Goal: Task Accomplishment & Management: Complete application form

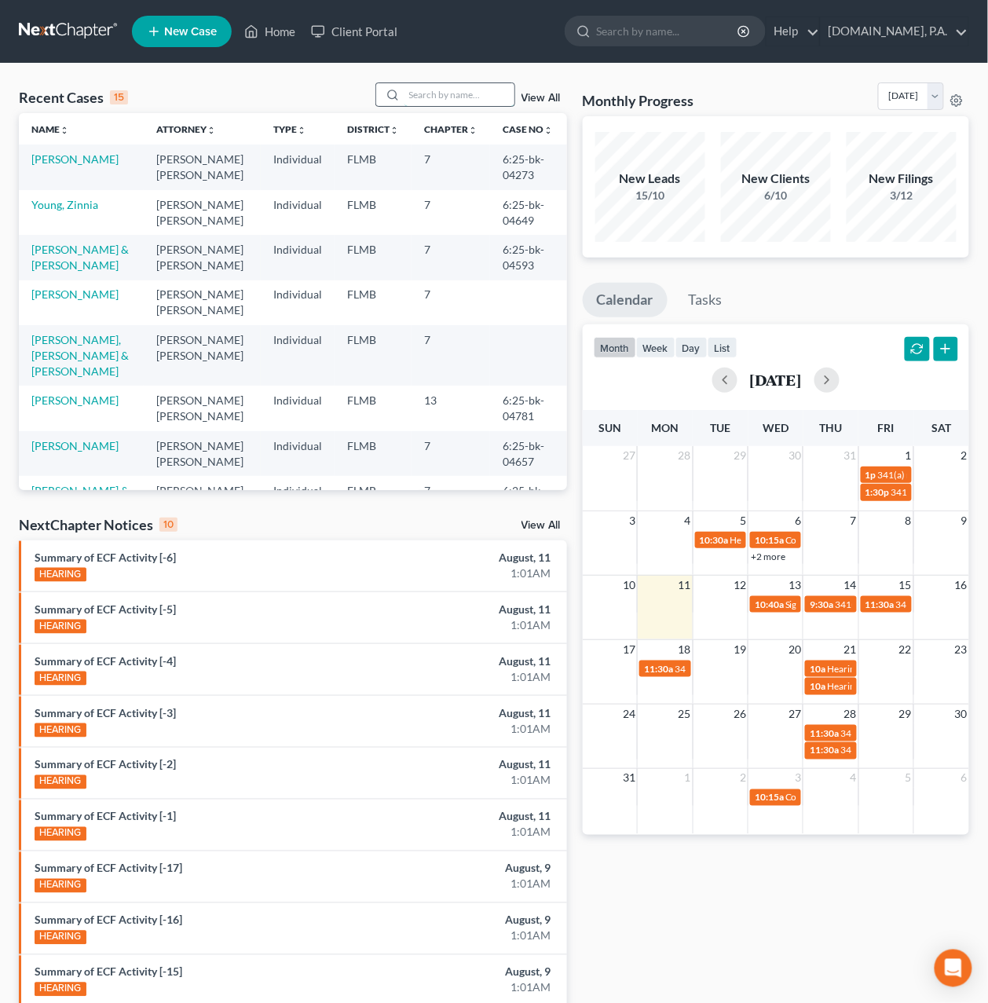
click at [469, 95] on input "search" at bounding box center [459, 94] width 110 height 23
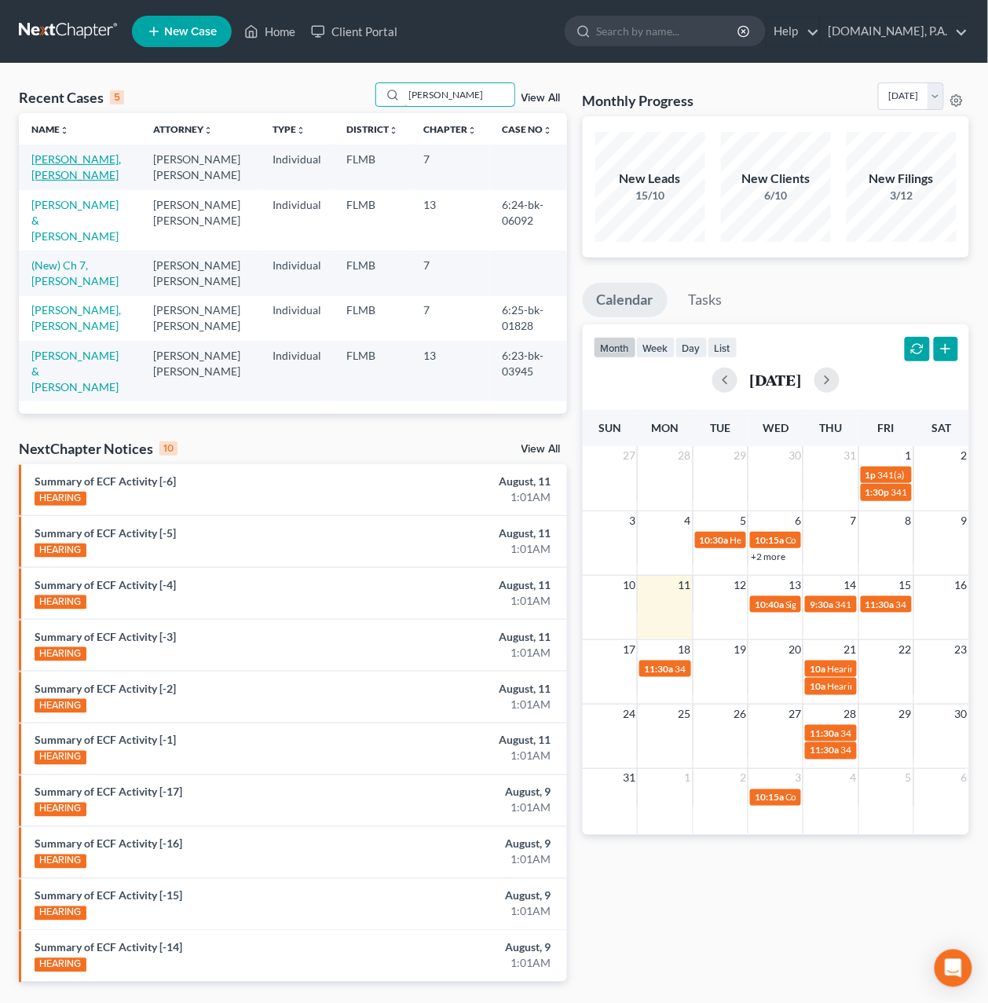
type input "[PERSON_NAME]"
click at [65, 153] on link "[PERSON_NAME], [PERSON_NAME]" at bounding box center [76, 166] width 90 height 29
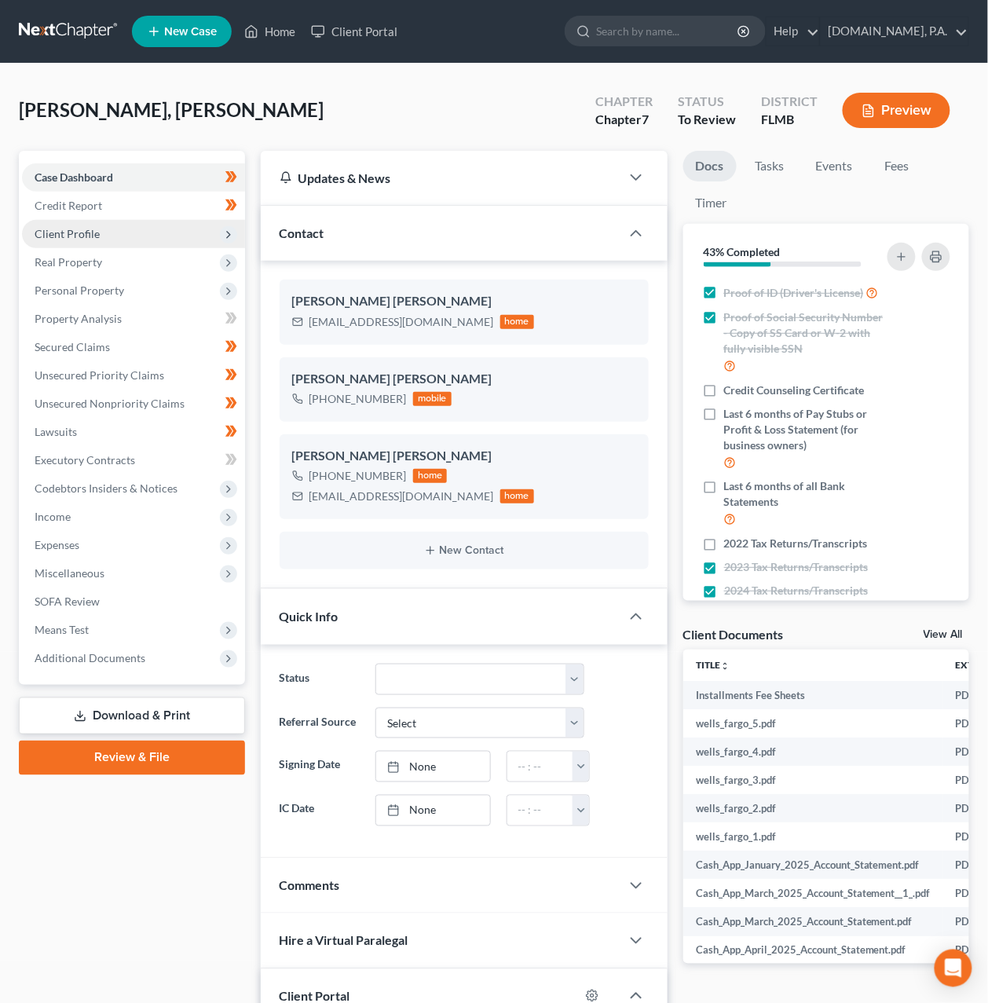
click at [71, 232] on span "Client Profile" at bounding box center [67, 233] width 65 height 13
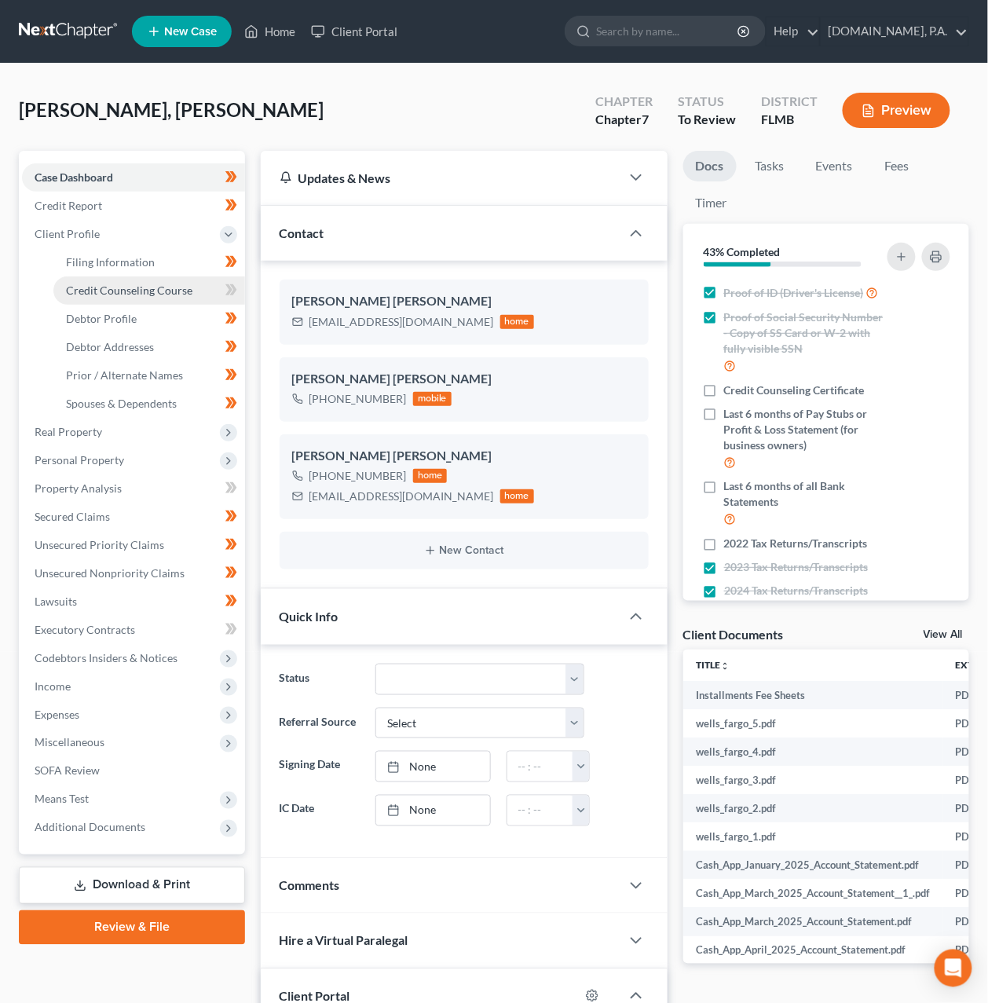
click at [101, 291] on span "Credit Counseling Course" at bounding box center [129, 290] width 126 height 13
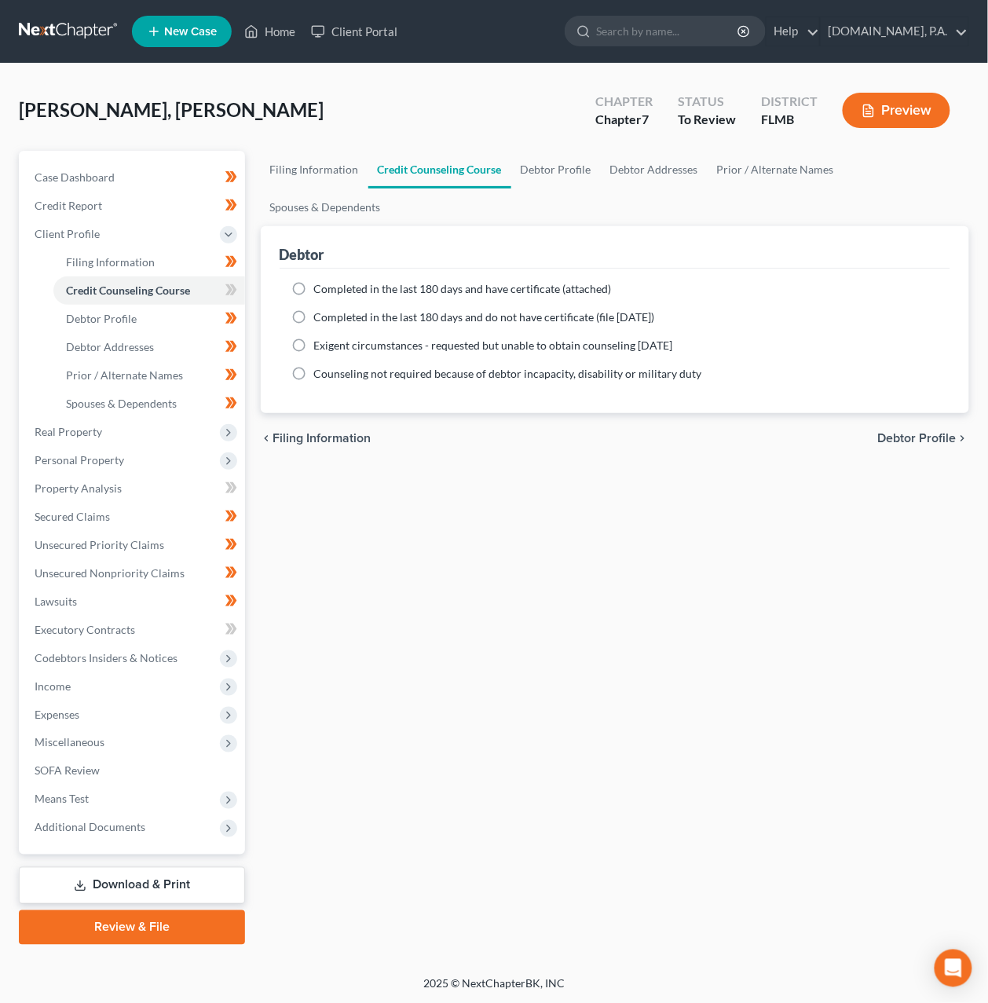
click at [314, 281] on label "Completed in the last 180 days and have certificate (attached)" at bounding box center [463, 289] width 298 height 16
click at [320, 281] on input "Completed in the last 180 days and have certificate (attached)" at bounding box center [325, 286] width 10 height 10
radio input "true"
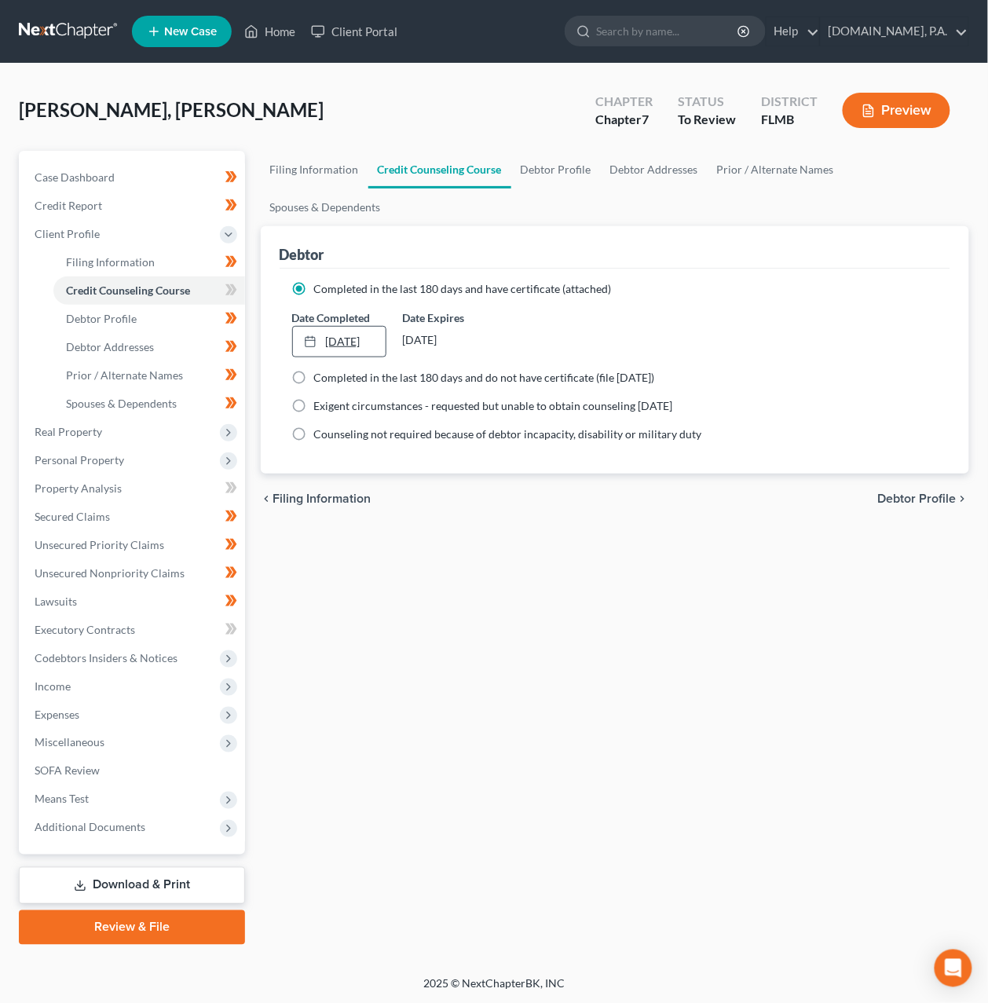
type input "[DATE]"
click at [328, 327] on link "[DATE]" at bounding box center [339, 342] width 93 height 30
click at [233, 289] on icon at bounding box center [232, 289] width 7 height 11
click at [139, 831] on span "Additional Documents" at bounding box center [90, 827] width 111 height 13
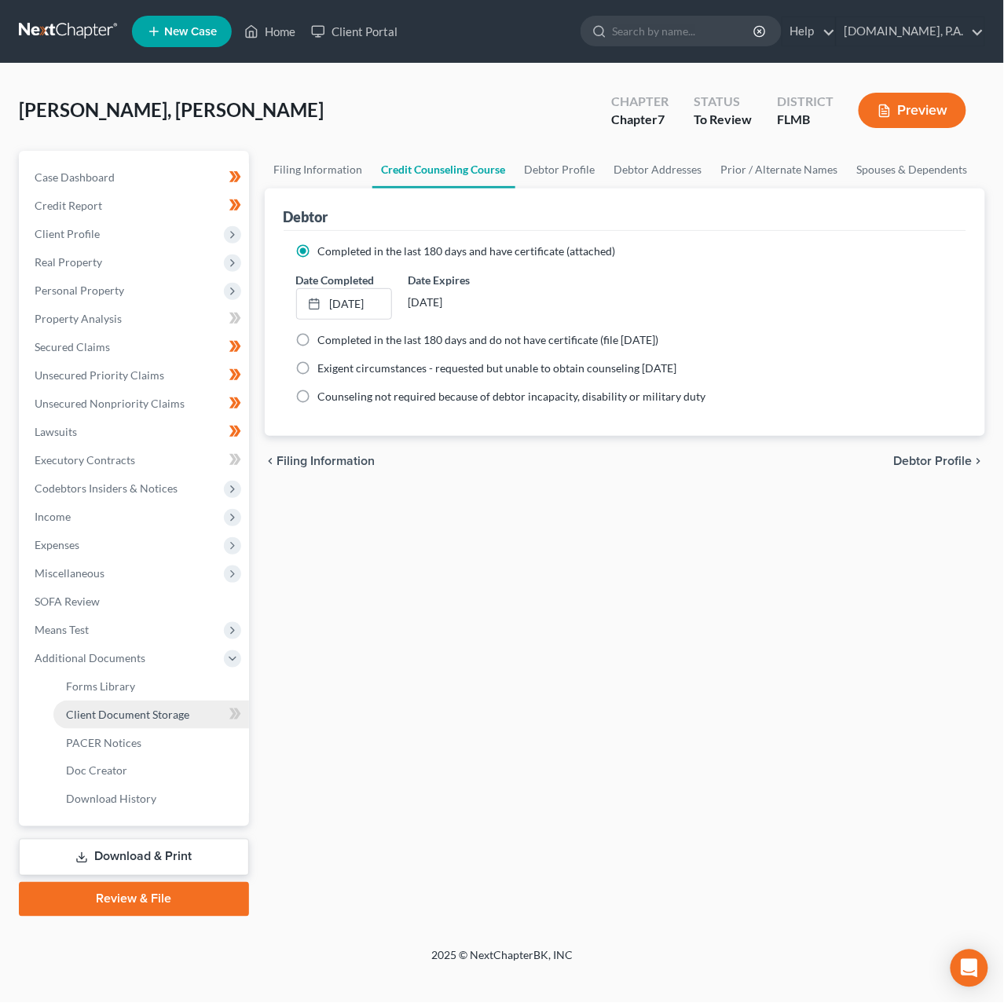
click at [130, 712] on span "Client Document Storage" at bounding box center [127, 714] width 123 height 13
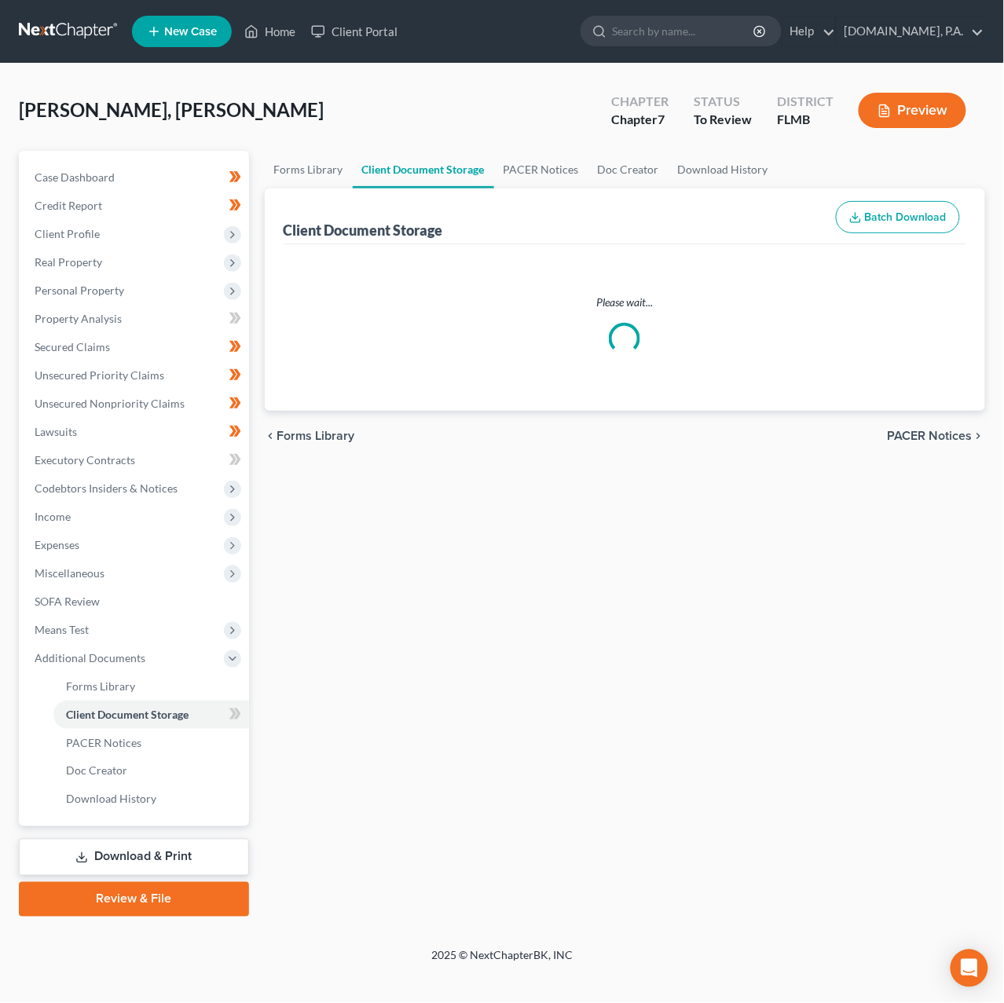
select select "4"
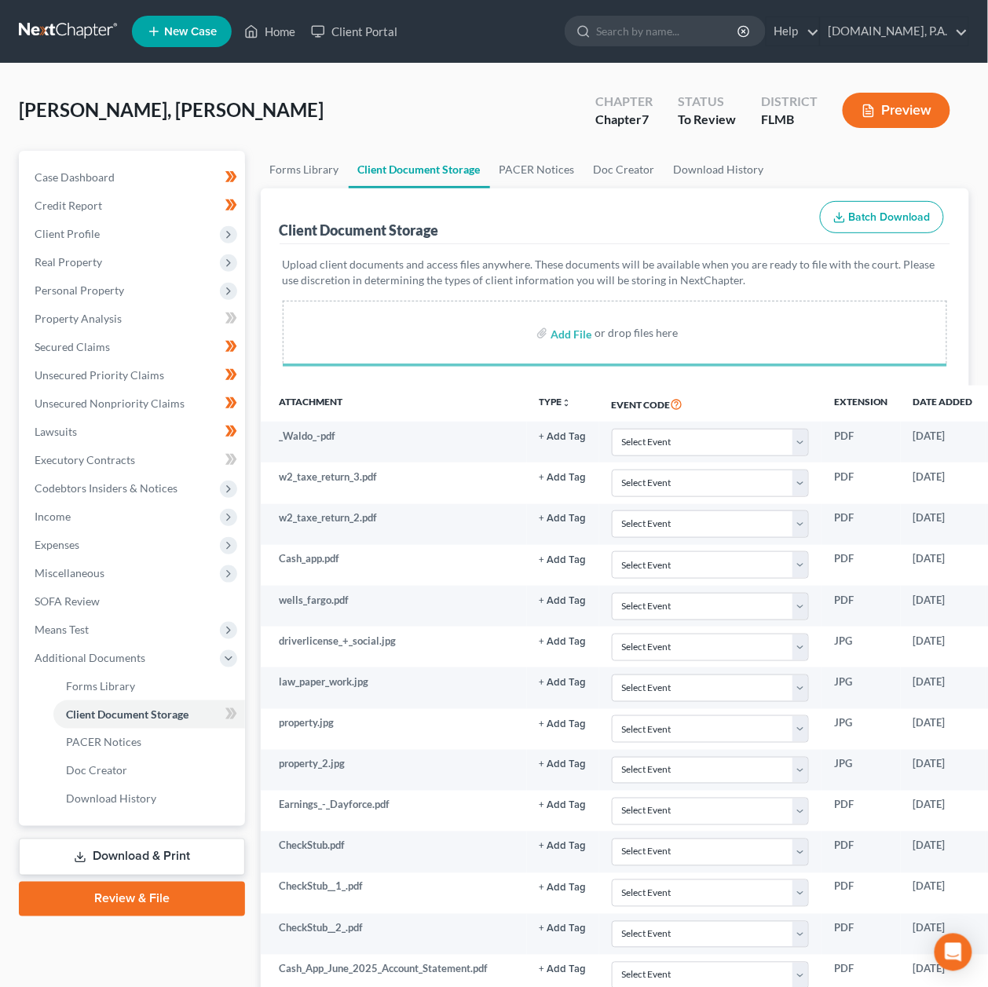
select select "4"
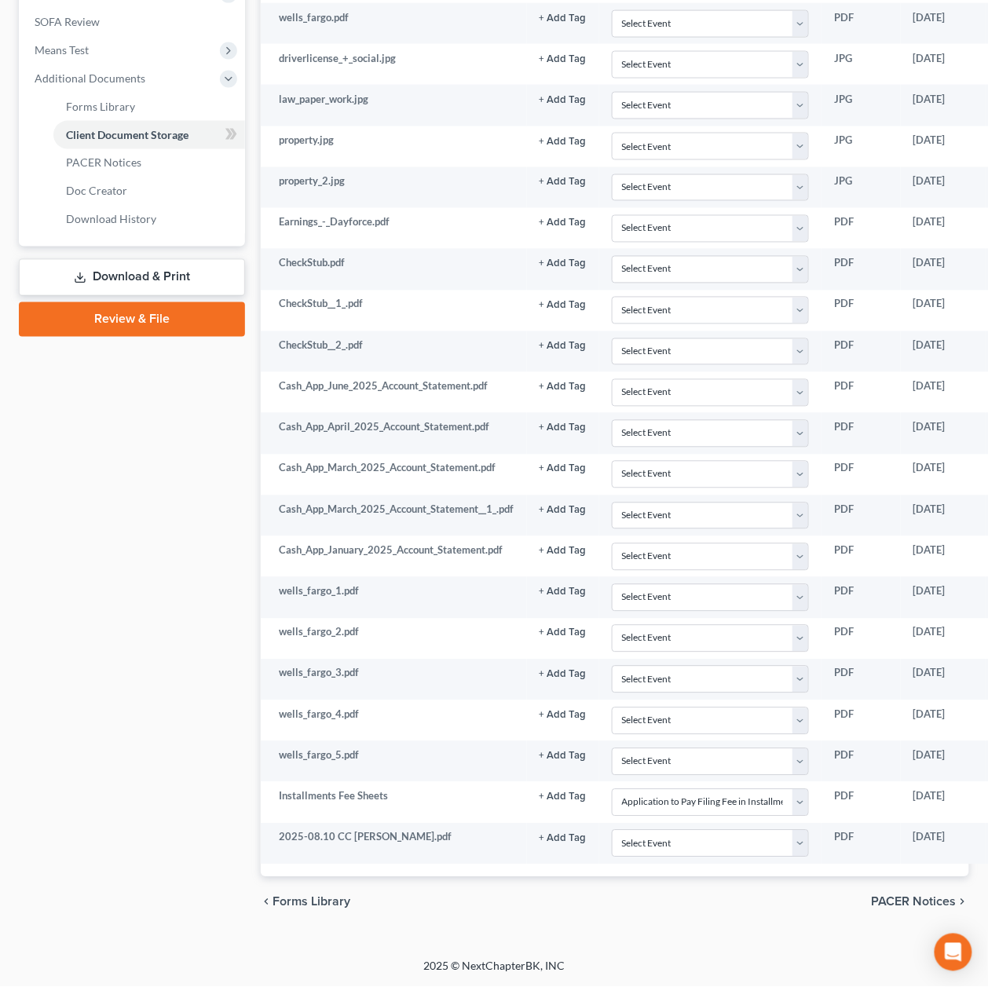
scroll to position [592, 0]
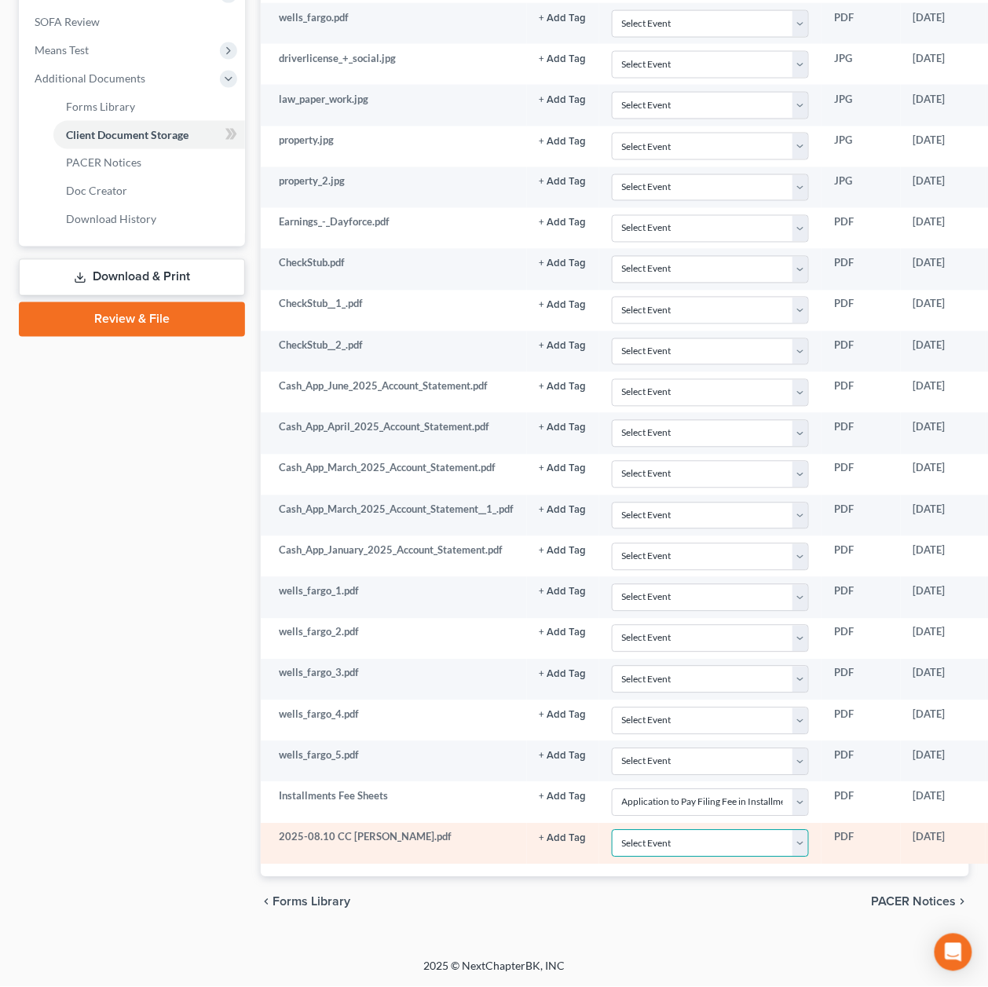
click at [712, 842] on select "Select Event 20 Largest Unsecured Creditors Amended Chapter 13 Plan Amended Cre…" at bounding box center [711, 843] width 198 height 27
select select "9"
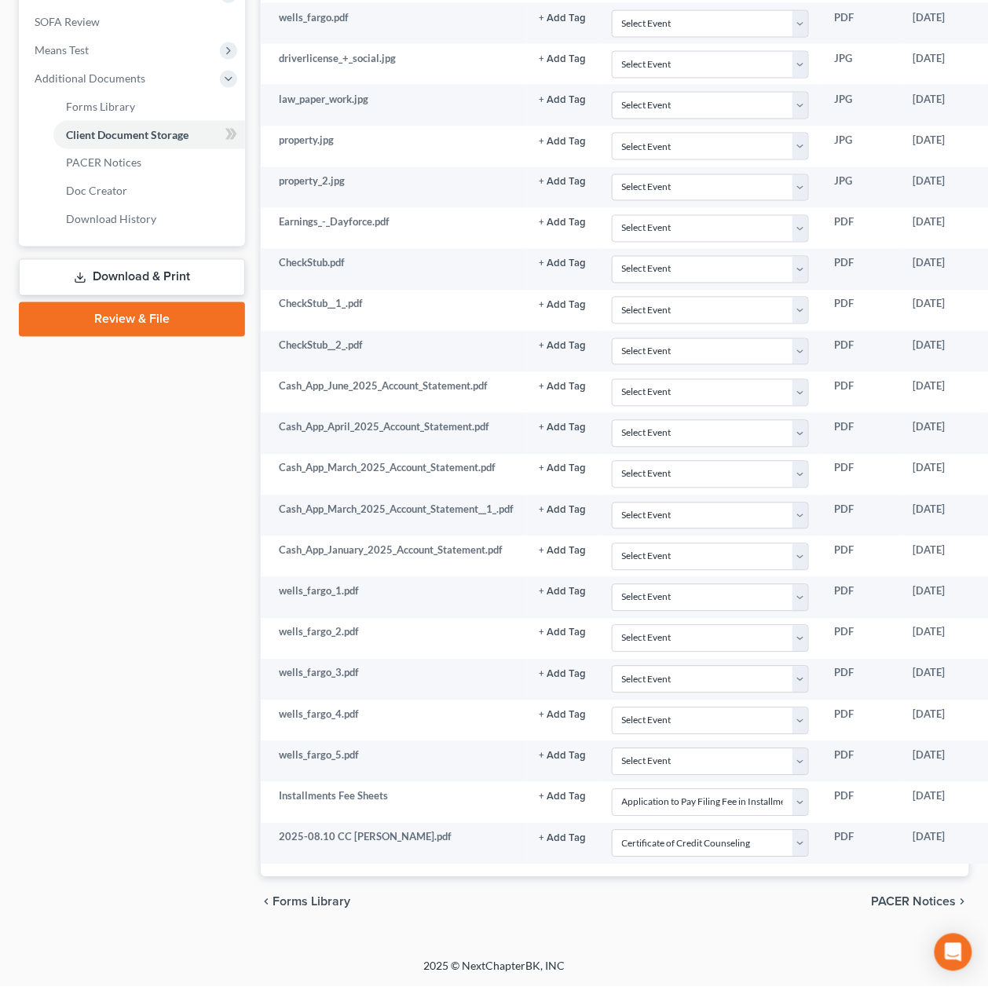
click at [880, 899] on span "PACER Notices" at bounding box center [914, 902] width 85 height 13
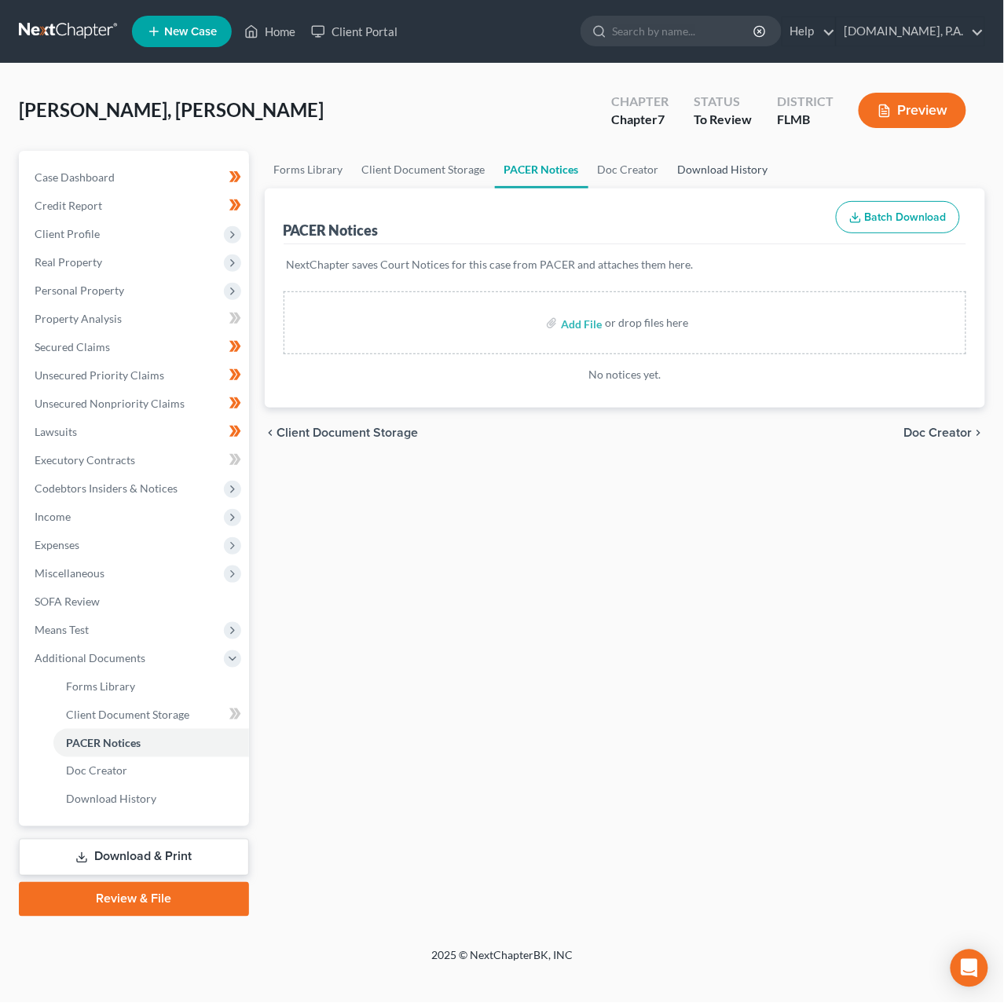
click at [753, 166] on link "Download History" at bounding box center [722, 170] width 109 height 38
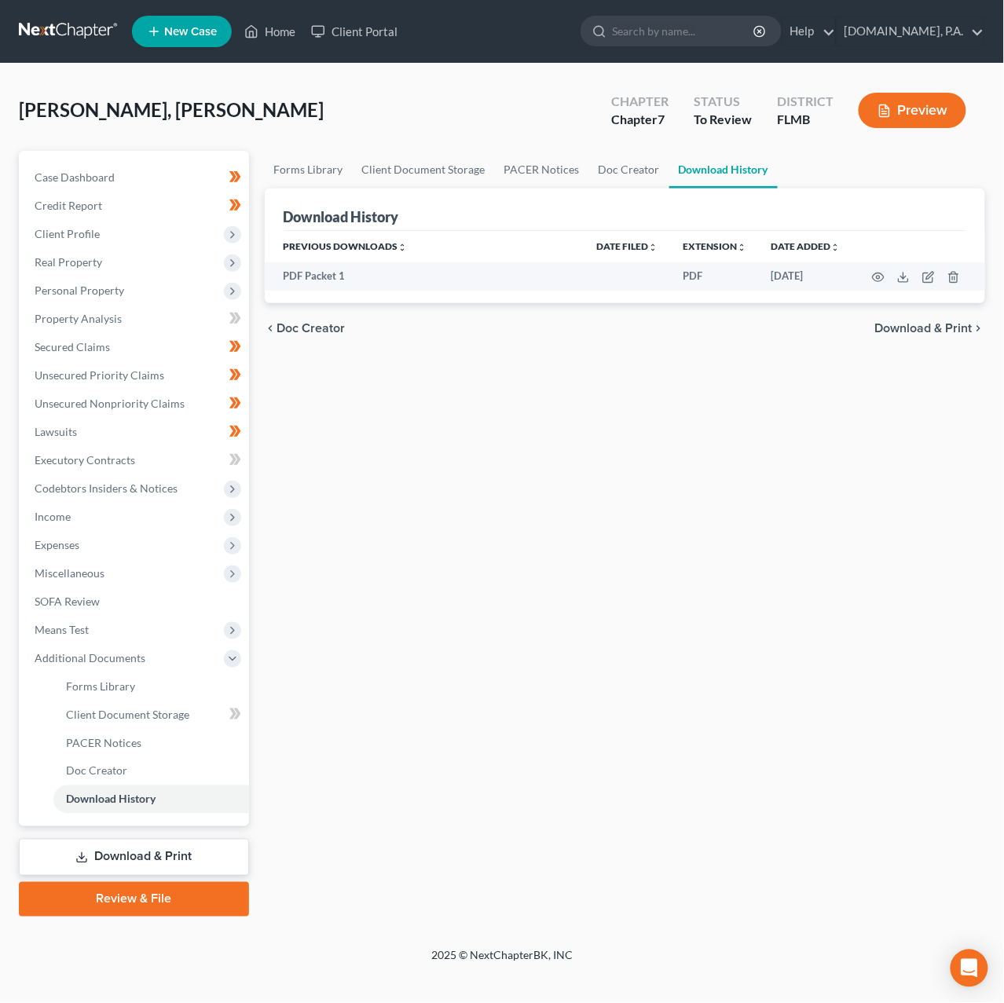
click at [942, 331] on span "Download & Print" at bounding box center [923, 328] width 97 height 13
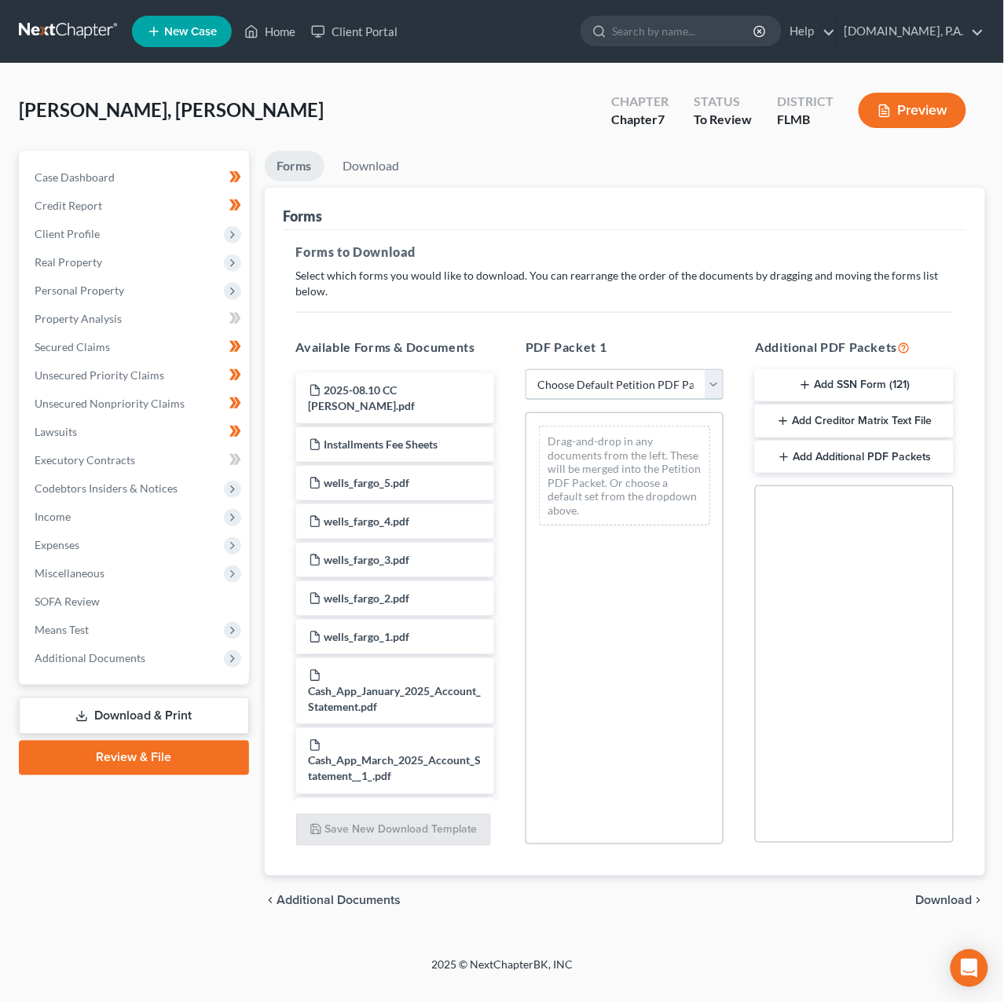
click at [673, 387] on select "Choose Default Petition PDF Packet Complete Bankruptcy Petition (all forms and …" at bounding box center [624, 384] width 198 height 31
select select "5"
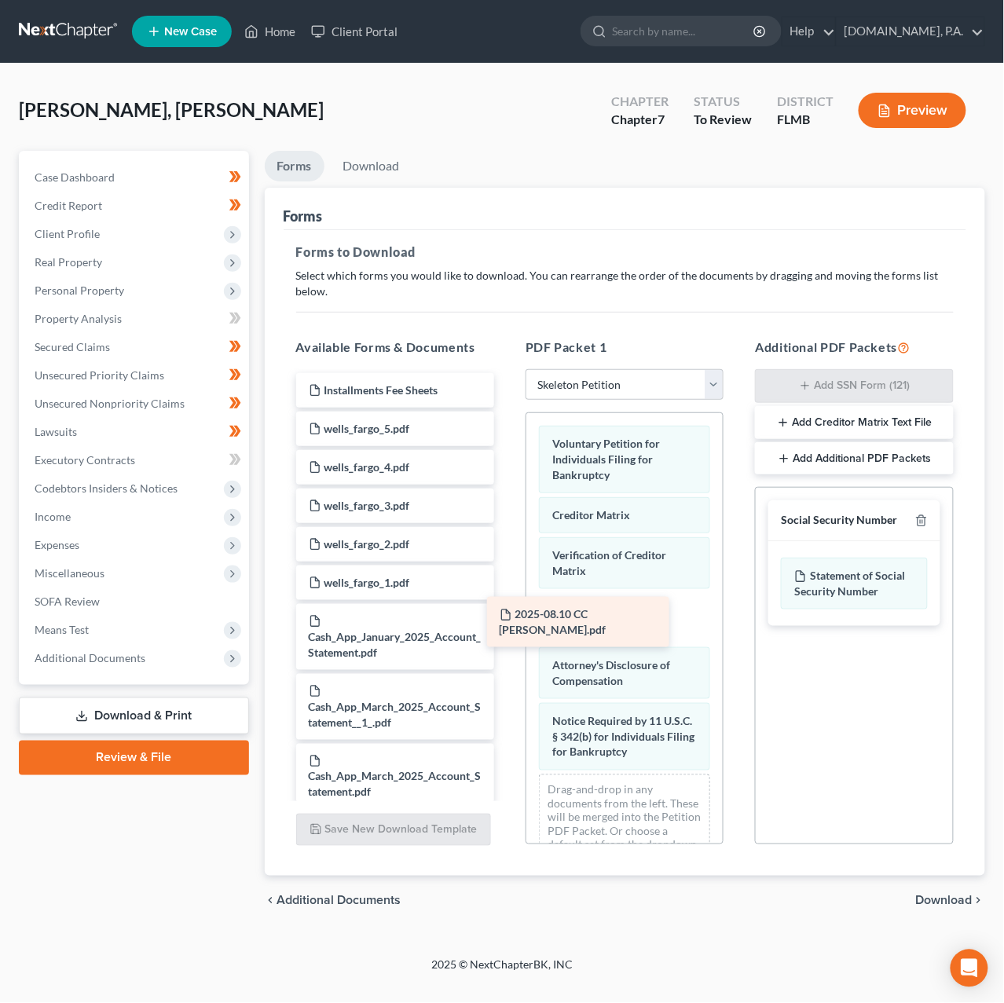
drag, startPoint x: 396, startPoint y: 401, endPoint x: 587, endPoint y: 625, distance: 294.8
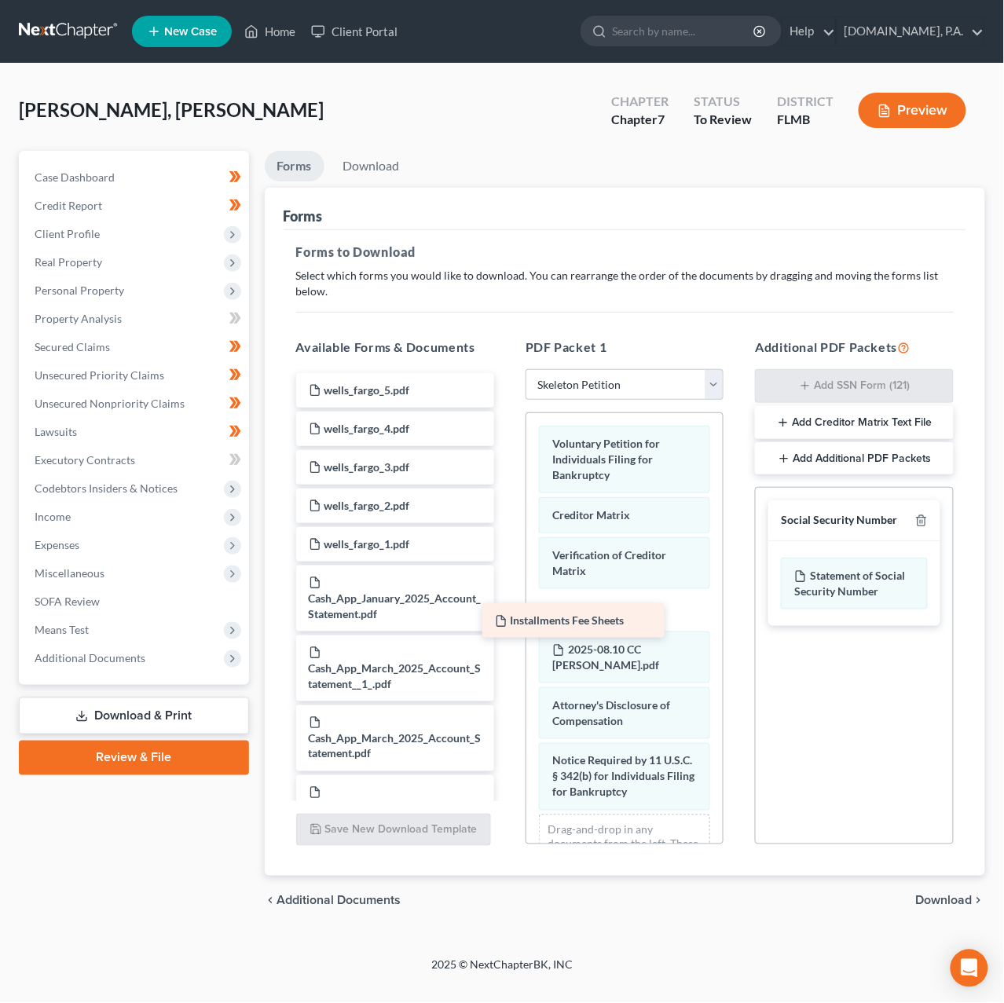
drag, startPoint x: 373, startPoint y: 383, endPoint x: 569, endPoint y: 613, distance: 303.1
click at [919, 520] on icon "button" at bounding box center [921, 520] width 13 height 13
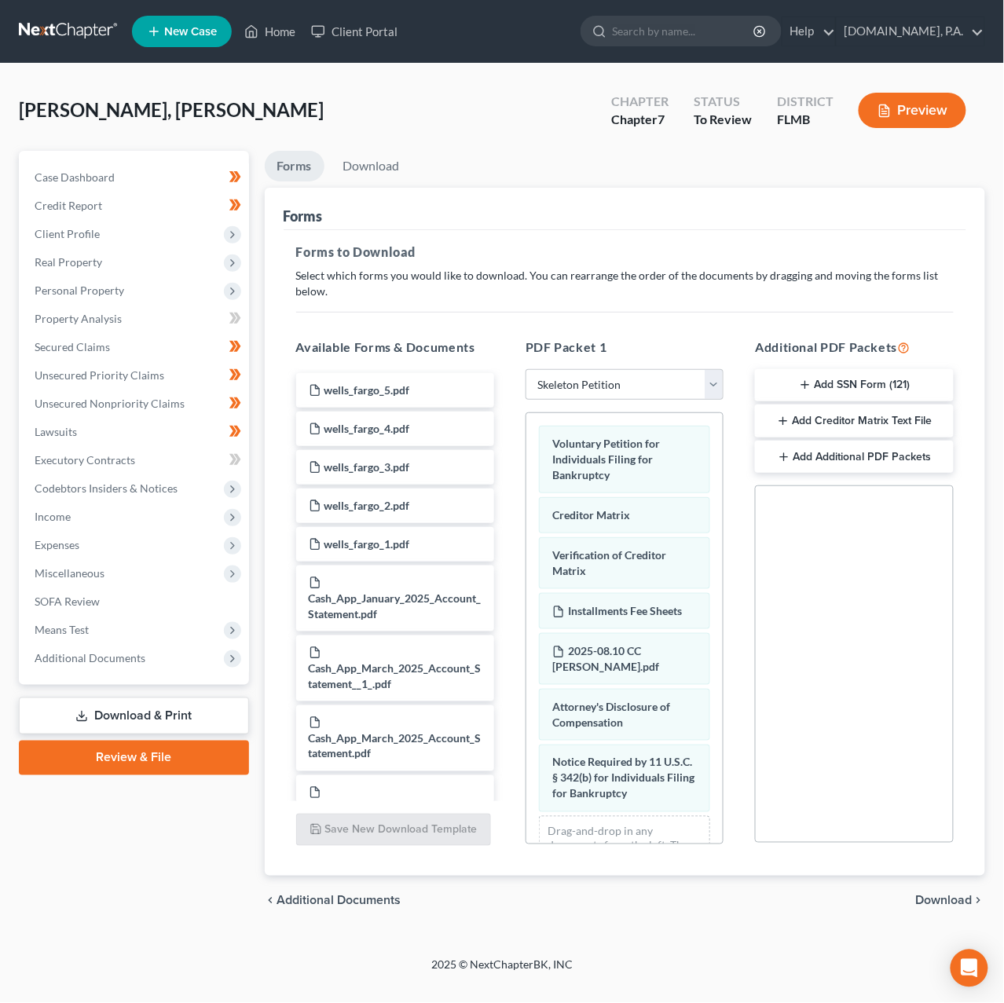
click at [939, 895] on span "Download" at bounding box center [944, 901] width 57 height 13
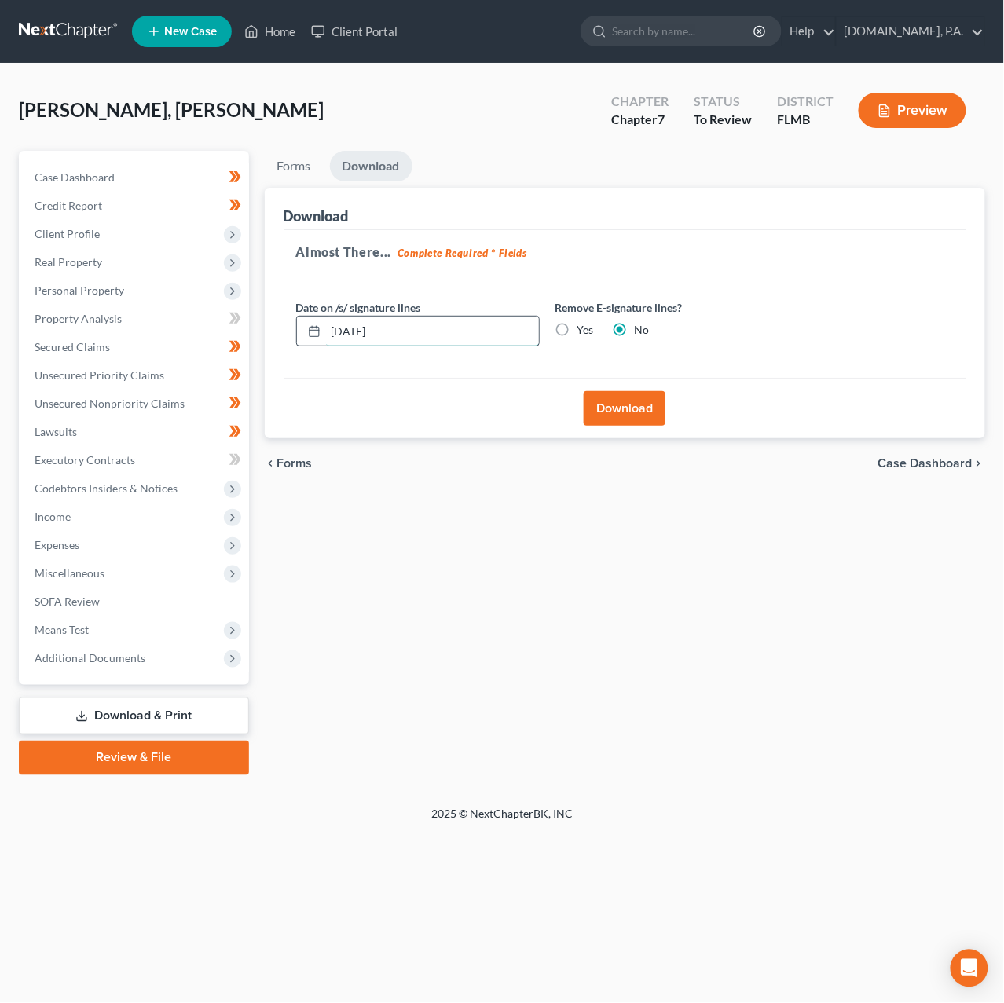
click at [356, 328] on input "[DATE]" at bounding box center [432, 332] width 213 height 30
type input "[DATE]"
click at [660, 397] on button "Download" at bounding box center [625, 408] width 82 height 35
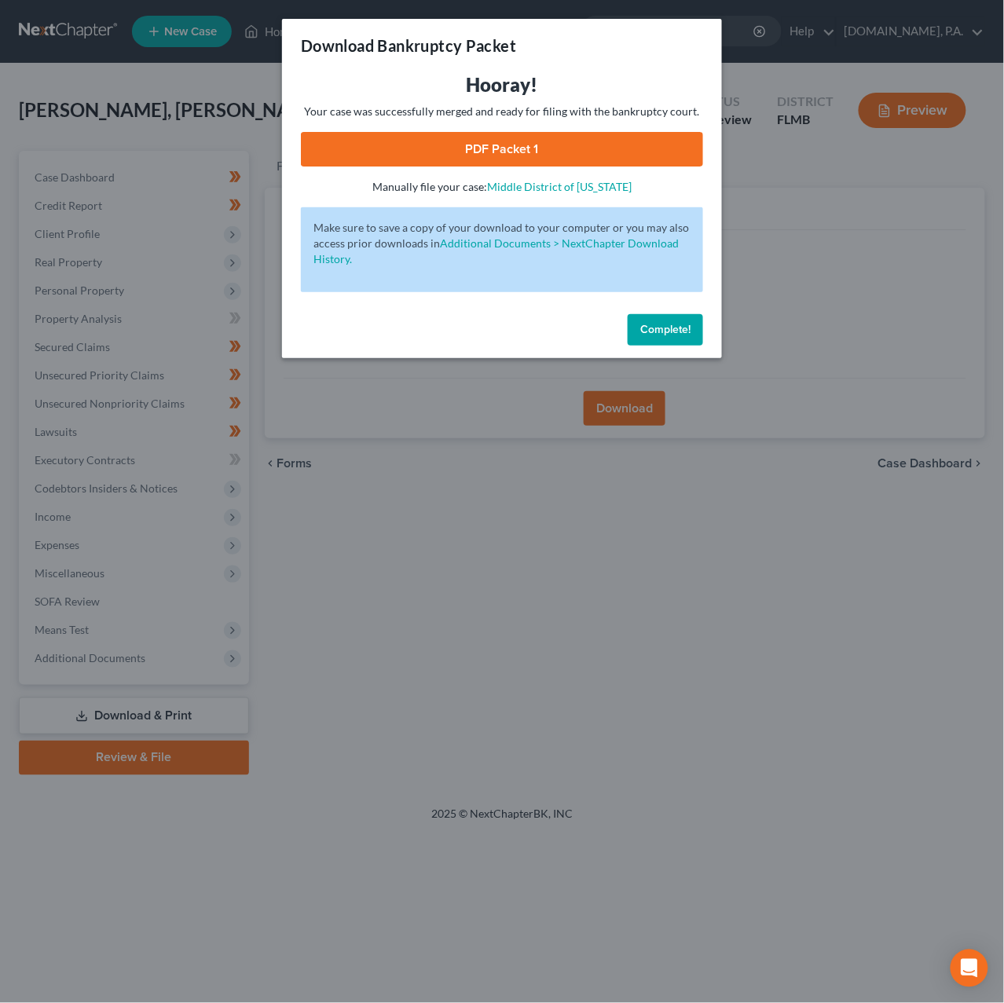
click at [460, 148] on link "PDF Packet 1" at bounding box center [502, 149] width 402 height 35
click at [673, 332] on span "Complete!" at bounding box center [665, 329] width 50 height 13
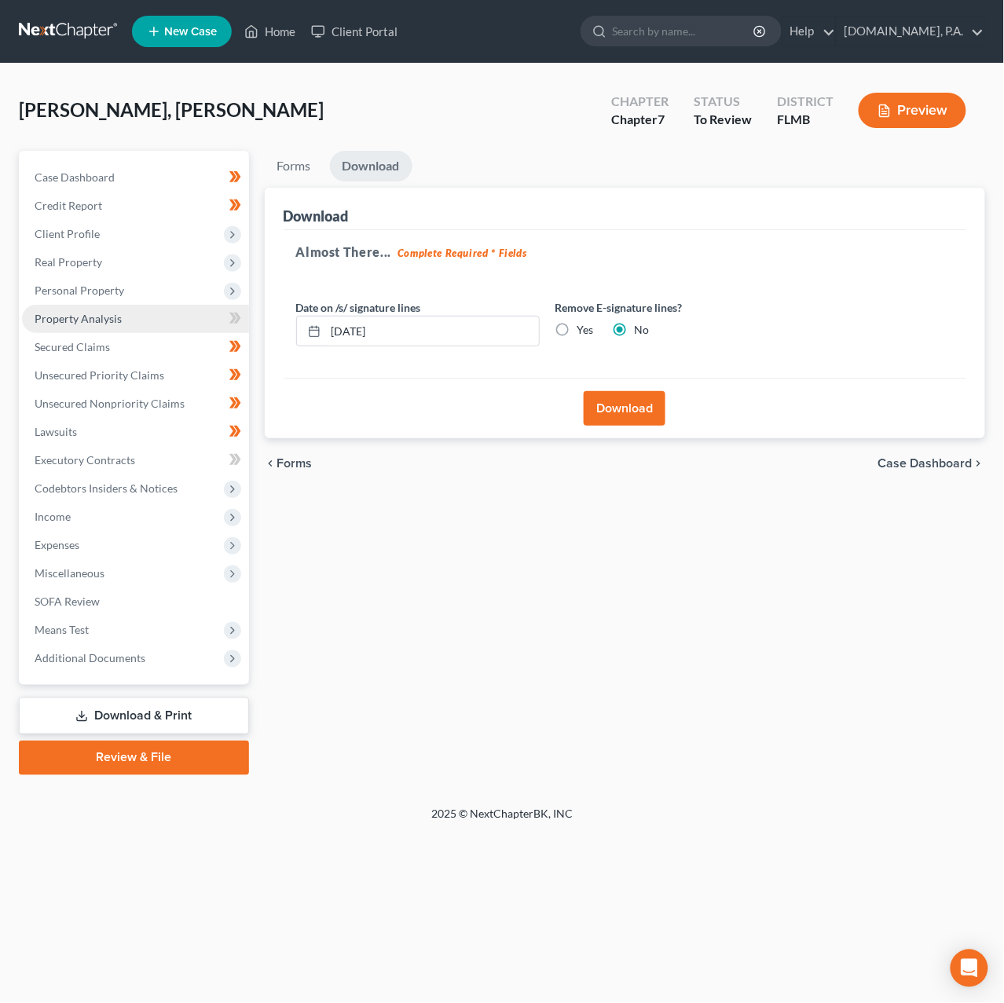
click at [90, 315] on span "Property Analysis" at bounding box center [78, 318] width 87 height 13
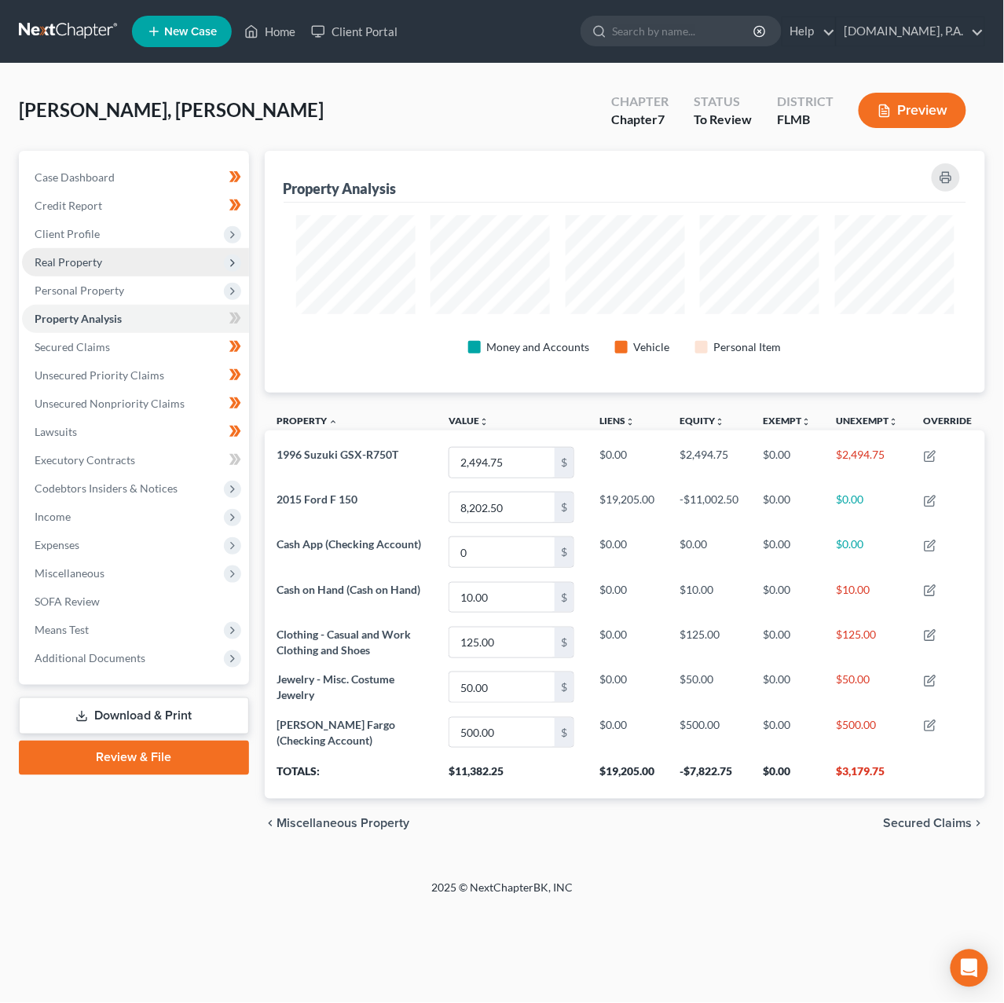
scroll to position [243, 720]
click at [76, 400] on span "Unsecured Nonpriority Claims" at bounding box center [110, 403] width 150 height 13
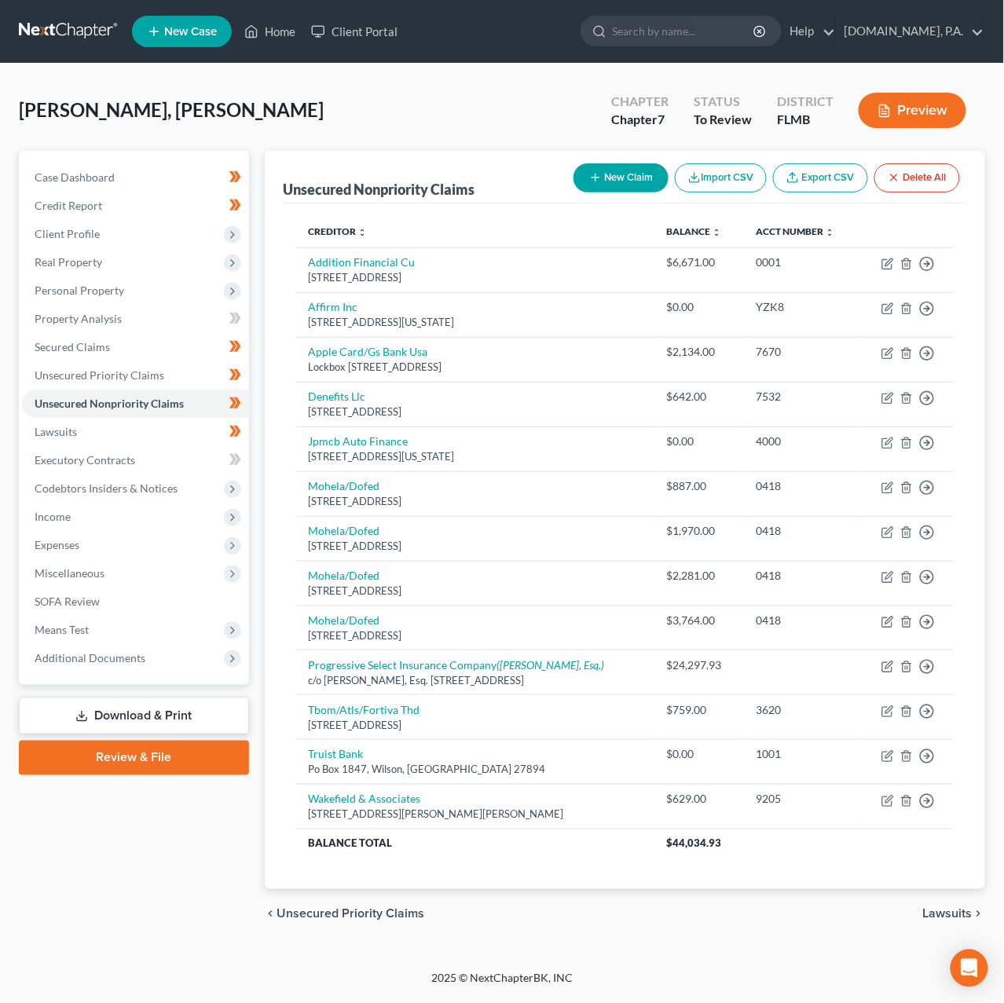
click at [75, 32] on link at bounding box center [69, 31] width 101 height 28
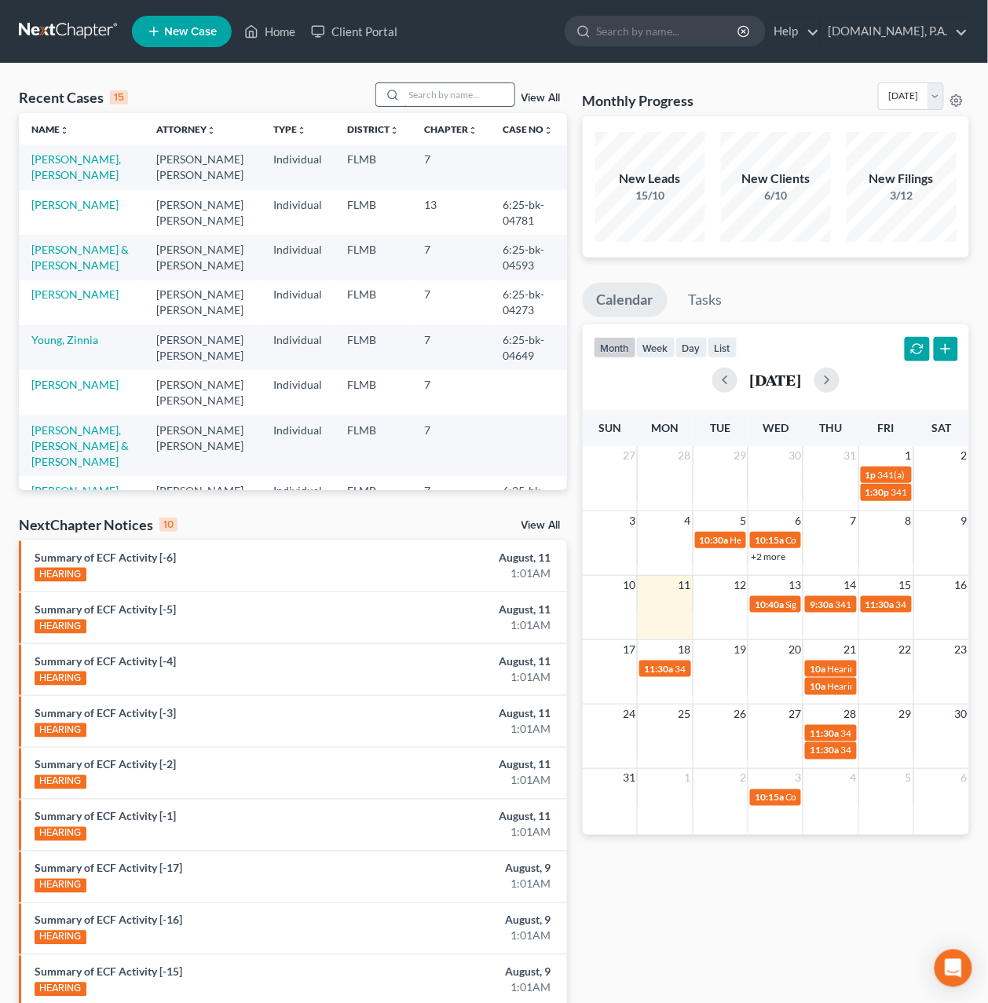
click at [412, 97] on input "search" at bounding box center [459, 94] width 110 height 23
type input "K"
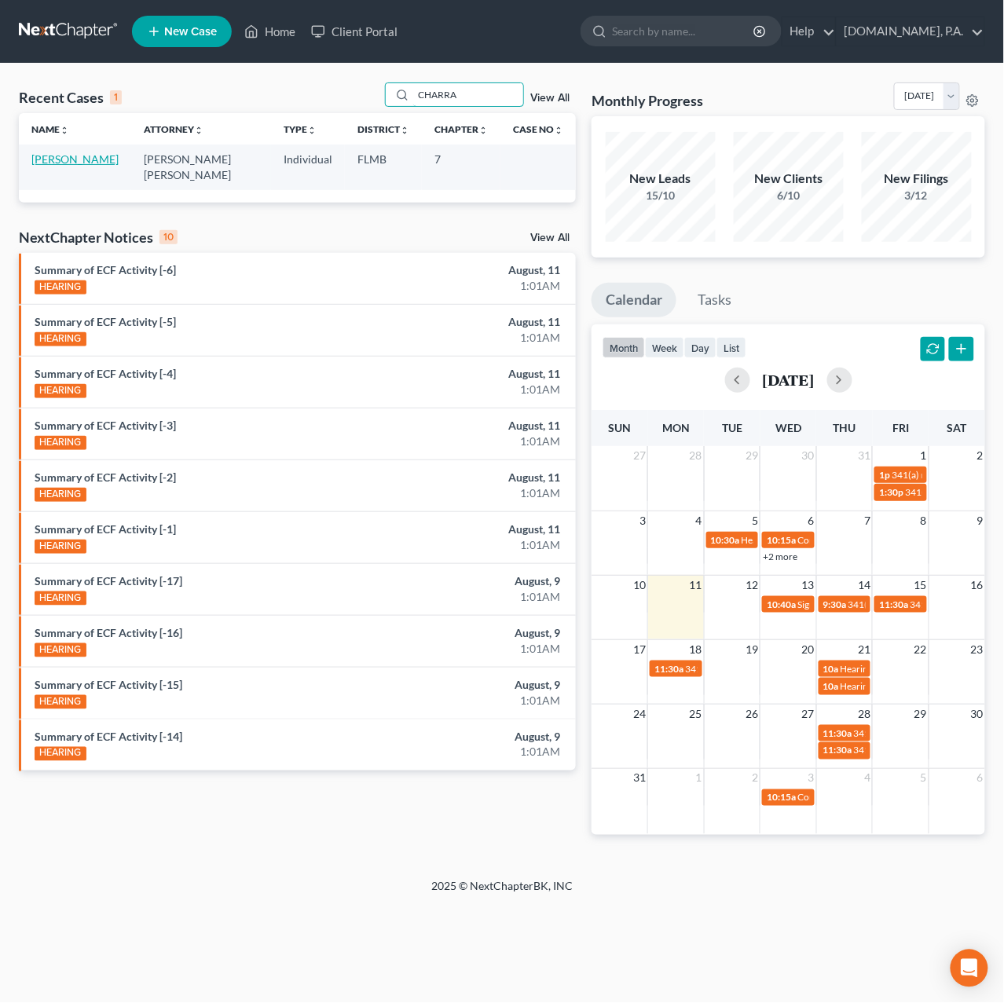
type input "CHARRA"
click at [99, 161] on link "[PERSON_NAME]" at bounding box center [74, 158] width 87 height 13
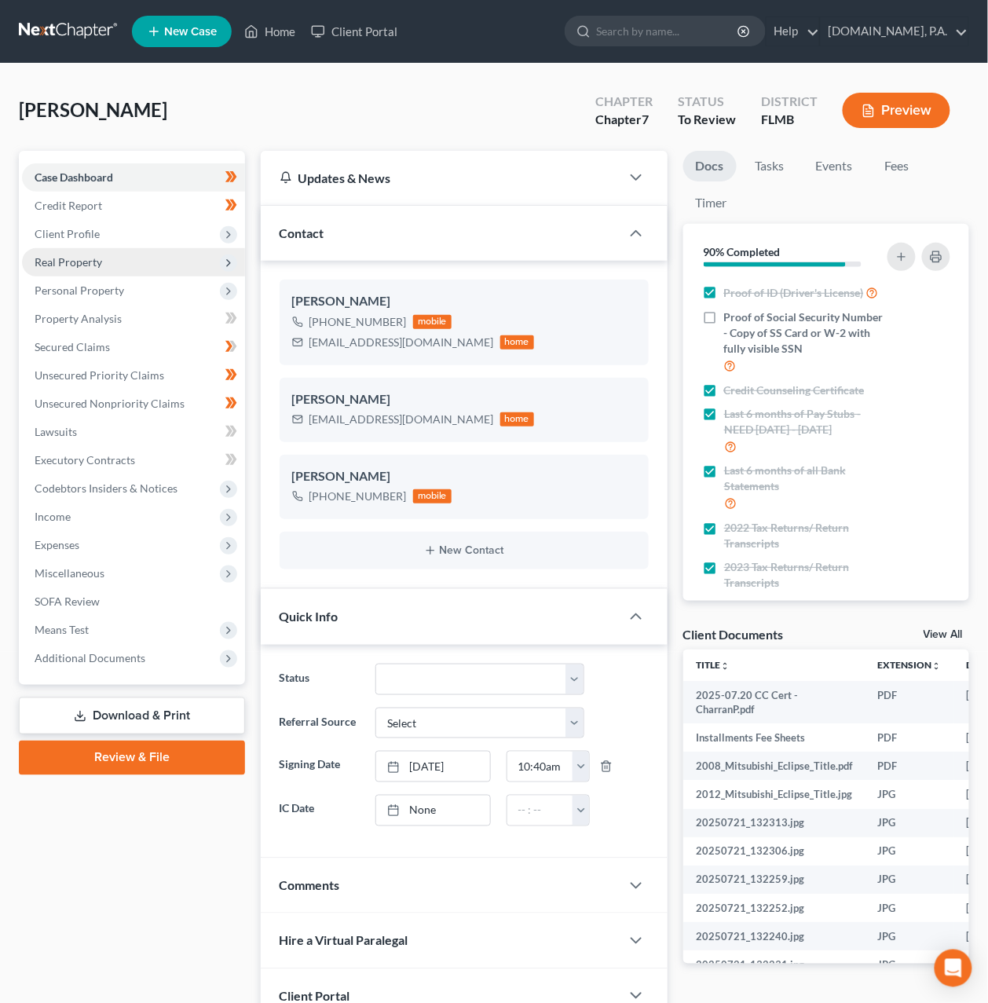
click at [75, 262] on span "Real Property" at bounding box center [69, 261] width 68 height 13
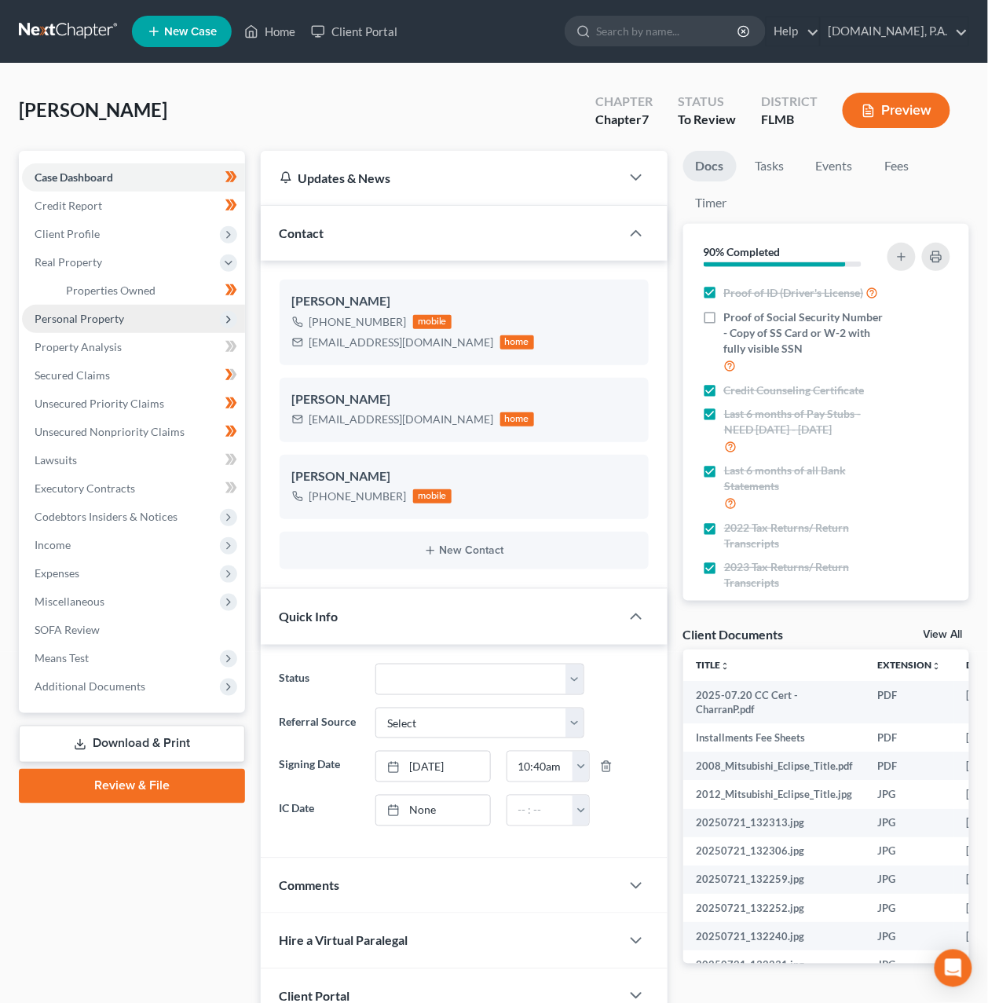
click at [86, 306] on span "Personal Property" at bounding box center [133, 319] width 223 height 28
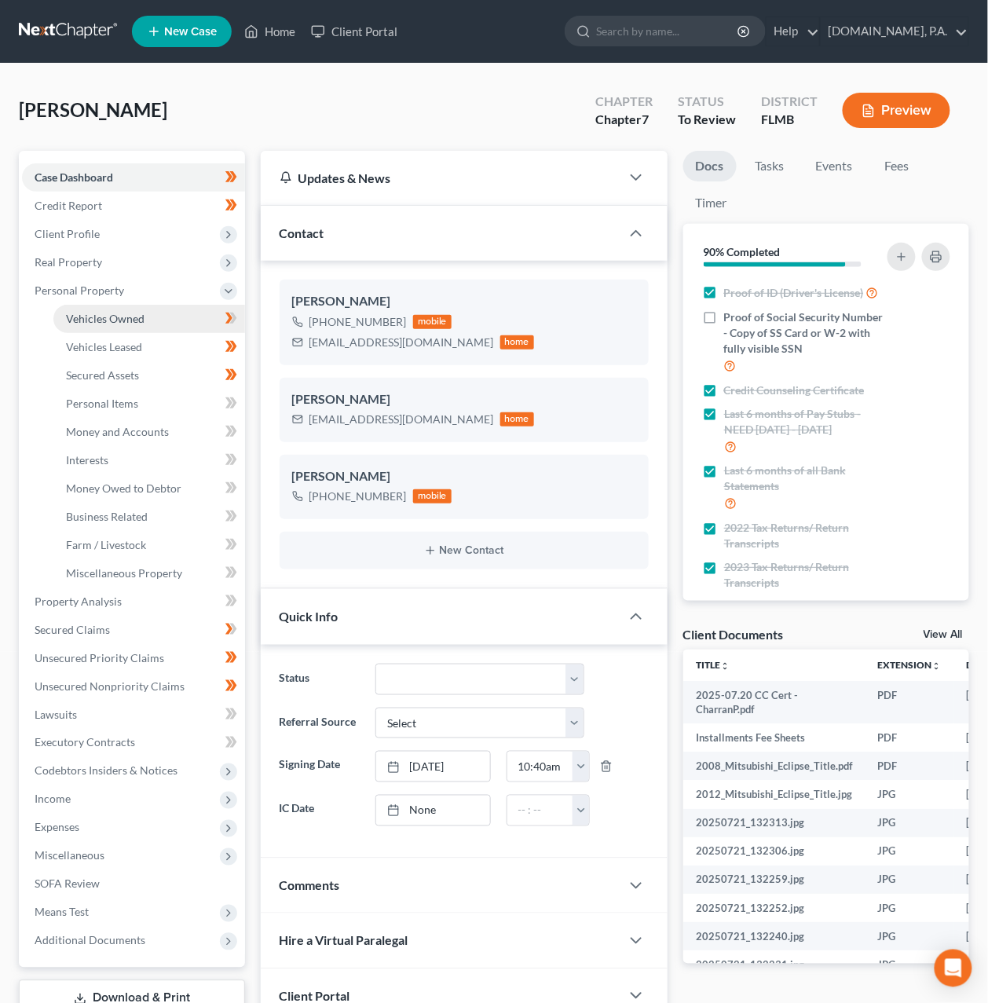
click at [95, 320] on span "Vehicles Owned" at bounding box center [105, 318] width 79 height 13
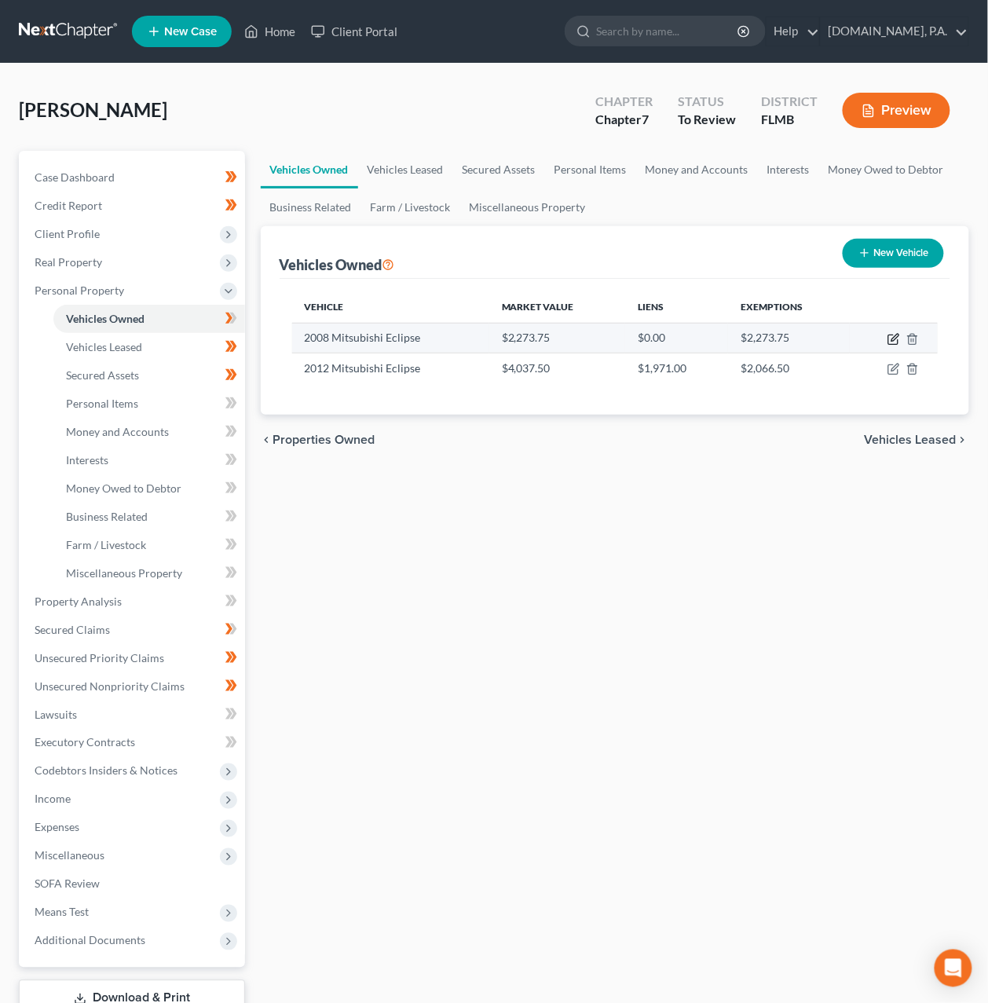
click at [897, 339] on icon "button" at bounding box center [894, 339] width 13 height 13
select select "0"
select select "18"
select select "4"
select select "0"
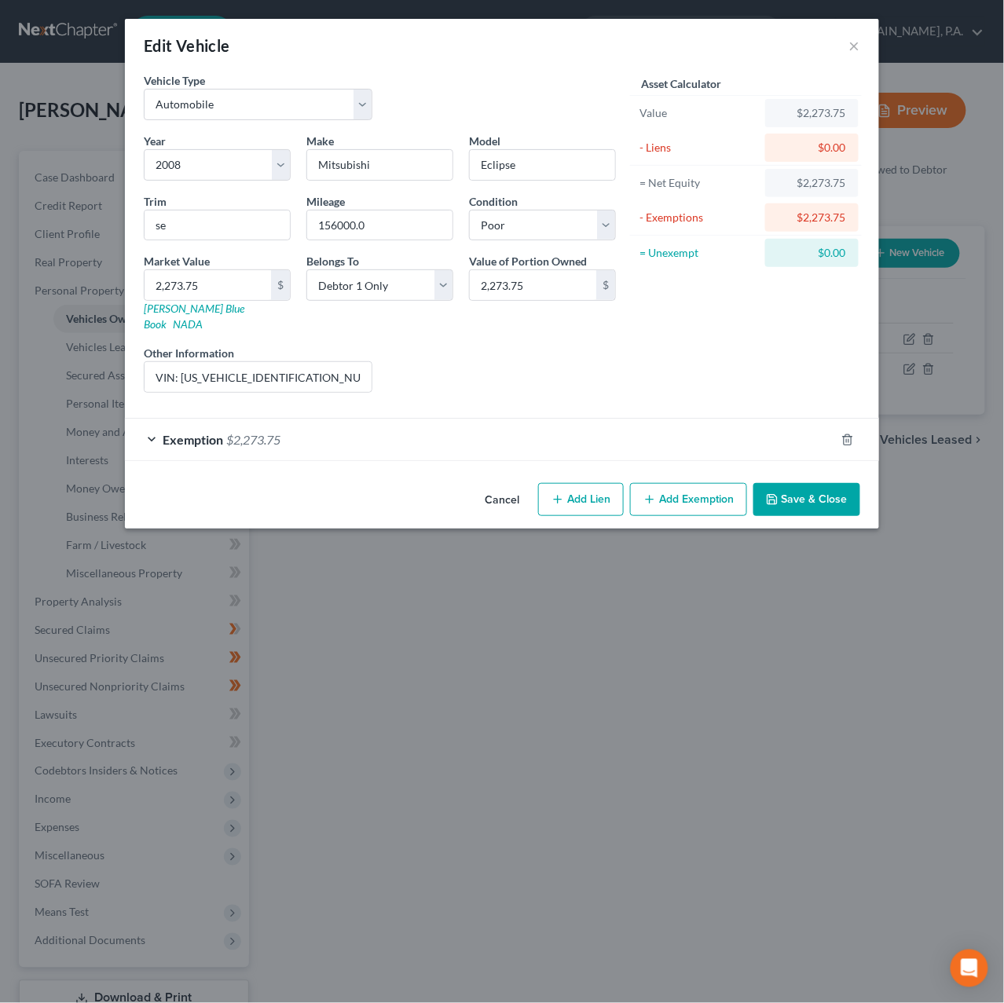
click at [465, 424] on div "Exemption $2,273.75" at bounding box center [480, 440] width 710 height 42
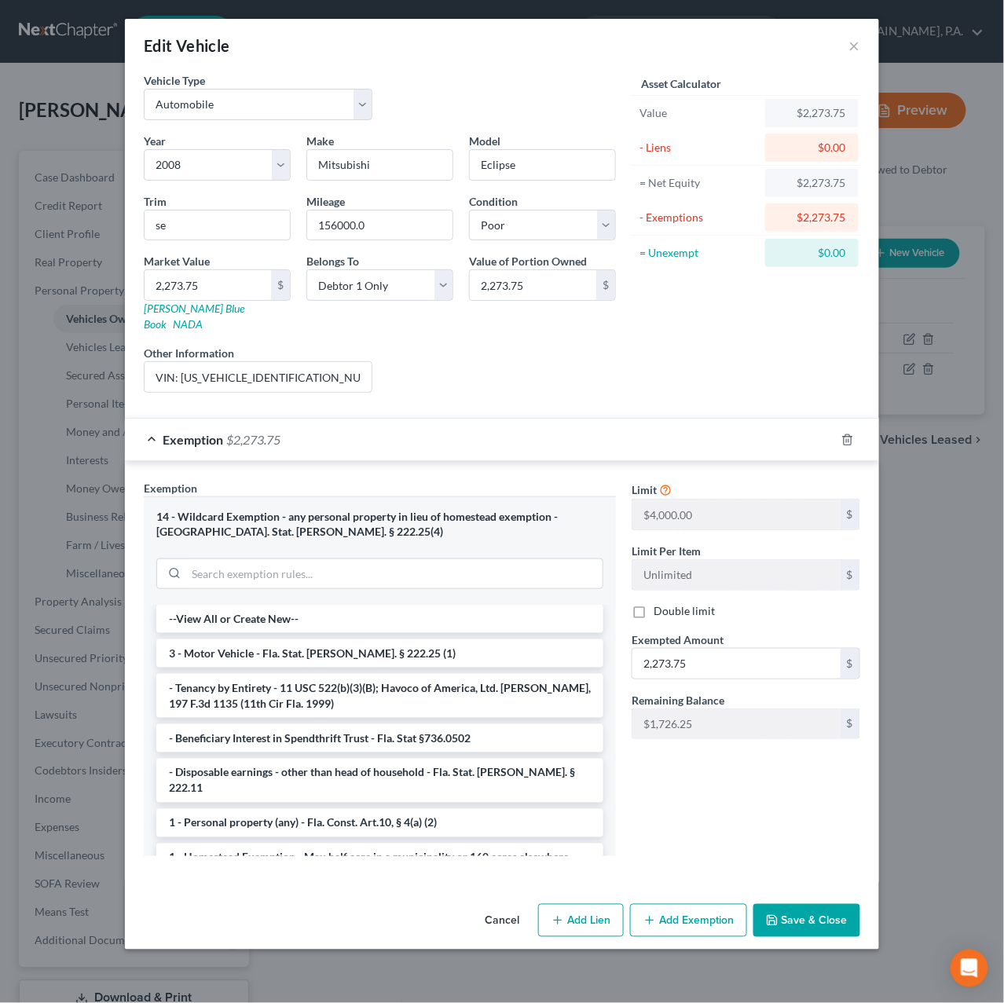
click at [465, 424] on div "Exemption $2,273.75" at bounding box center [480, 440] width 710 height 42
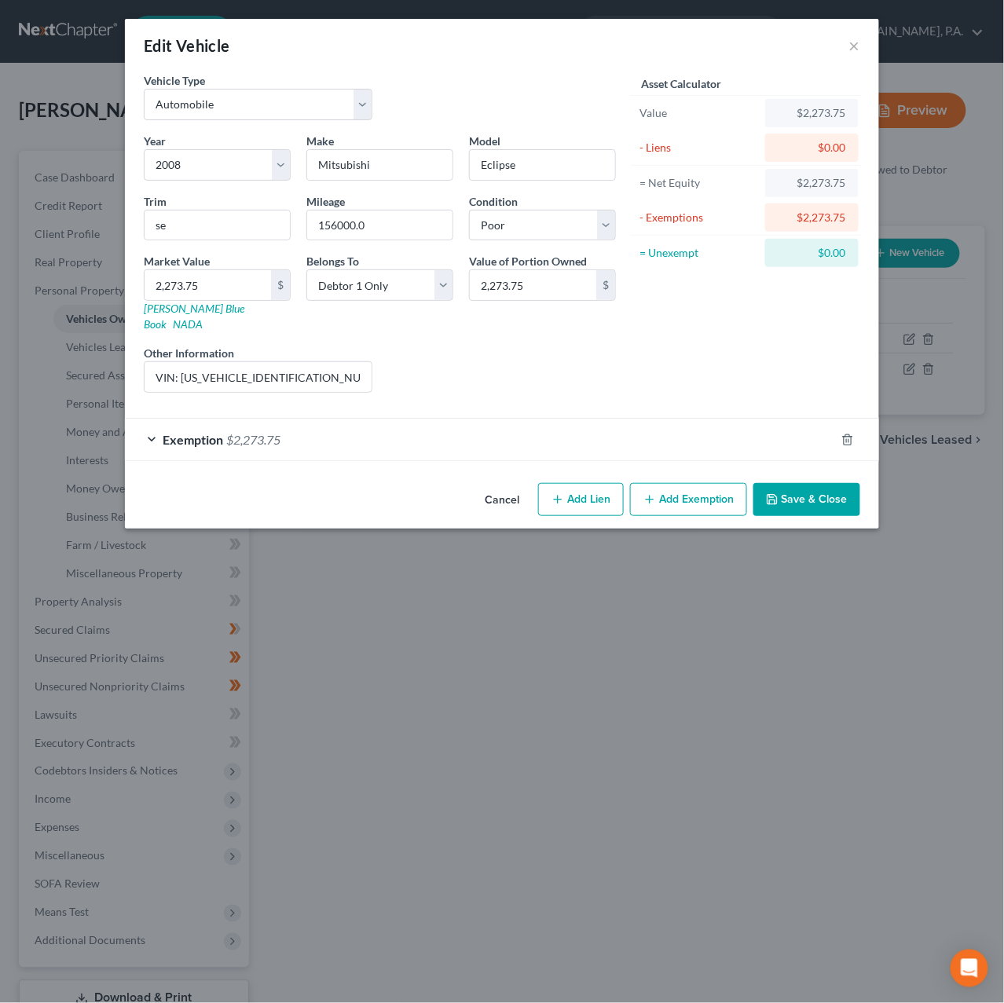
click at [812, 483] on button "Save & Close" at bounding box center [806, 499] width 107 height 33
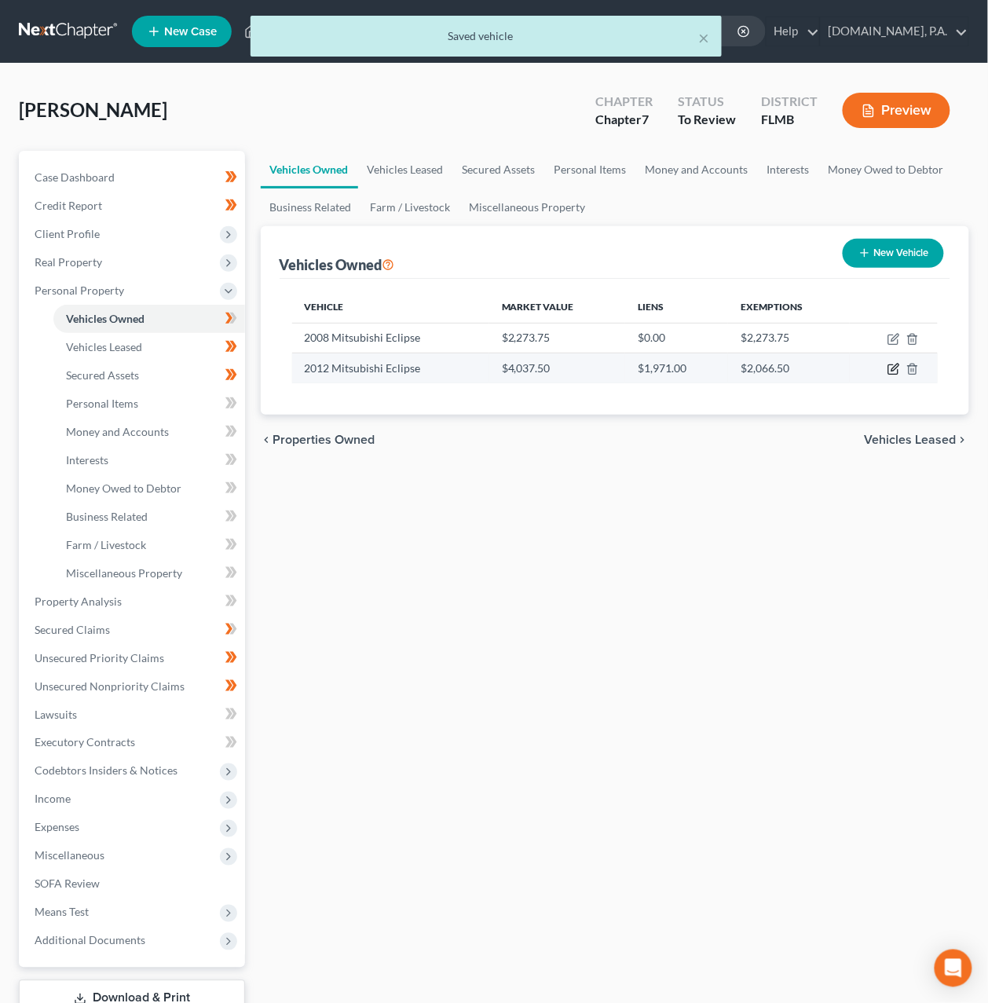
click at [892, 368] on icon "button" at bounding box center [894, 369] width 13 height 13
select select "0"
select select "14"
select select "2"
select select "0"
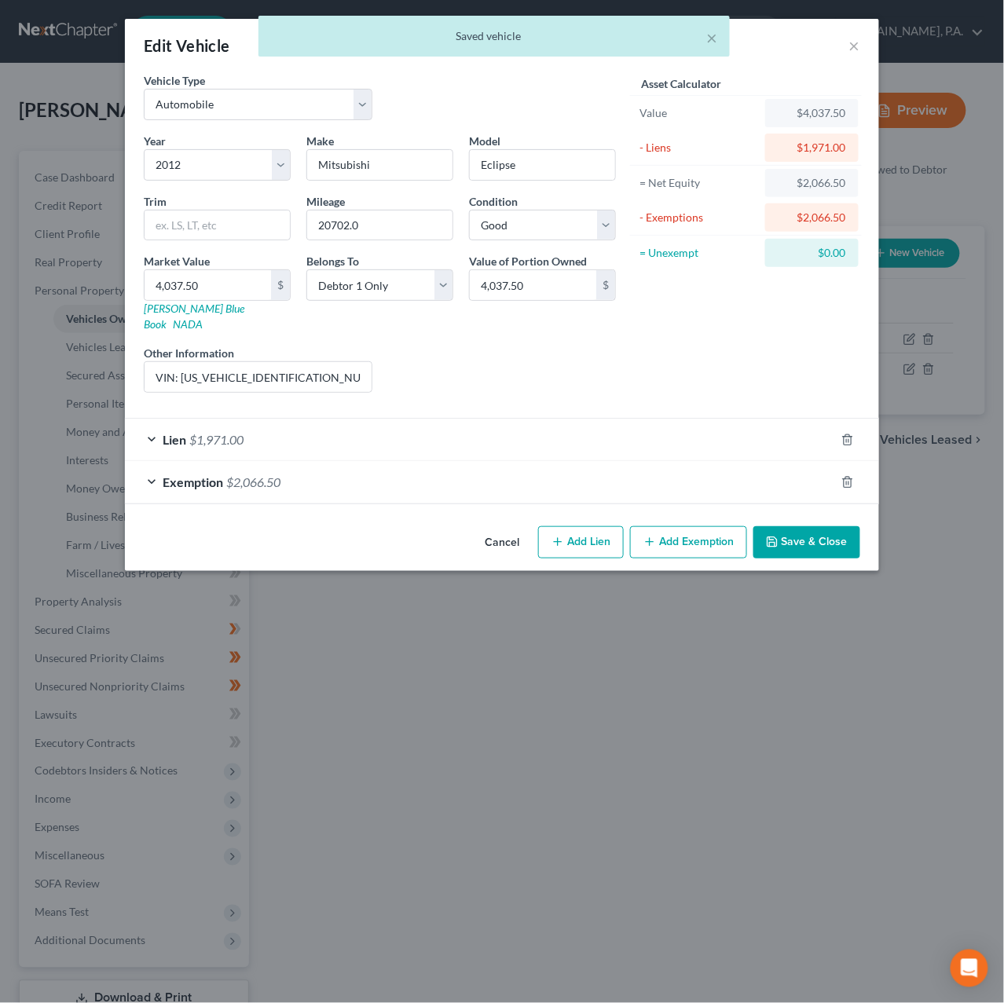
click at [698, 461] on div "Exemption $2,066.50" at bounding box center [480, 482] width 710 height 42
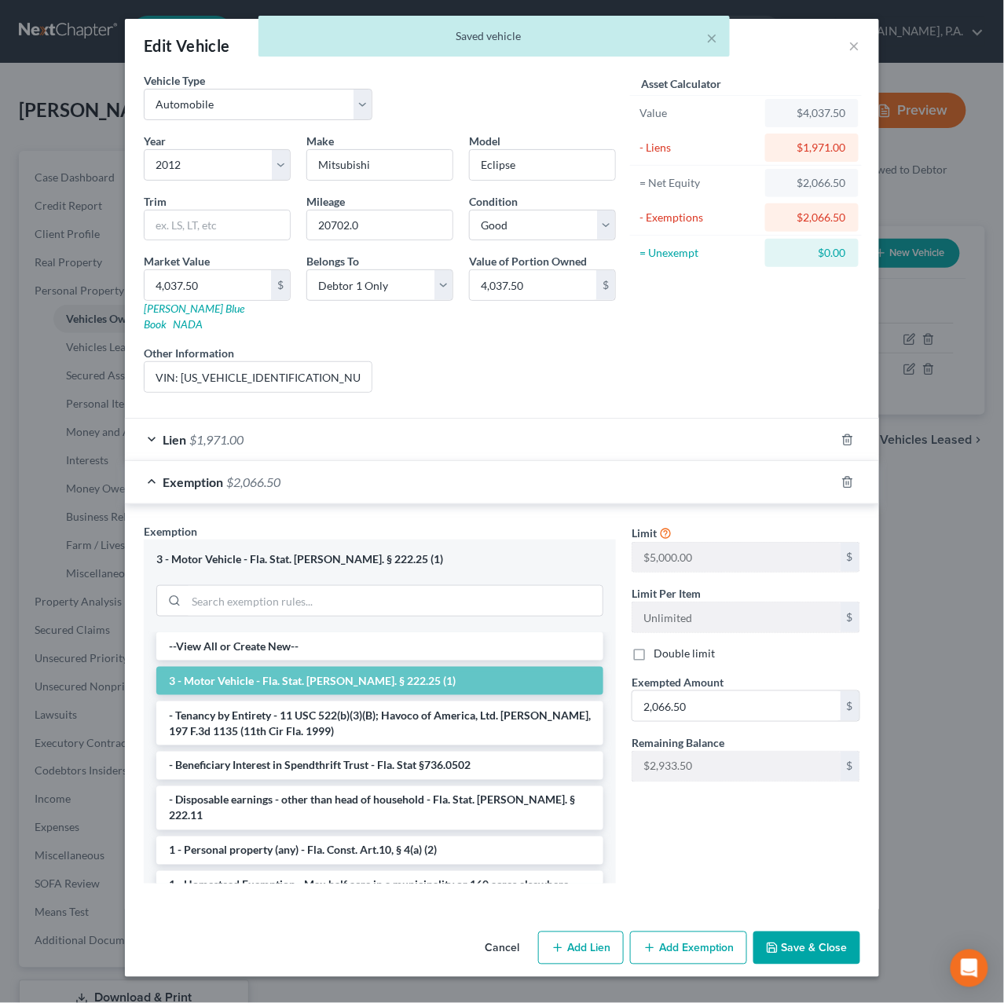
click at [828, 932] on button "Save & Close" at bounding box center [806, 948] width 107 height 33
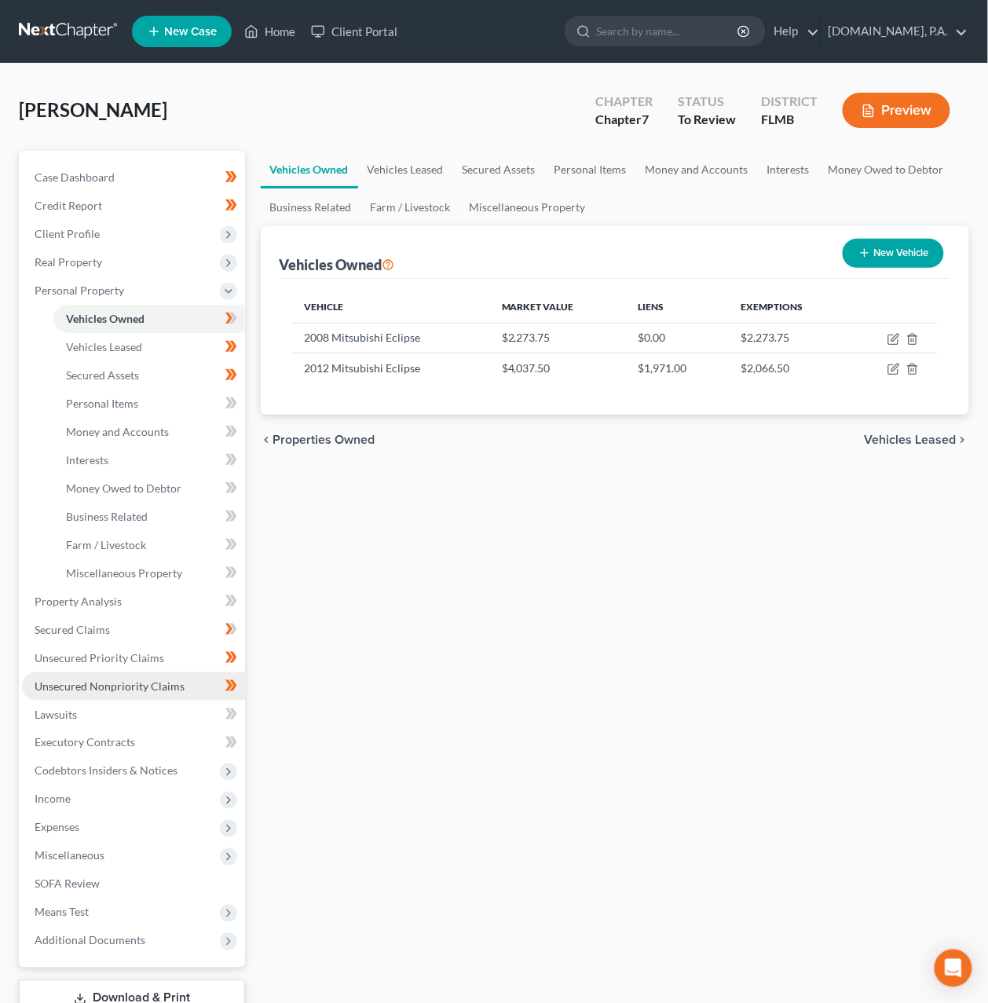
click at [114, 679] on span "Unsecured Nonpriority Claims" at bounding box center [110, 685] width 150 height 13
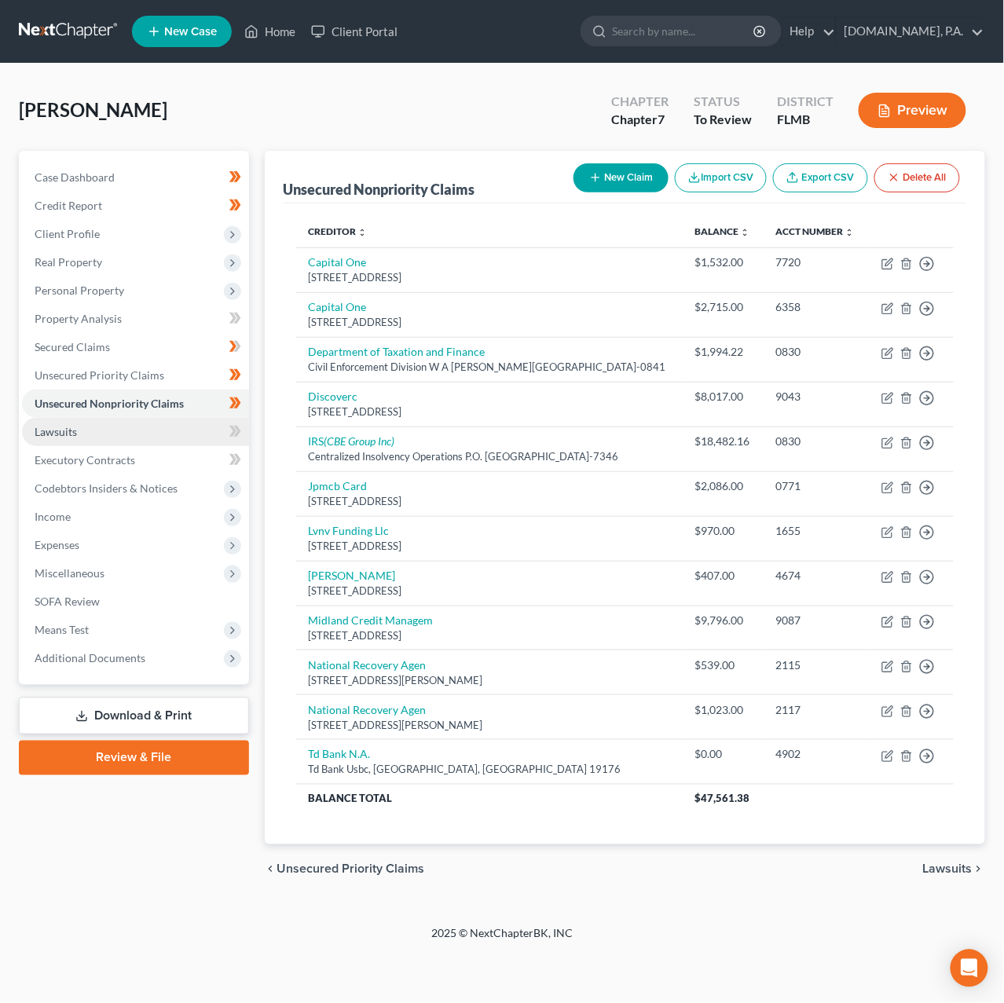
click at [100, 440] on link "Lawsuits" at bounding box center [135, 432] width 227 height 28
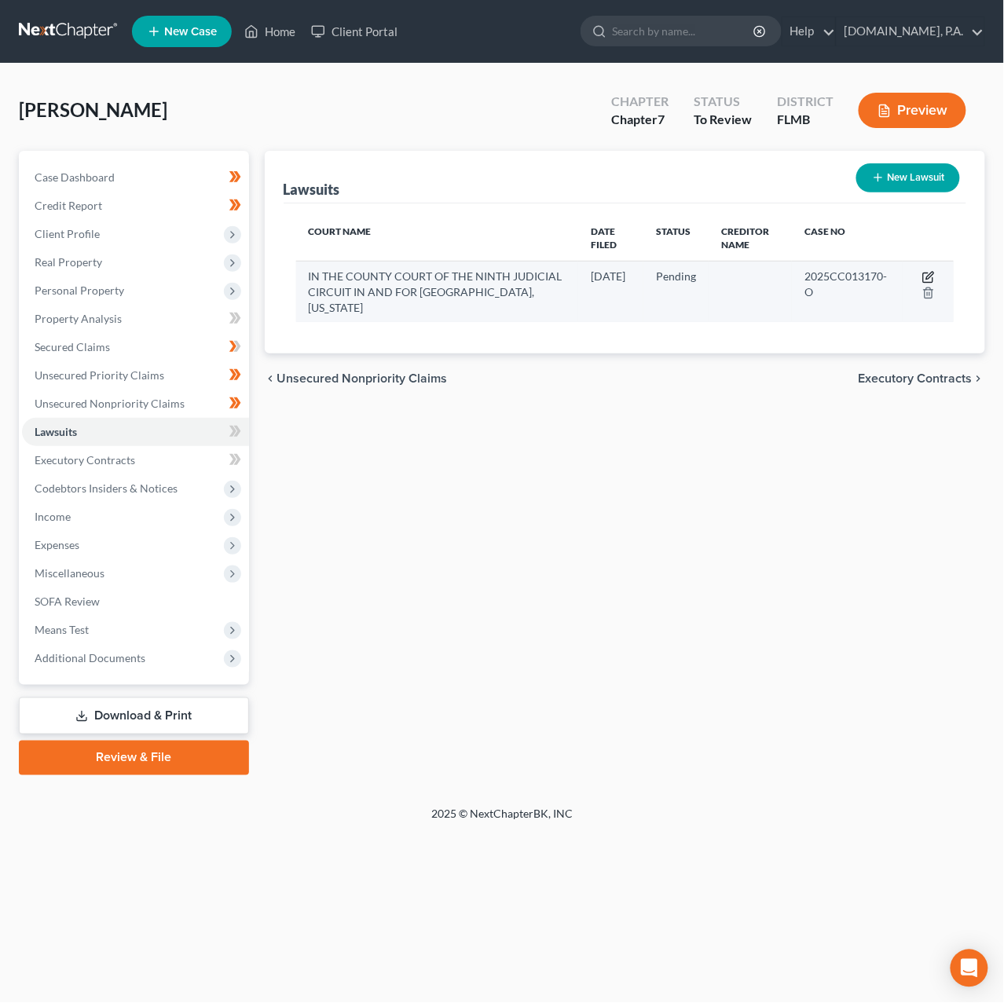
click at [929, 273] on icon "button" at bounding box center [928, 277] width 13 height 13
select select "9"
select select "0"
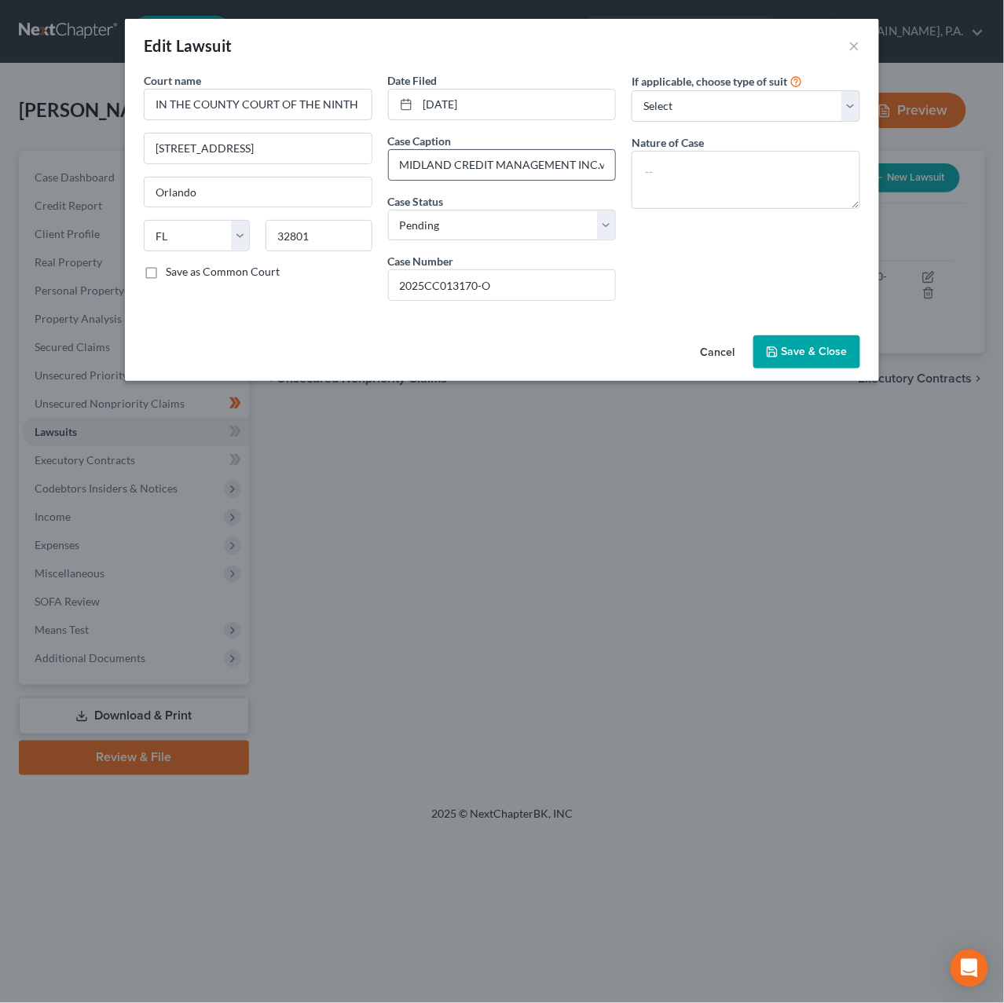
click at [591, 167] on input "MIDLAND CREDIT MANAGEMENT INC.vs.PATRICK CHARRAN" at bounding box center [502, 165] width 227 height 30
click at [806, 350] on span "Save & Close" at bounding box center [814, 351] width 66 height 13
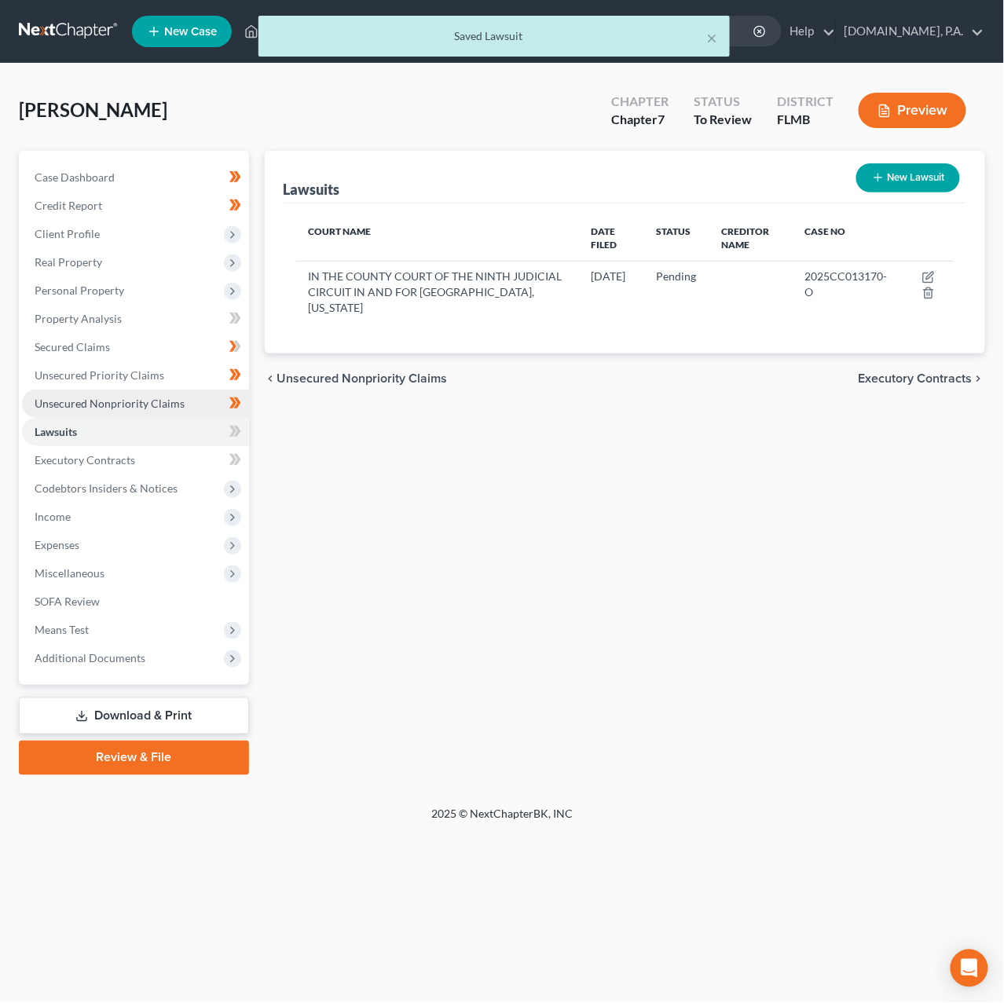
click at [112, 395] on link "Unsecured Nonpriority Claims" at bounding box center [135, 404] width 227 height 28
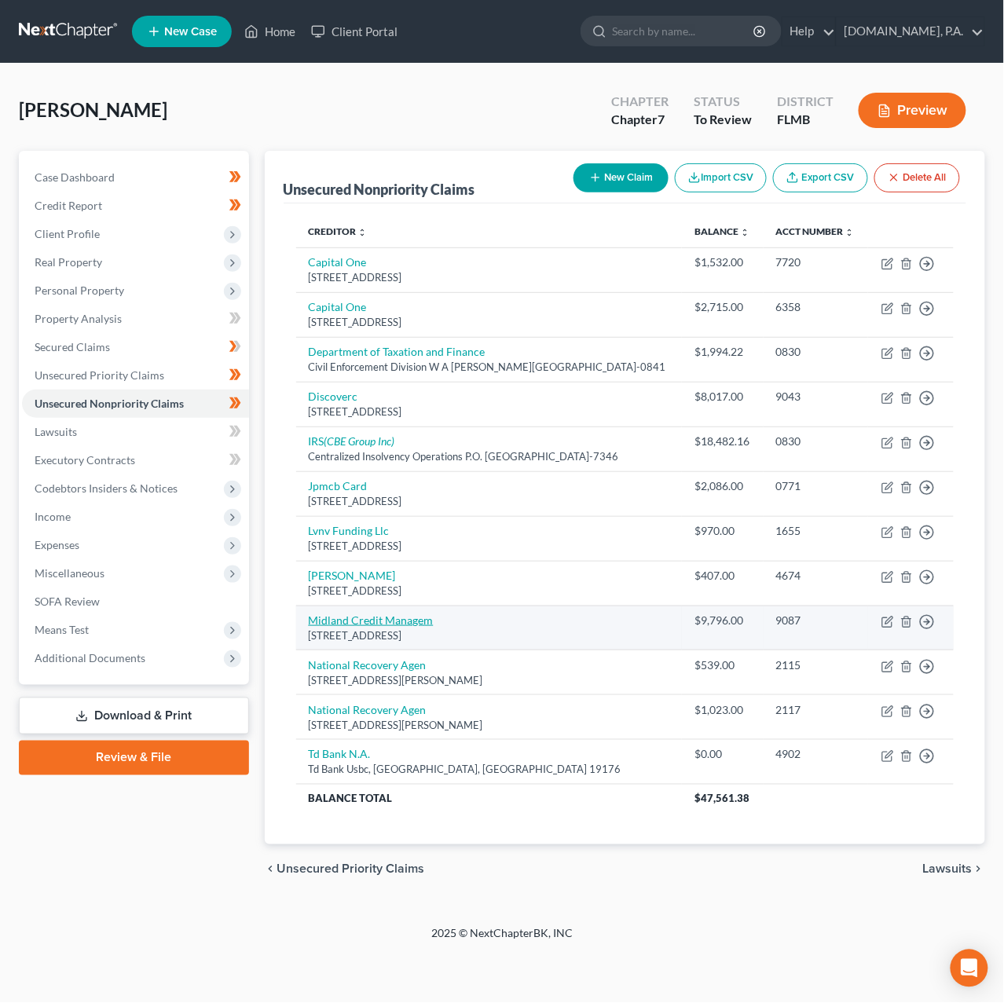
click at [397, 619] on link "Midland Credit Managem" at bounding box center [371, 619] width 125 height 13
select select "23"
select select "0"
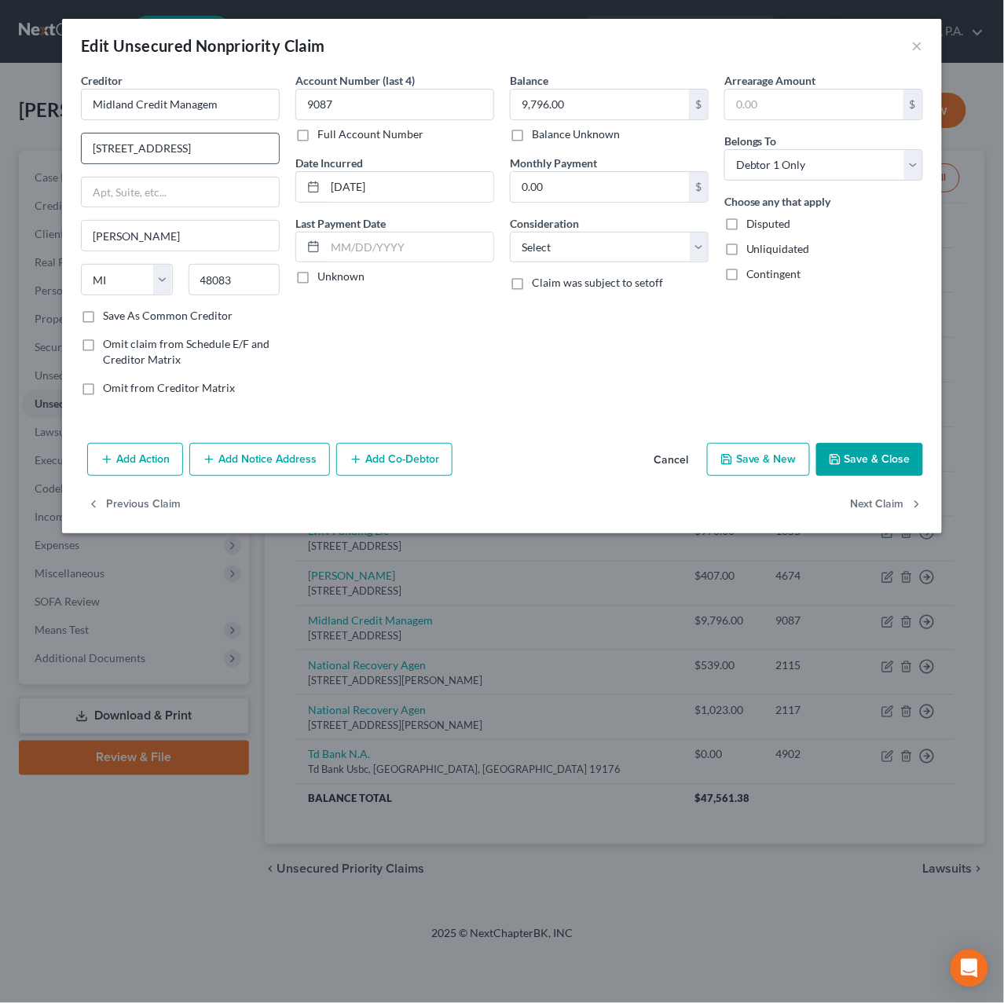
drag, startPoint x: 208, startPoint y: 149, endPoint x: 191, endPoint y: 152, distance: 17.4
click at [191, 152] on input "320 E Big Beaver Rd Ste" at bounding box center [180, 149] width 197 height 30
type input "320 E Big Beaver Rd"
type input "Suite 300"
click at [124, 315] on label "Save As Common Creditor" at bounding box center [168, 316] width 130 height 16
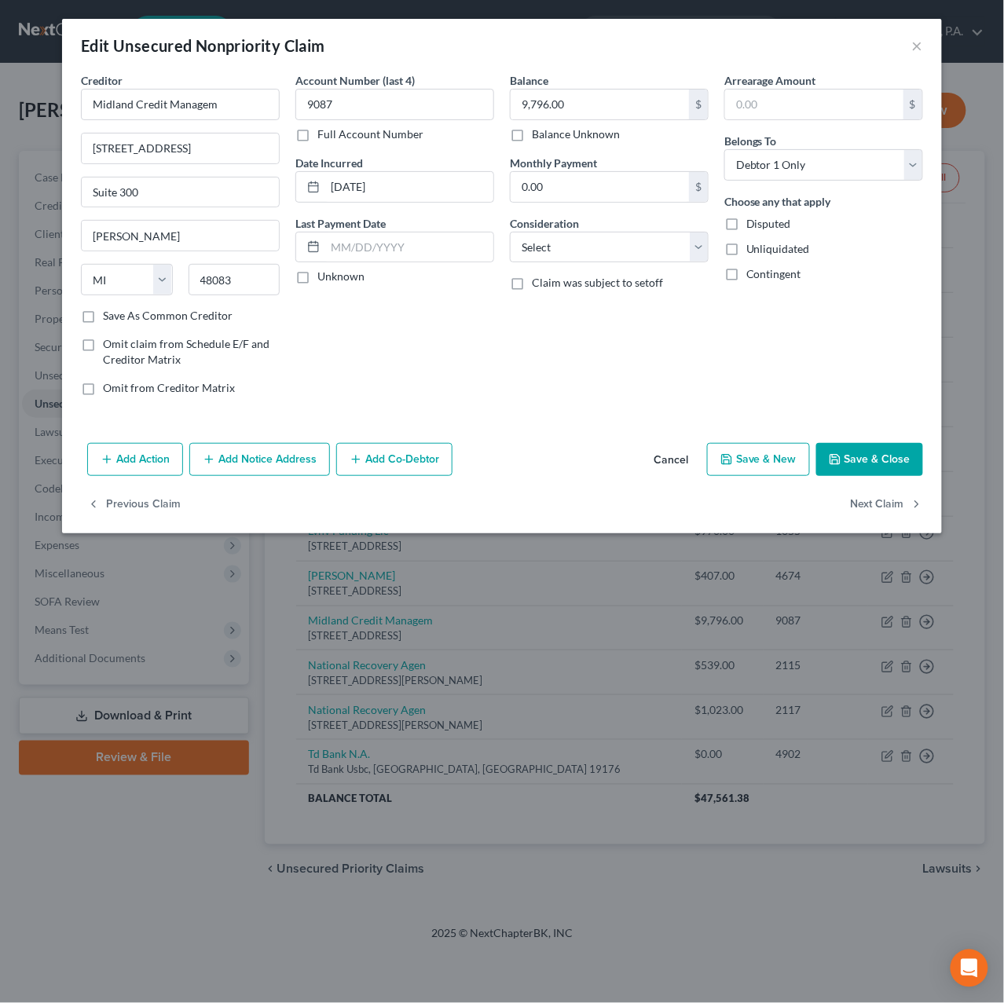
click at [103, 319] on label "Save As Common Creditor" at bounding box center [168, 316] width 130 height 16
click at [109, 318] on input "Save As Common Creditor" at bounding box center [114, 313] width 10 height 10
click at [906, 469] on button "Save & Close" at bounding box center [869, 459] width 107 height 33
checkbox input "false"
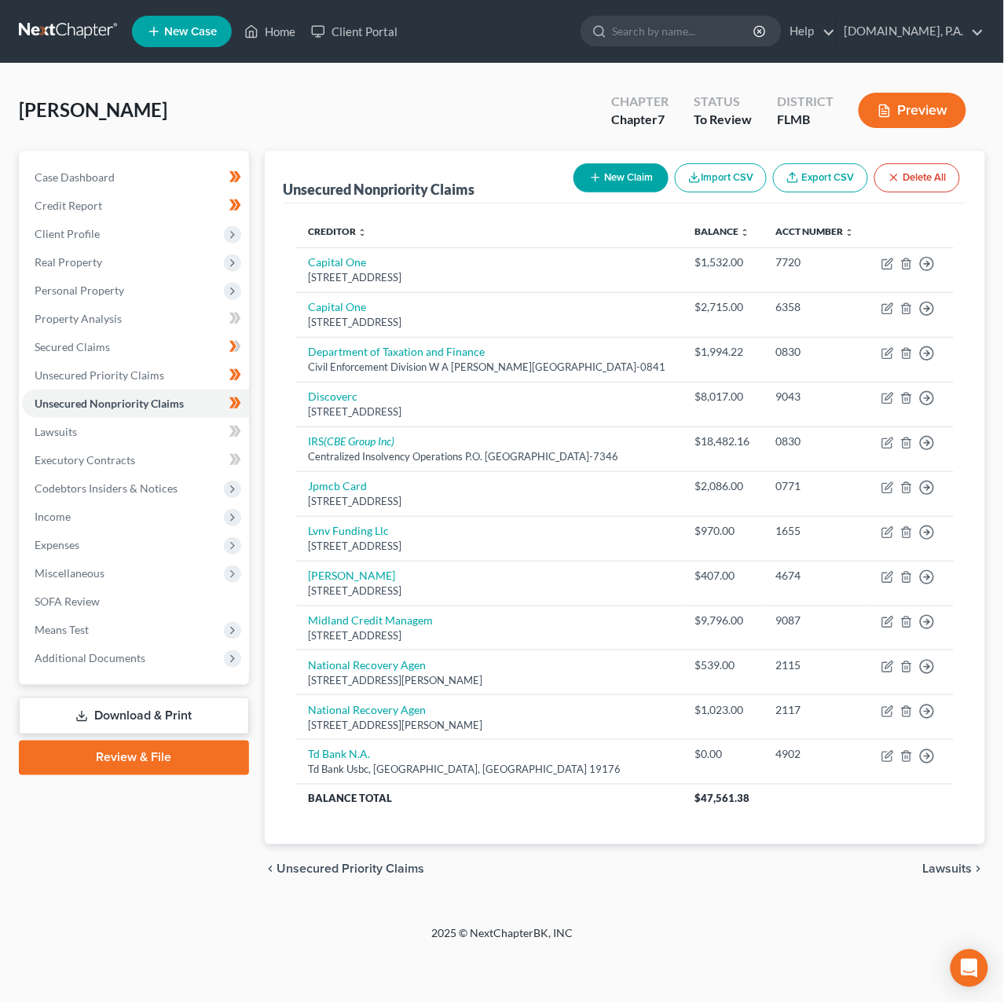
click at [620, 175] on button "New Claim" at bounding box center [620, 177] width 95 height 29
select select "0"
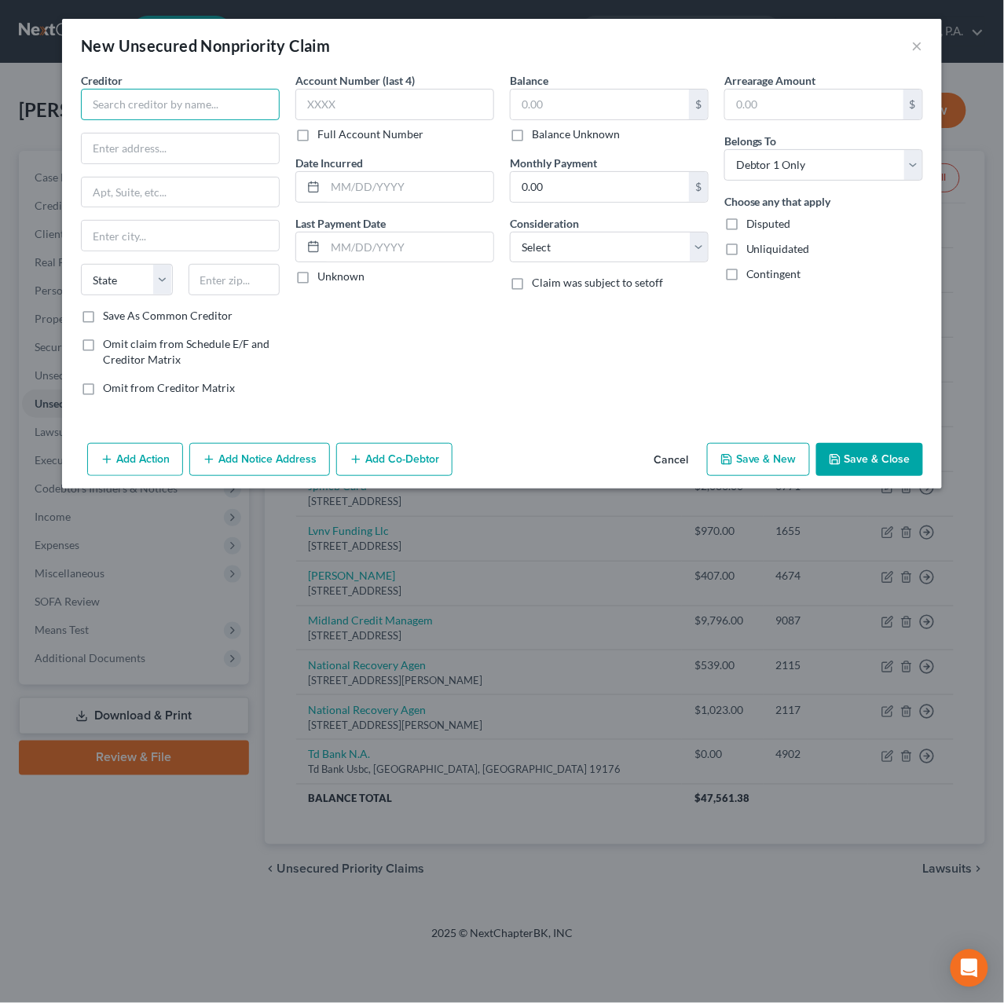
click at [204, 112] on input "text" at bounding box center [180, 104] width 199 height 31
click at [662, 461] on button "Cancel" at bounding box center [671, 460] width 60 height 31
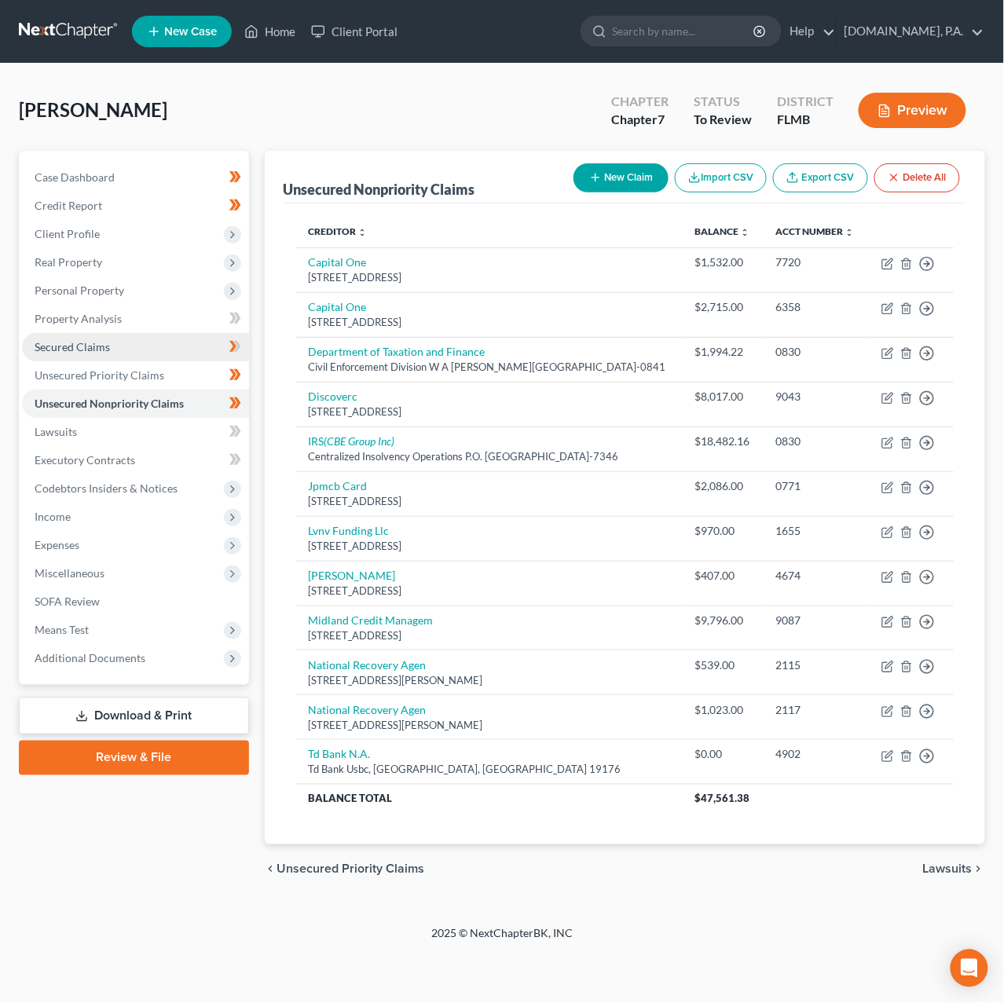
click at [80, 348] on span "Secured Claims" at bounding box center [72, 346] width 75 height 13
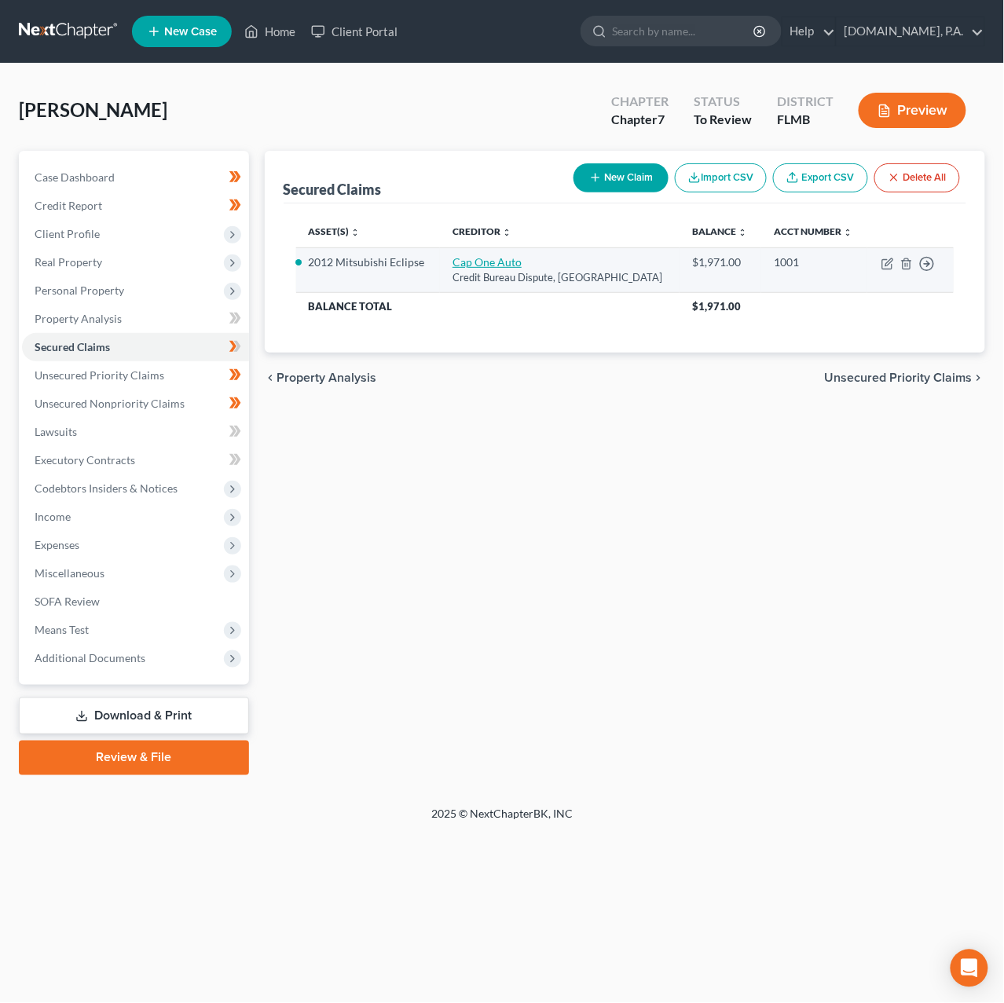
click at [500, 257] on link "Cap One Auto" at bounding box center [486, 261] width 69 height 13
select select "45"
select select "4"
select select "0"
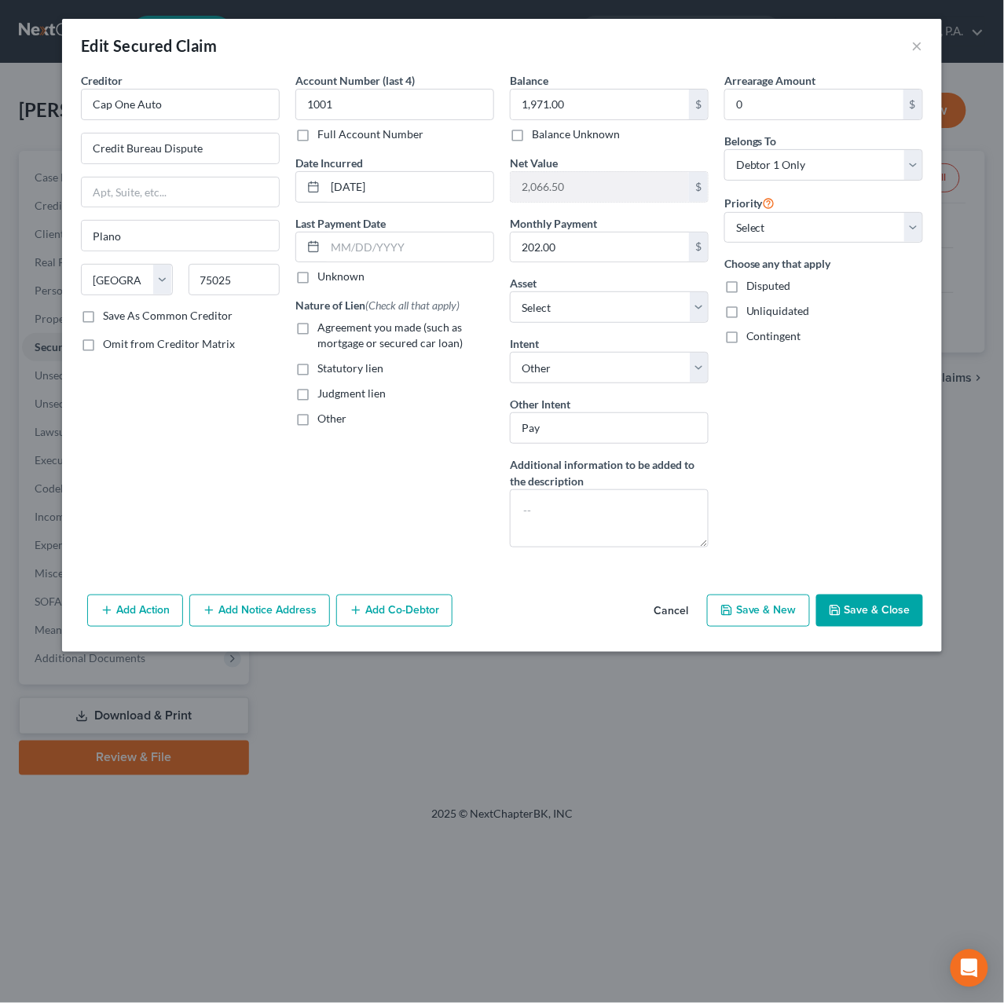
click at [870, 611] on button "Save & Close" at bounding box center [869, 611] width 107 height 33
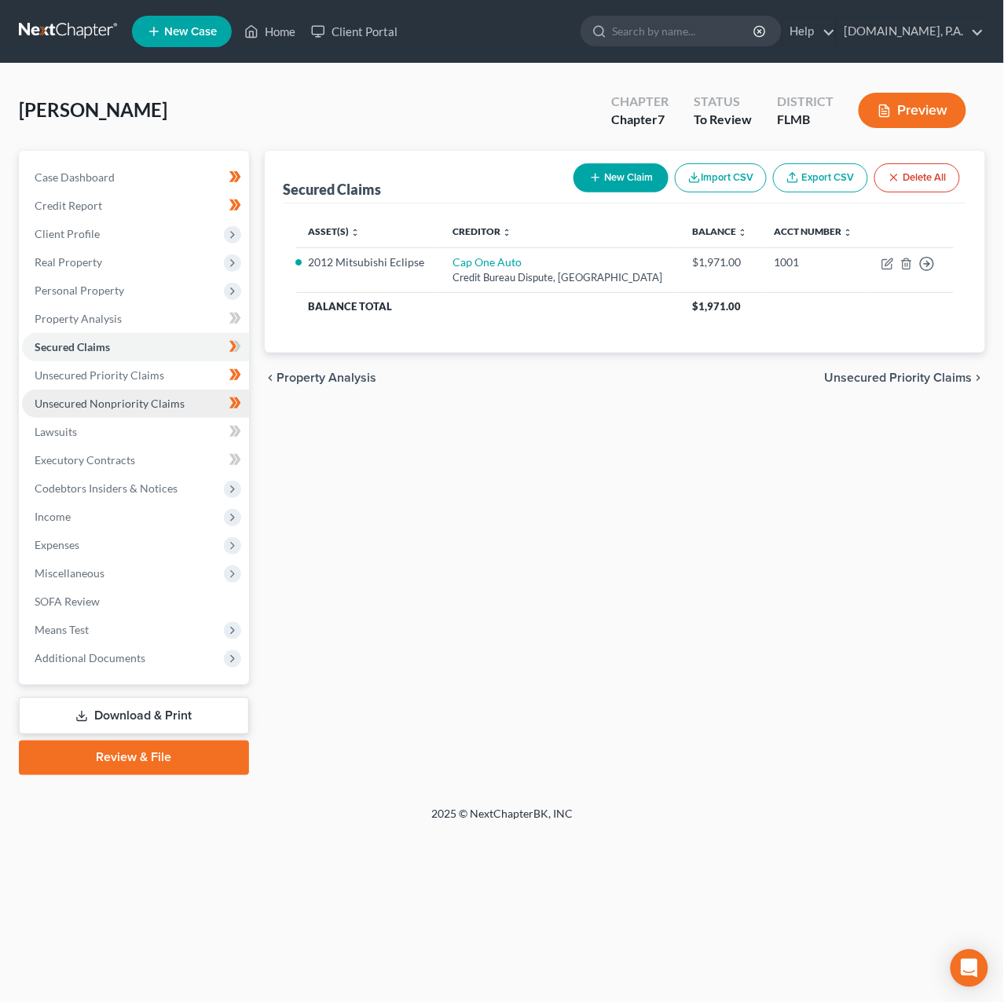
click at [118, 405] on span "Unsecured Nonpriority Claims" at bounding box center [110, 403] width 150 height 13
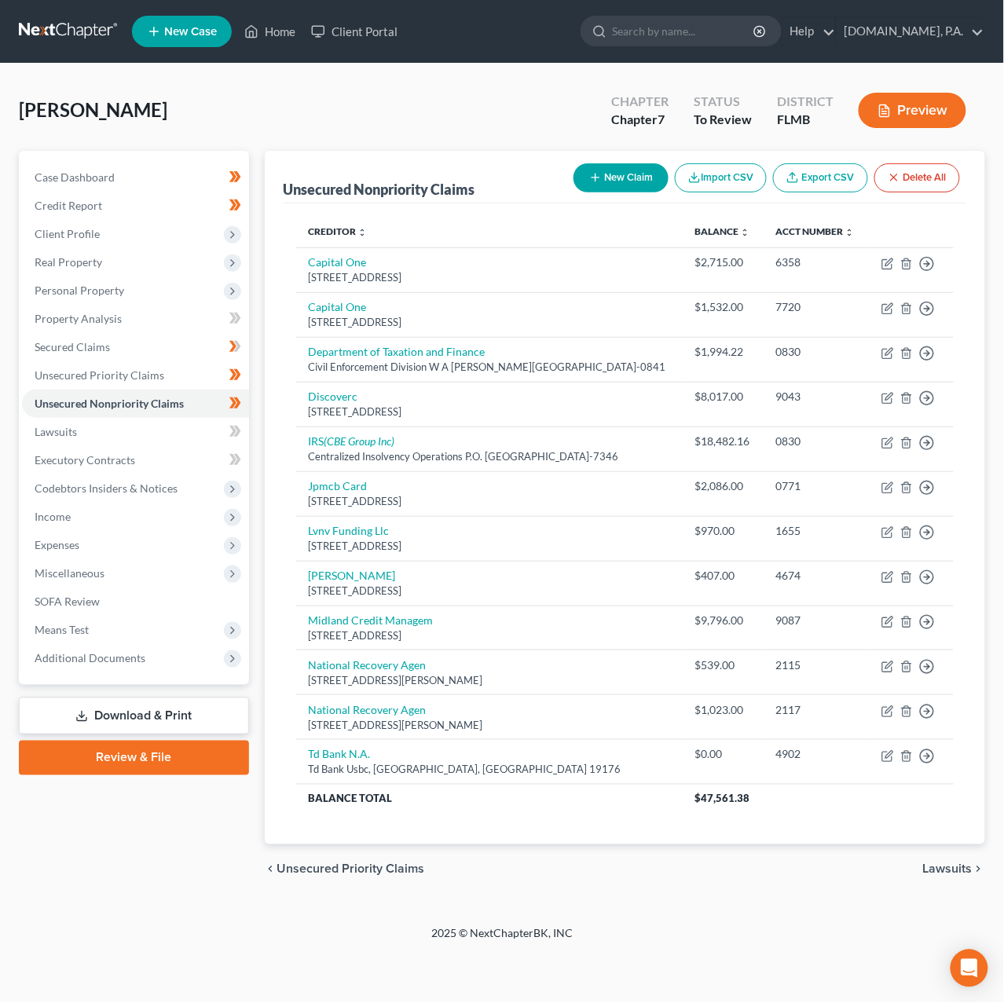
click at [597, 180] on button "New Claim" at bounding box center [620, 177] width 95 height 29
select select "0"
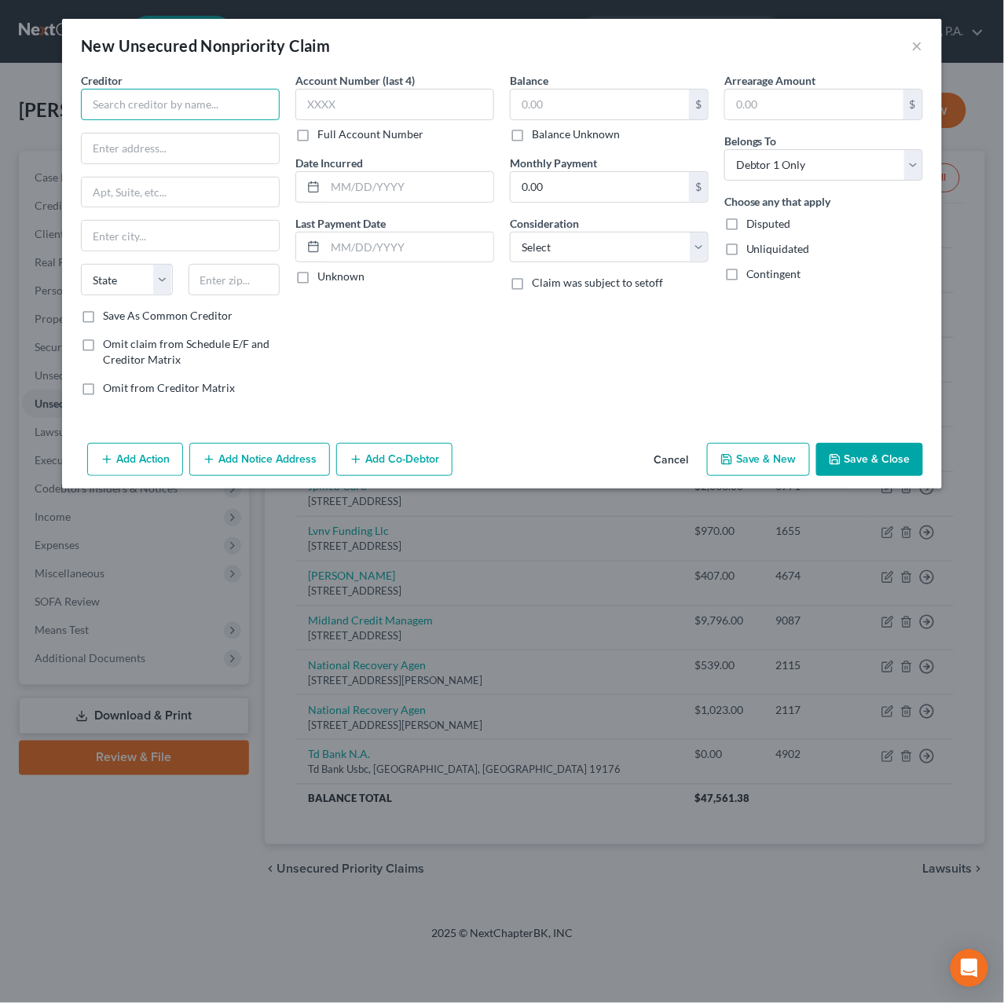
click at [187, 114] on input "text" at bounding box center [180, 104] width 199 height 31
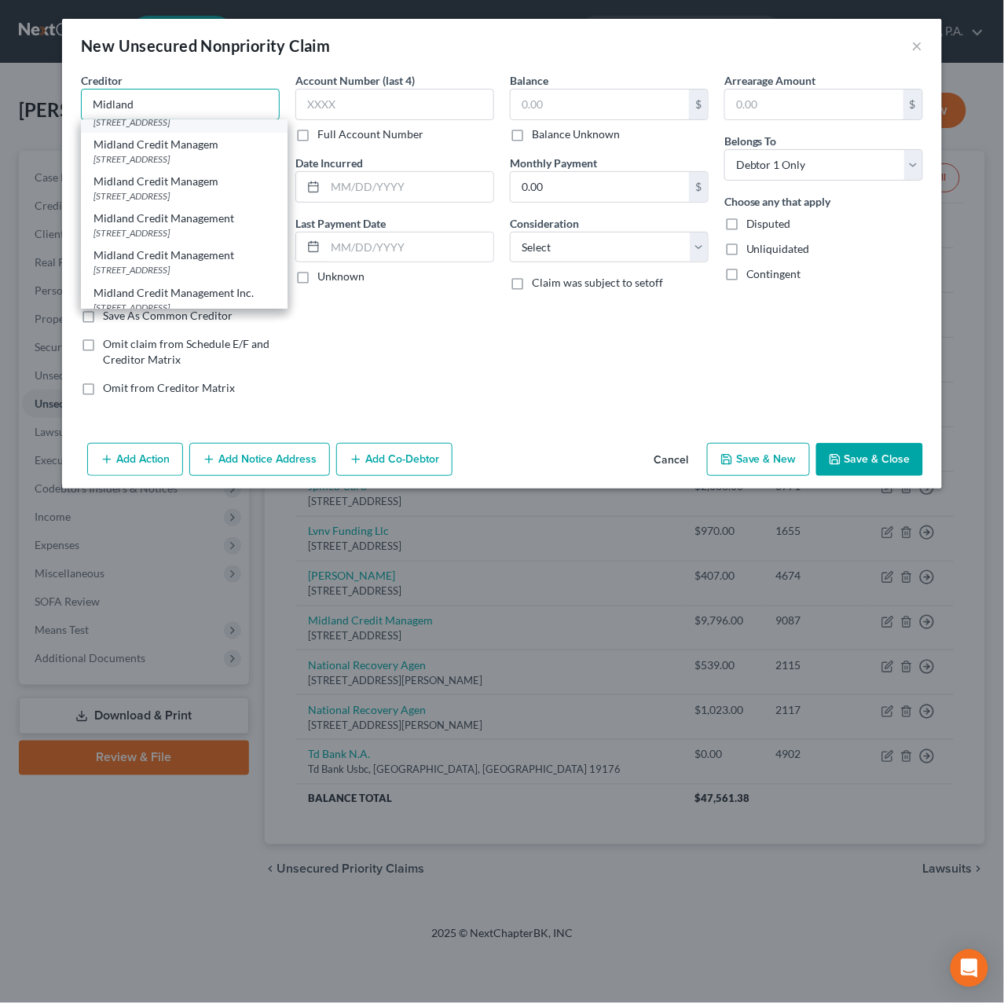
scroll to position [89, 0]
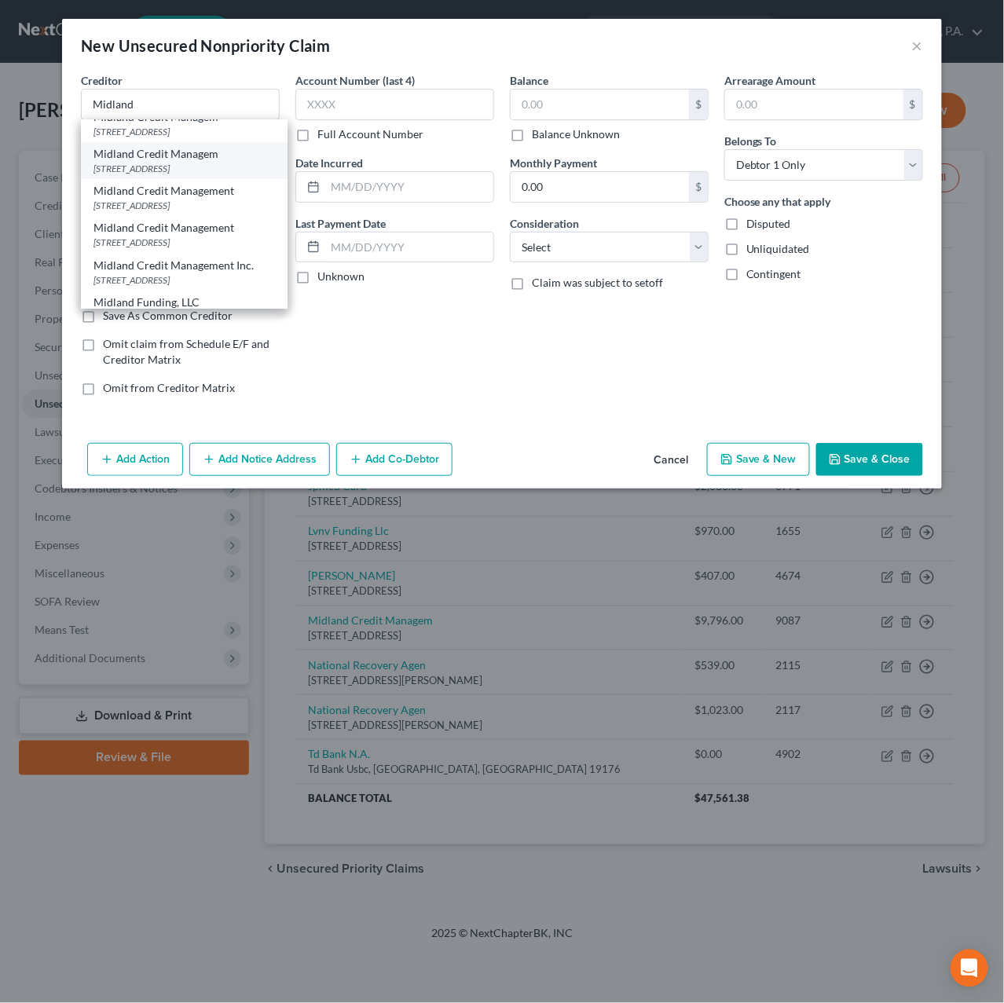
click at [211, 175] on div "320 E Big Beaver Rd Suite 300, Troy, MI 48083" at bounding box center [183, 168] width 181 height 13
type input "Midland Credit Managem"
type input "320 E Big Beaver Rd"
type input "Suite 300"
type input "Troy"
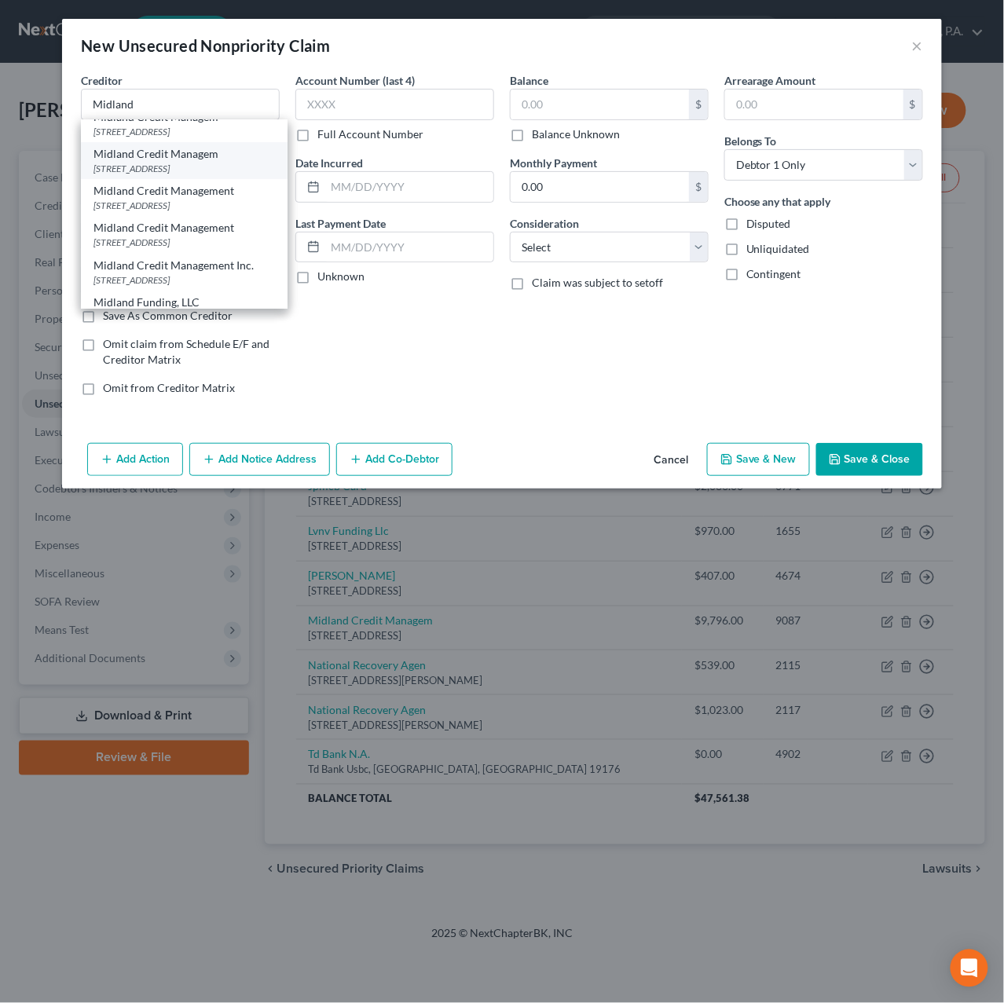
select select "23"
type input "48083"
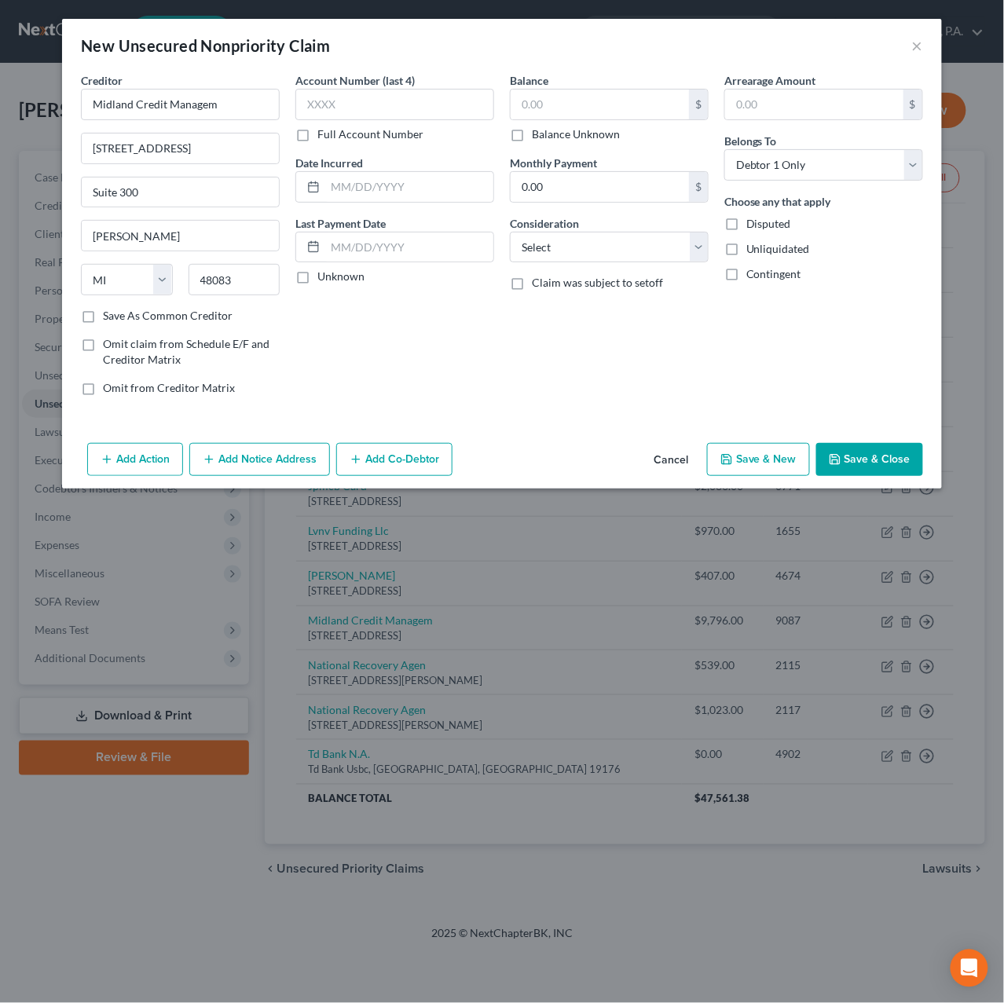
scroll to position [0, 0]
click at [346, 111] on input "text" at bounding box center [394, 104] width 199 height 31
type input "9019"
type input "7/18/2025"
type input "8,414.23"
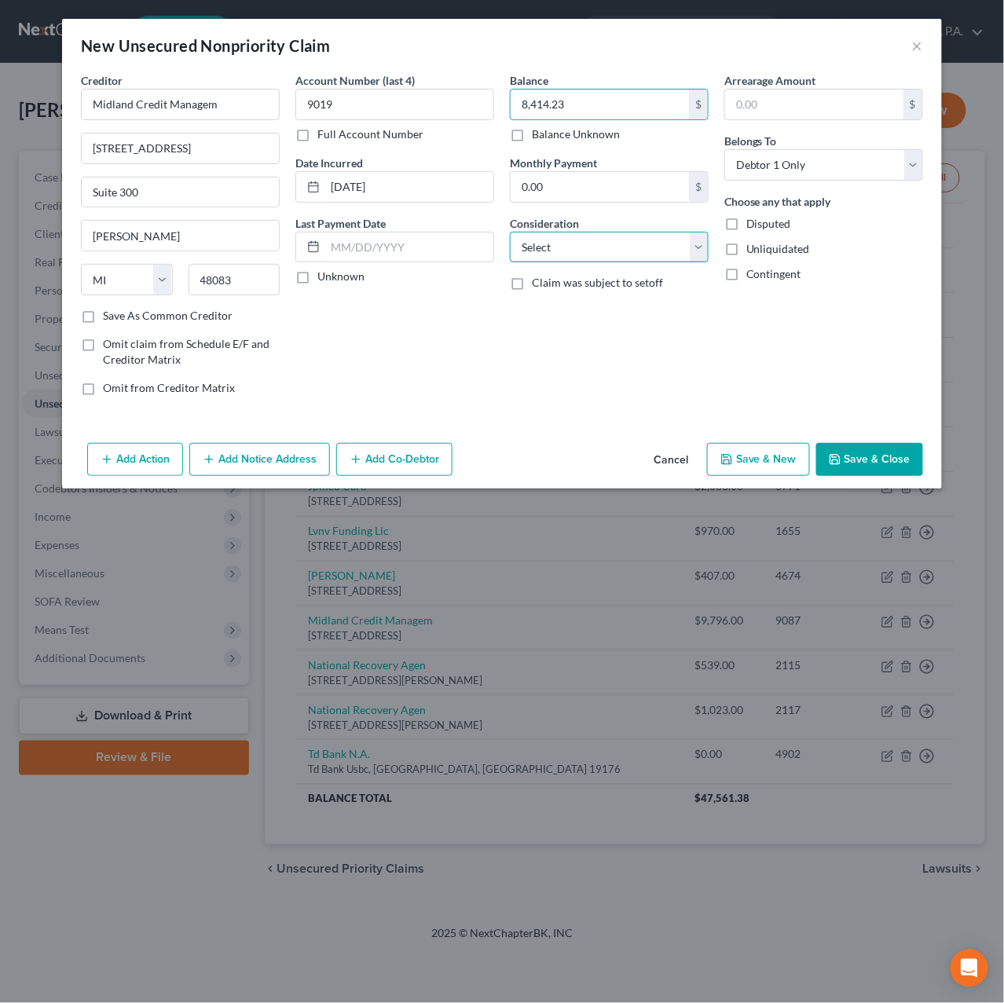
click at [621, 237] on select "Select Cable / Satellite Services Collection Agency Credit Card Debt Debt Couns…" at bounding box center [609, 247] width 199 height 31
select select "1"
click at [884, 456] on button "Save & Close" at bounding box center [869, 459] width 107 height 33
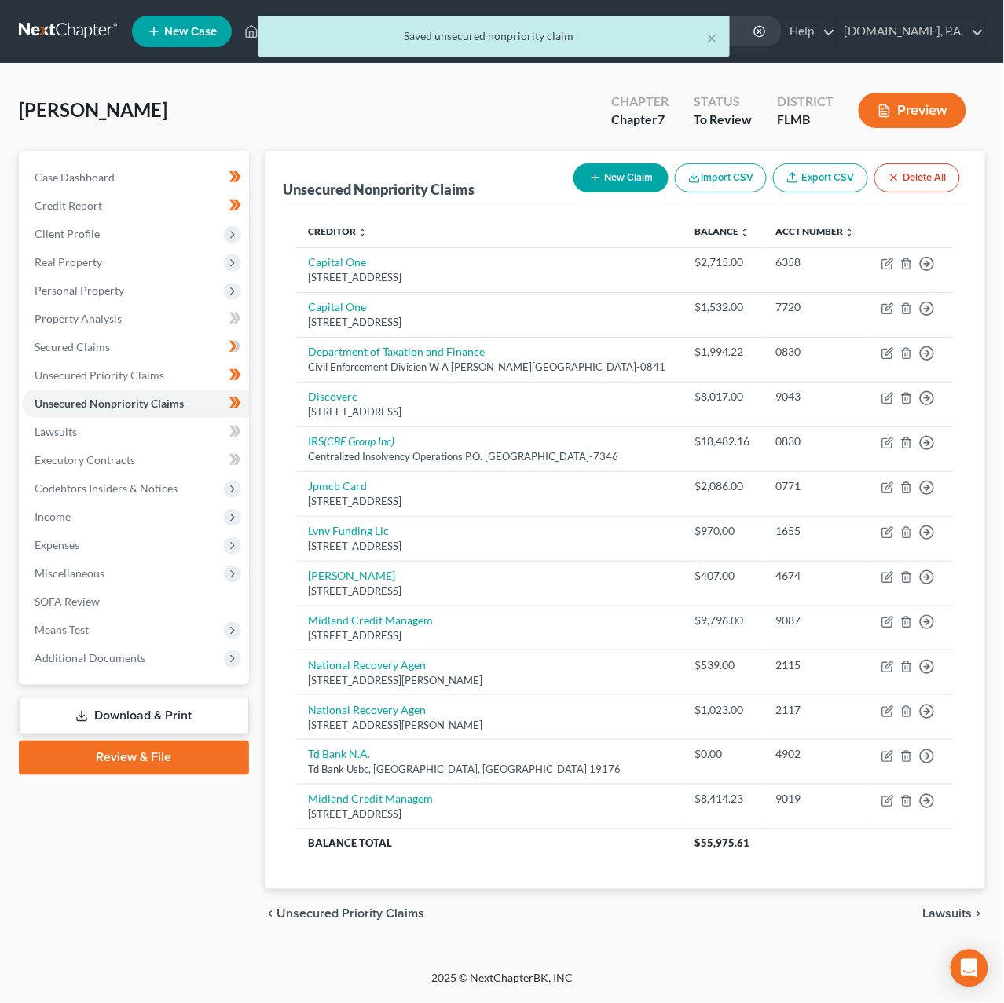
click at [603, 181] on button "New Claim" at bounding box center [620, 177] width 95 height 29
select select "0"
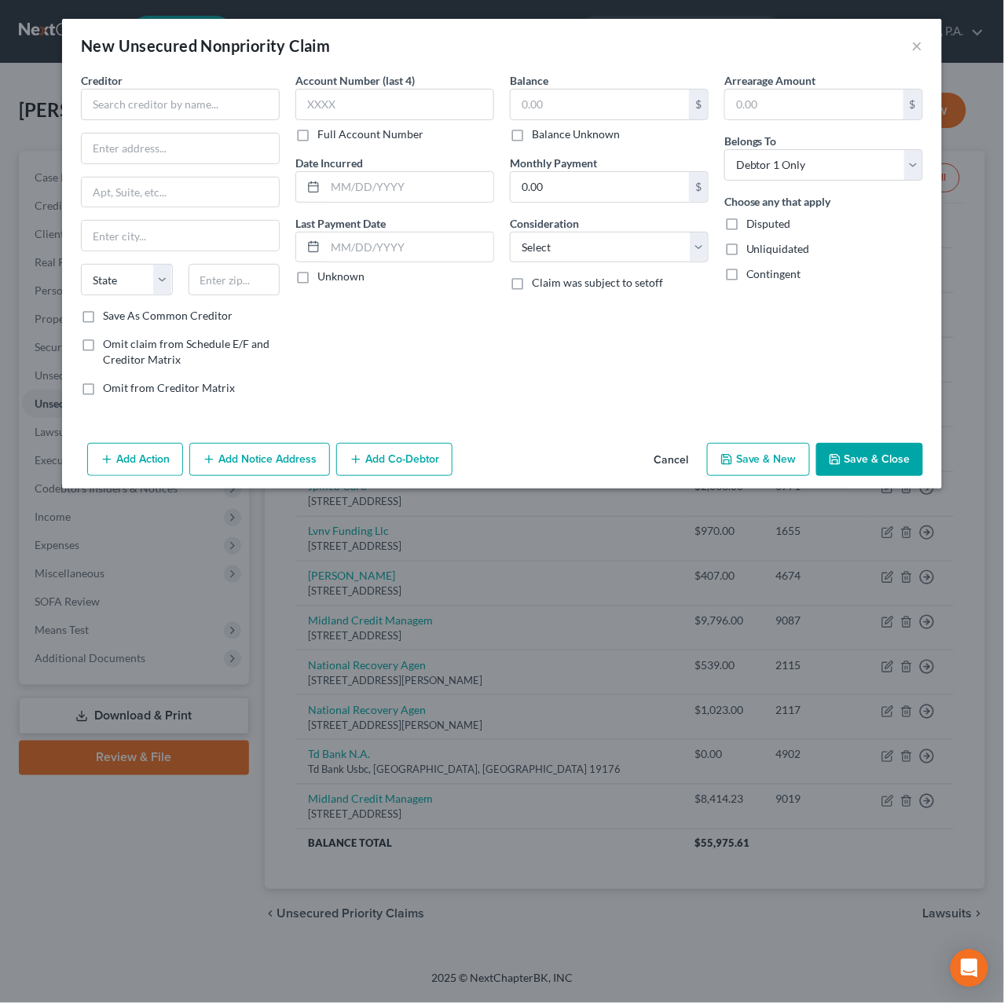
click at [141, 83] on div "Creditor *" at bounding box center [180, 96] width 199 height 48
drag, startPoint x: 146, startPoint y: 100, endPoint x: 131, endPoint y: 106, distance: 16.2
click at [146, 101] on input "text" at bounding box center [180, 104] width 199 height 31
click at [169, 135] on div "Unifin Inc" at bounding box center [174, 132] width 163 height 16
type input "Unifin Inc"
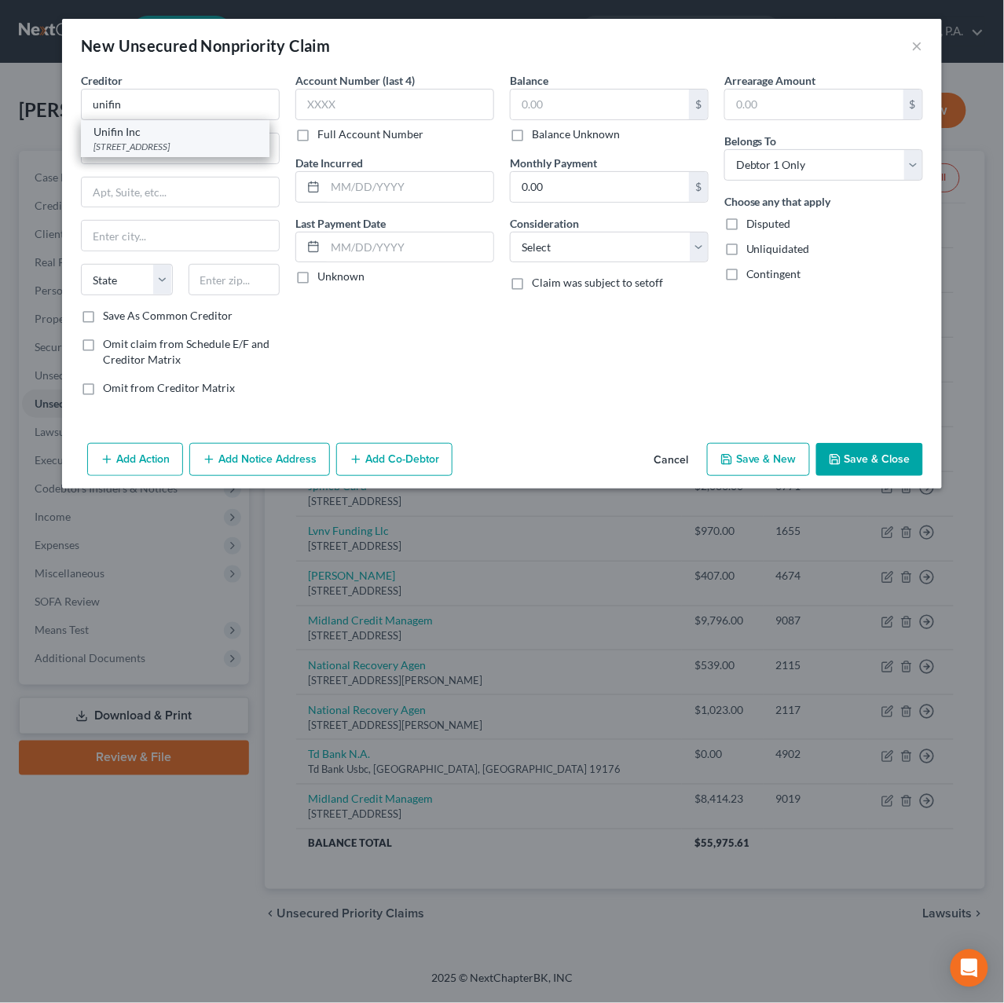
type input "PO Box 4158"
type input "Skokie"
select select "14"
type input "60076"
click at [408, 110] on input "text" at bounding box center [394, 104] width 199 height 31
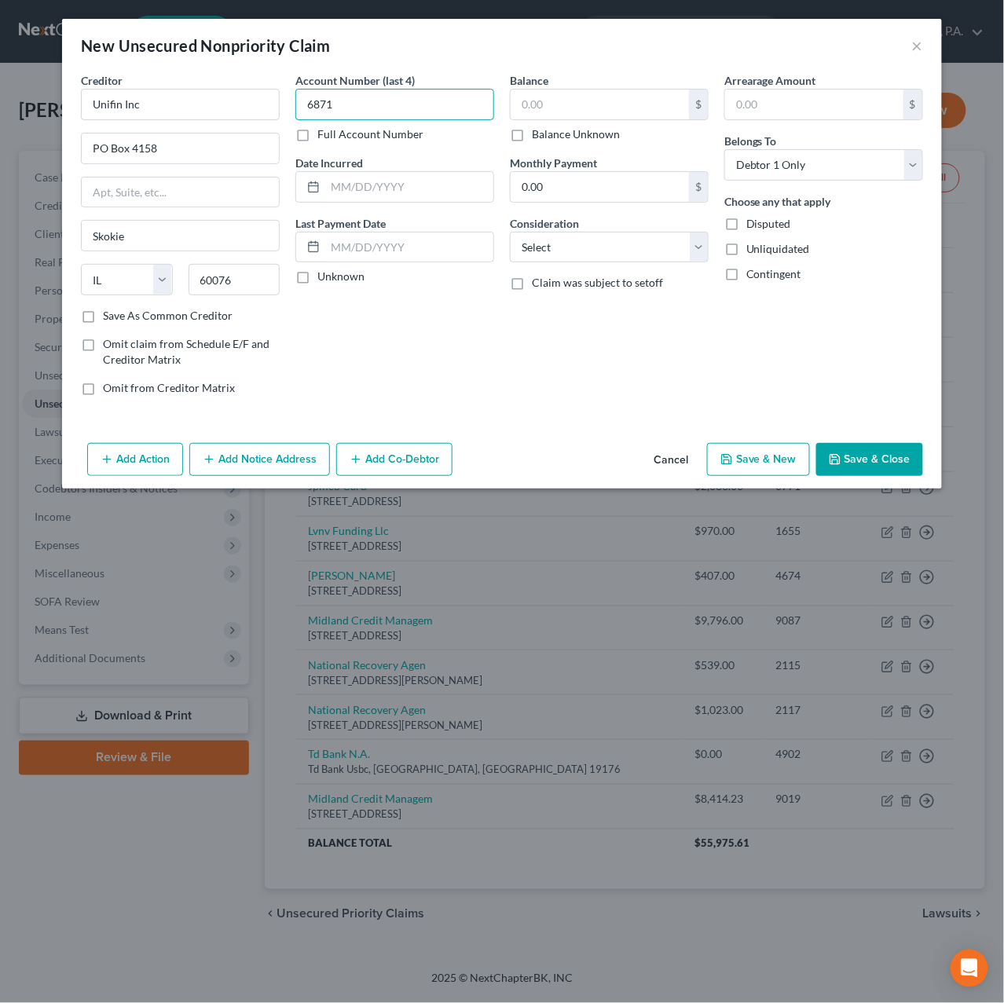
type input "6871"
click at [677, 454] on button "Cancel" at bounding box center [671, 460] width 60 height 31
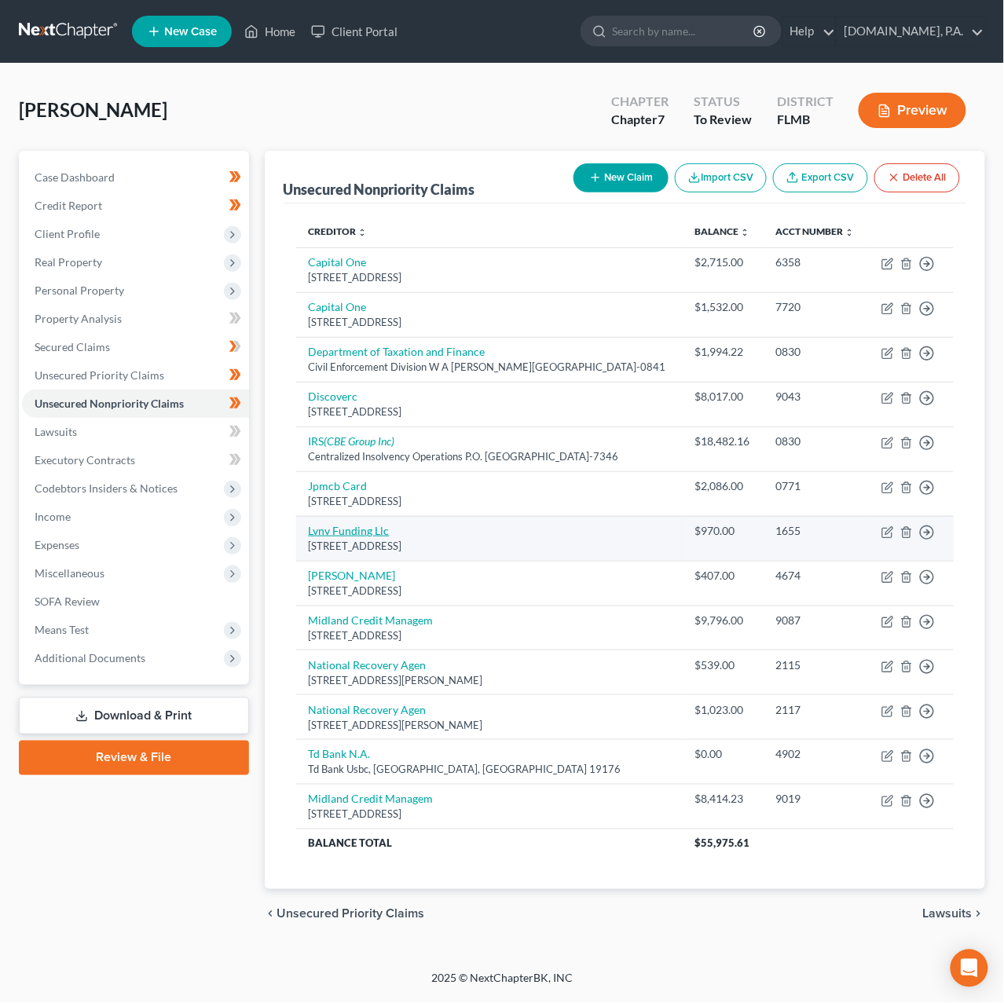
click at [356, 533] on link "Lvnv Funding Llc" at bounding box center [349, 530] width 81 height 13
select select "42"
select select "0"
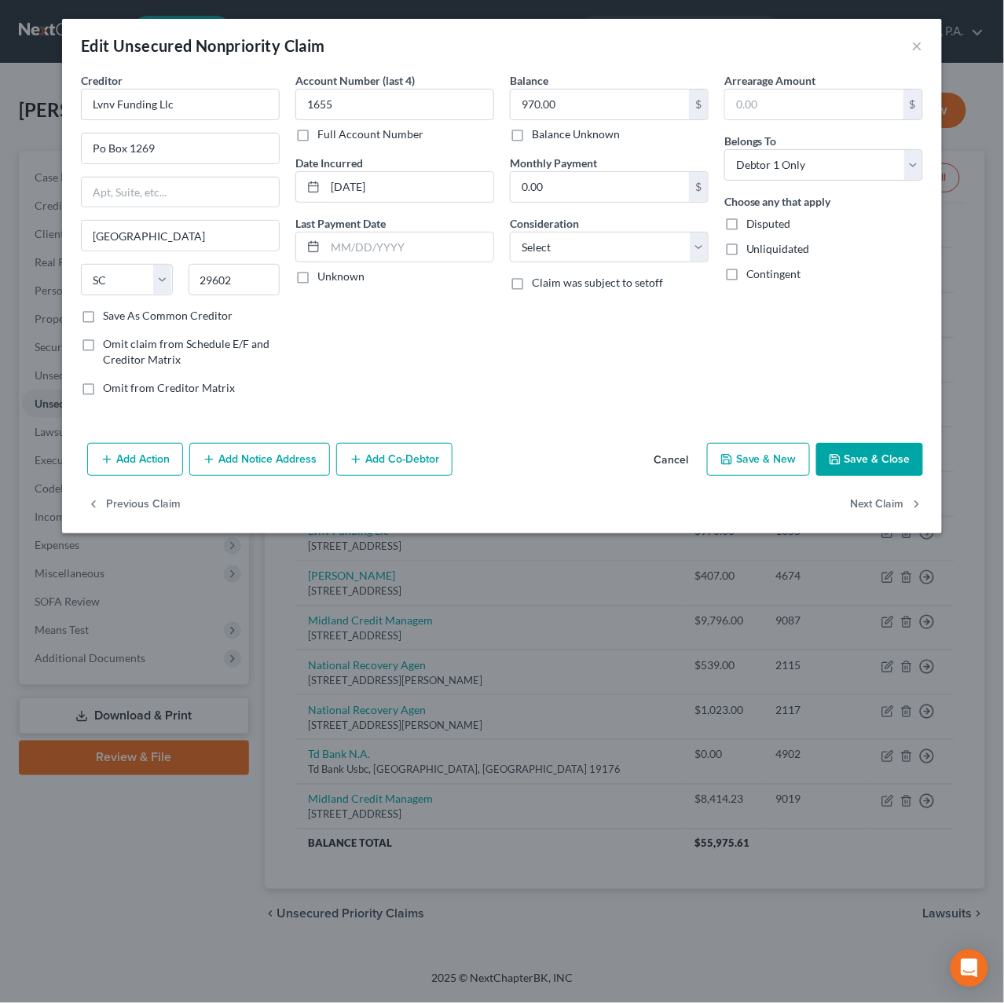
click at [243, 463] on button "Add Notice Address" at bounding box center [259, 459] width 141 height 33
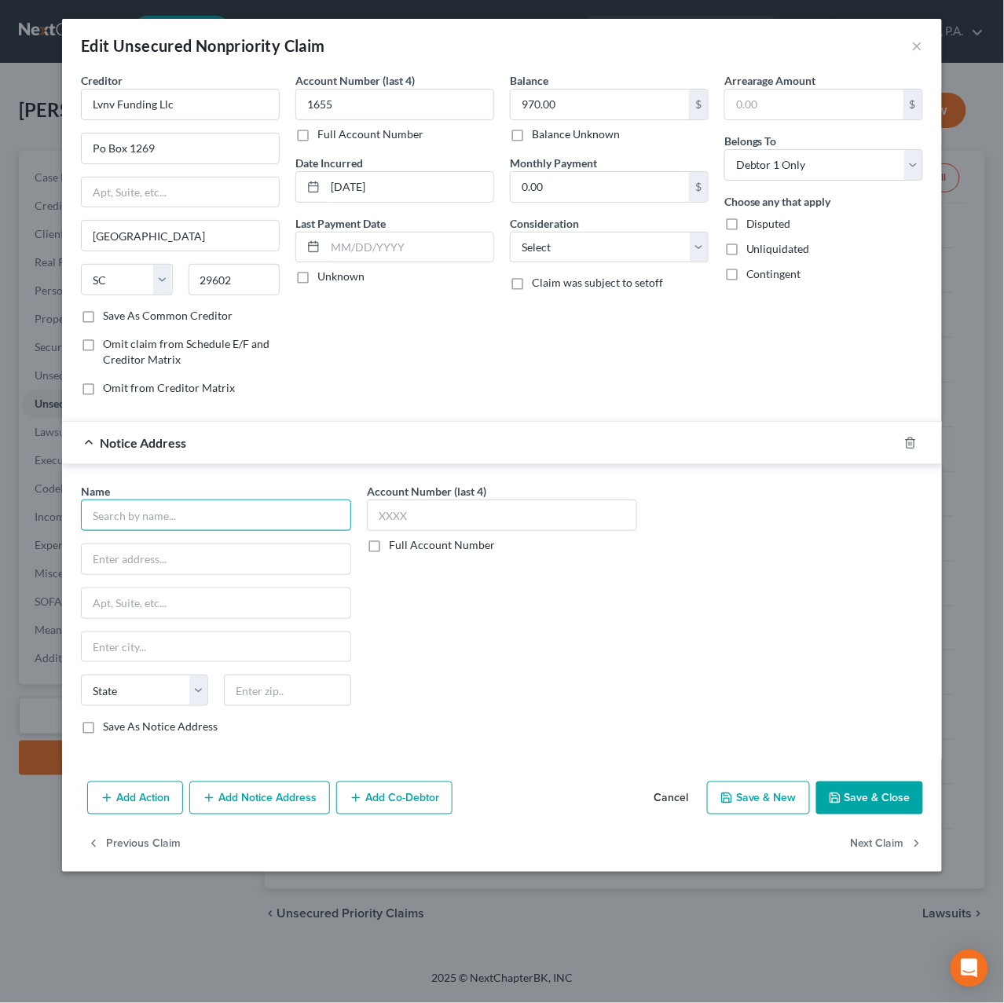
click at [162, 511] on input "text" at bounding box center [216, 515] width 270 height 31
click at [150, 562] on div "PO Box 4158, Skokie, IL 60076" at bounding box center [174, 557] width 163 height 13
type input "Unifin Inc"
type input "PO Box 4158"
type input "Skokie"
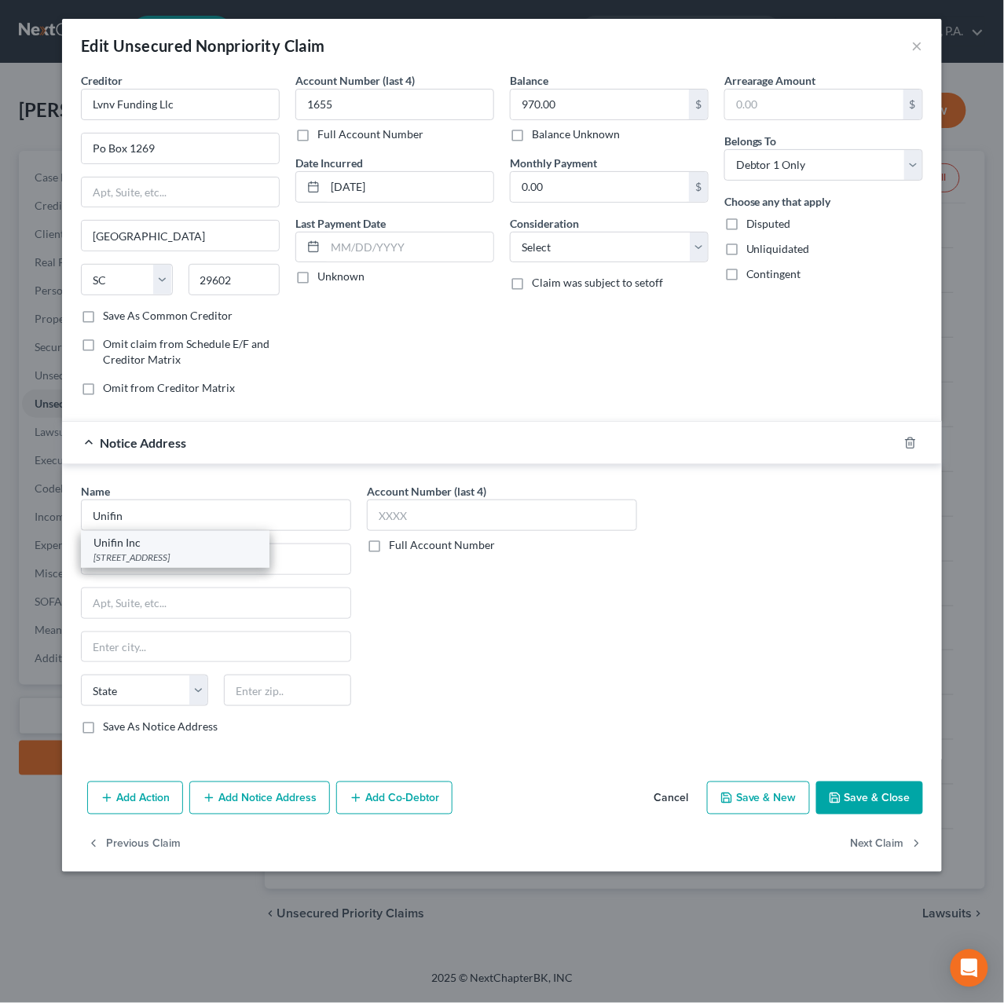
select select "14"
type input "60076"
drag, startPoint x: 161, startPoint y: 569, endPoint x: 132, endPoint y: 563, distance: 29.7
click at [132, 563] on input "PO Box 4158" at bounding box center [216, 559] width 269 height 30
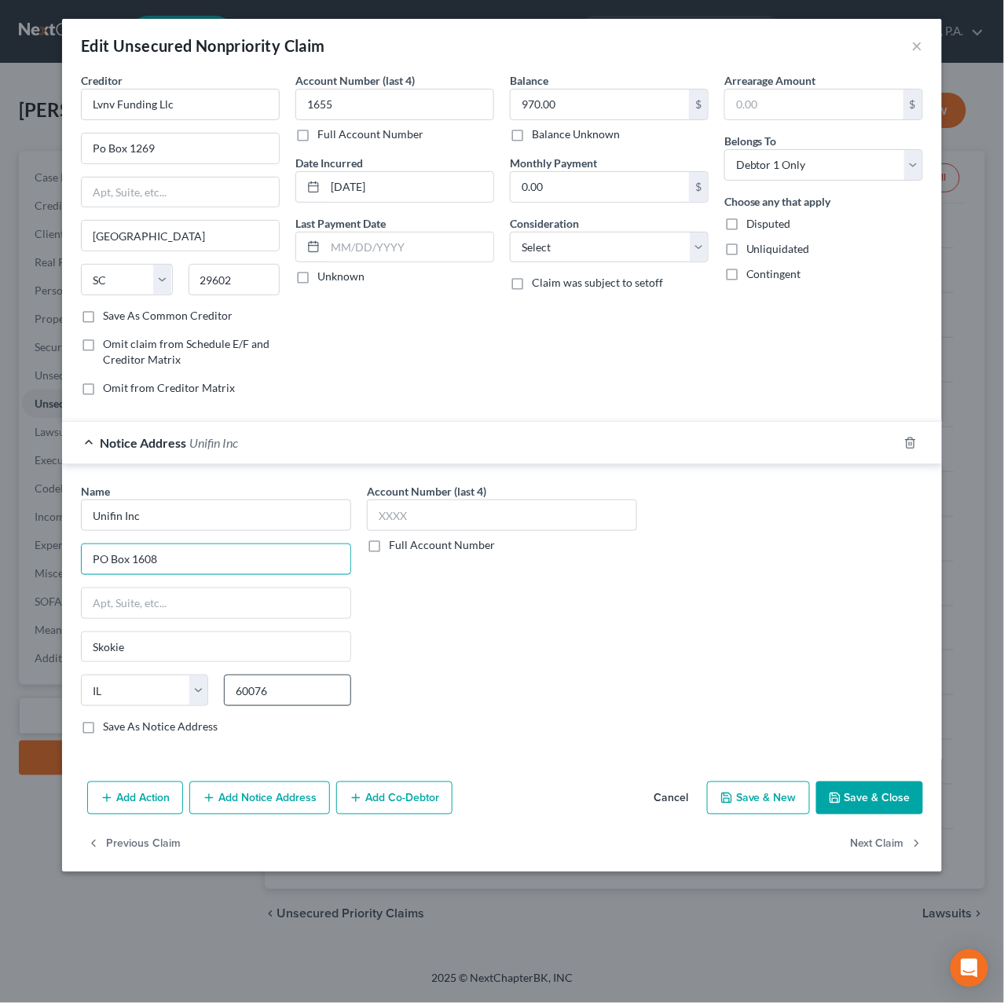
type input "PO Box 1608"
click at [313, 697] on input "60076" at bounding box center [287, 690] width 127 height 31
type input "60076-1608"
click at [103, 734] on label "Save As Notice Address" at bounding box center [160, 727] width 115 height 16
click at [109, 729] on input "Save As Notice Address" at bounding box center [114, 724] width 10 height 10
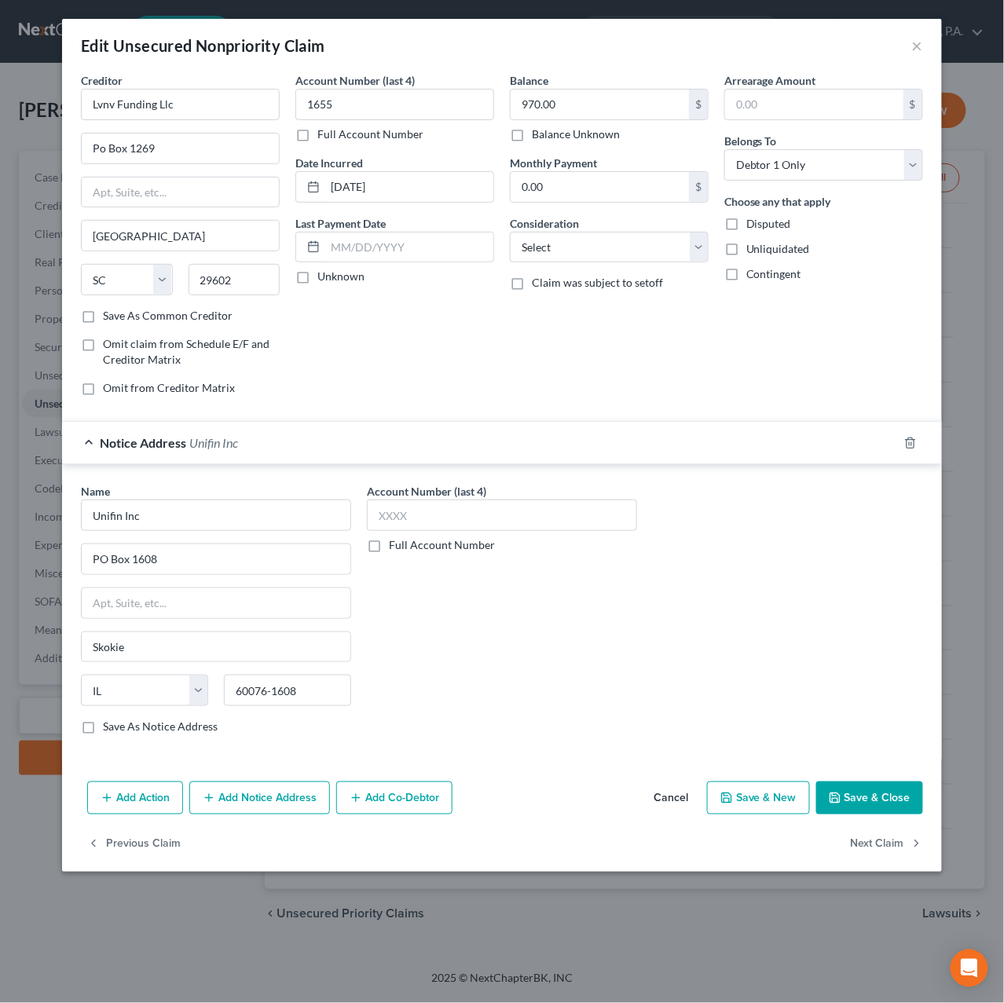
checkbox input "true"
click at [434, 525] on input "text" at bounding box center [502, 515] width 270 height 31
type input "6871"
click at [862, 799] on button "Save & Close" at bounding box center [869, 797] width 107 height 33
checkbox input "false"
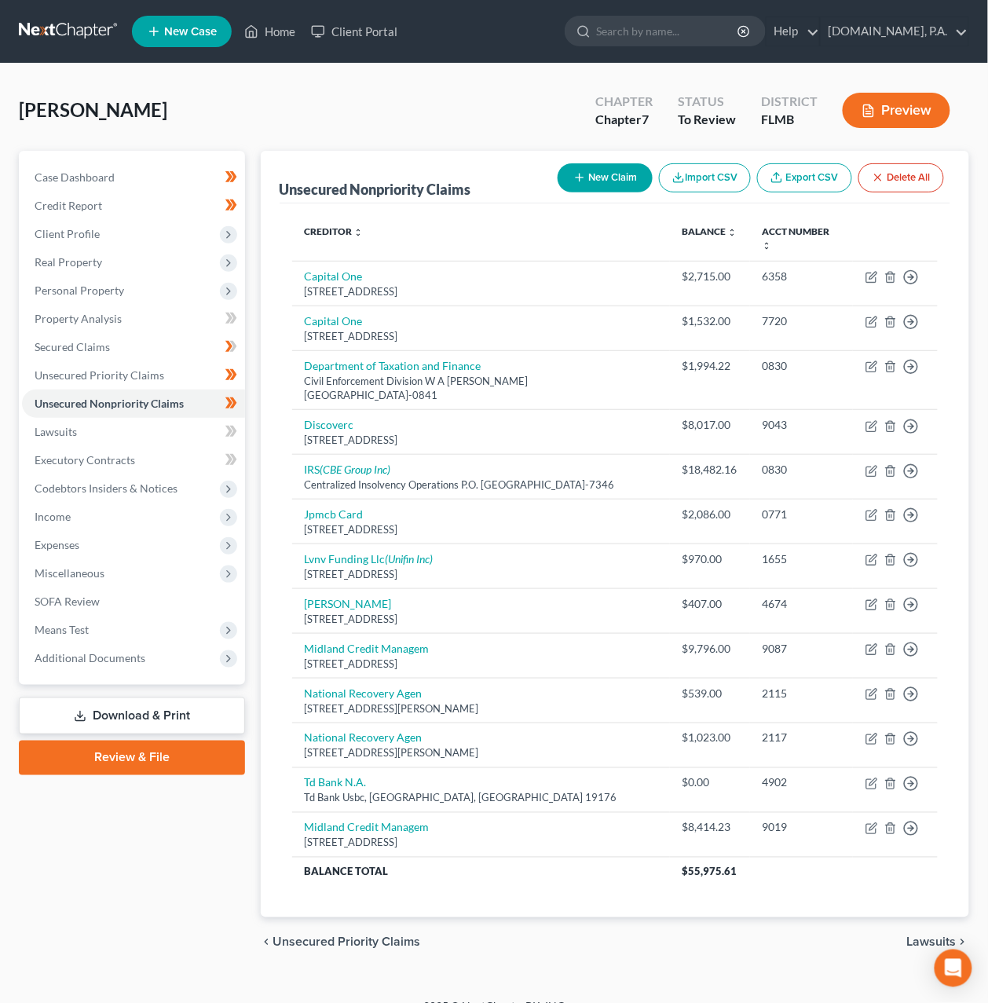
click at [143, 714] on link "Download & Print" at bounding box center [132, 715] width 226 height 37
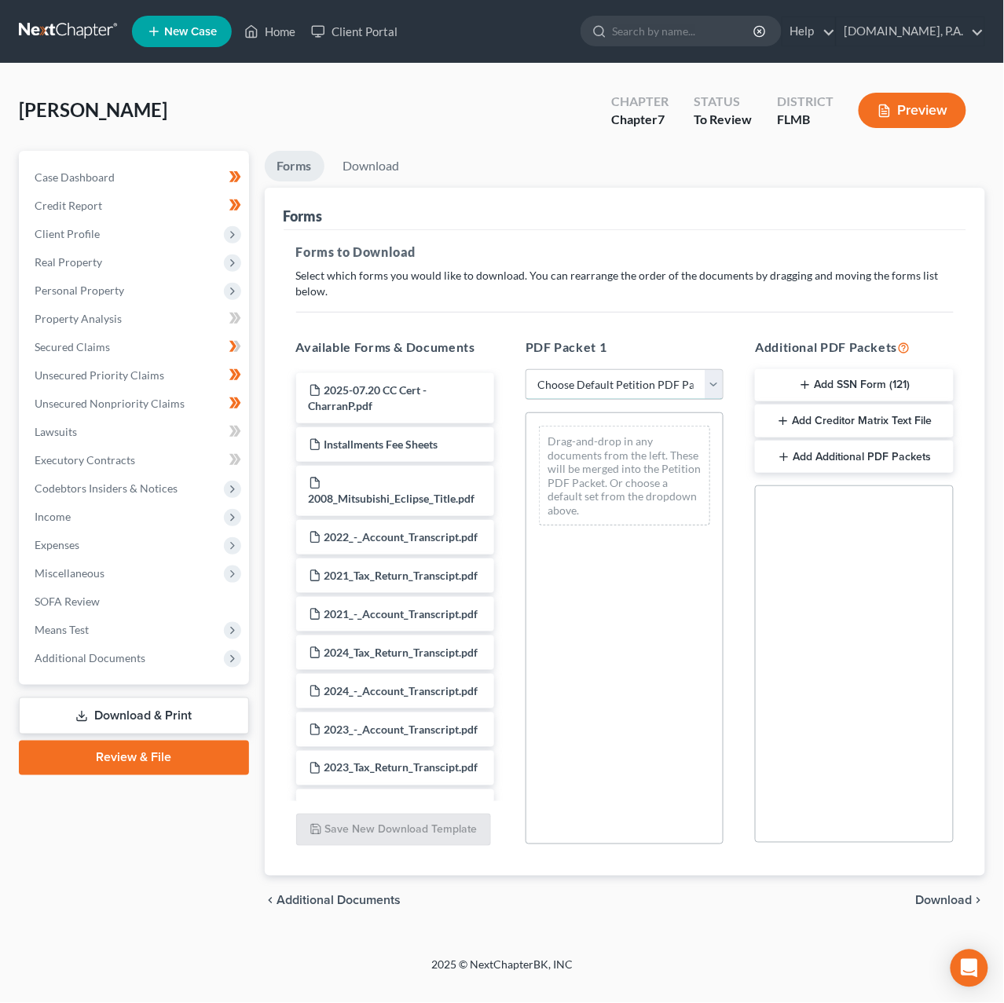
click at [551, 383] on select "Choose Default Petition PDF Packet Complete Bankruptcy Petition (all forms and …" at bounding box center [624, 384] width 198 height 31
select select "5"
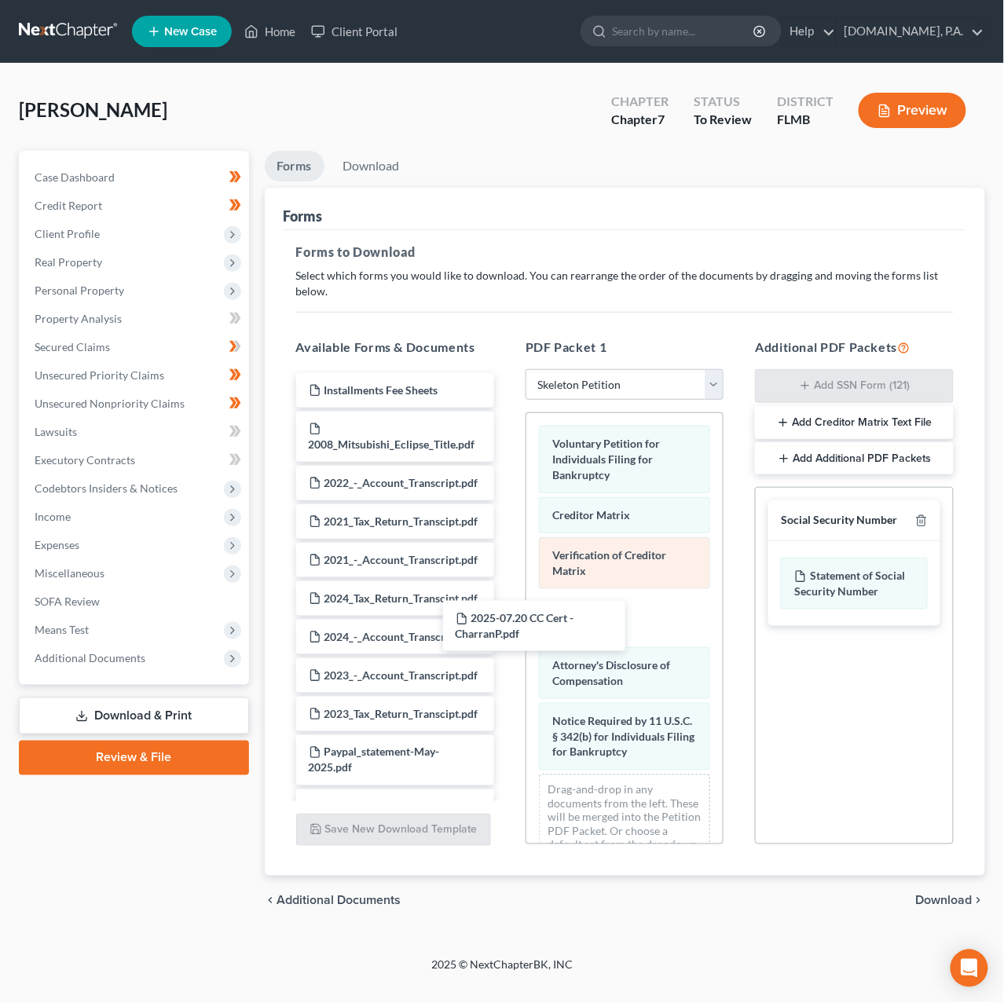
drag, startPoint x: 448, startPoint y: 392, endPoint x: 589, endPoint y: 587, distance: 240.7
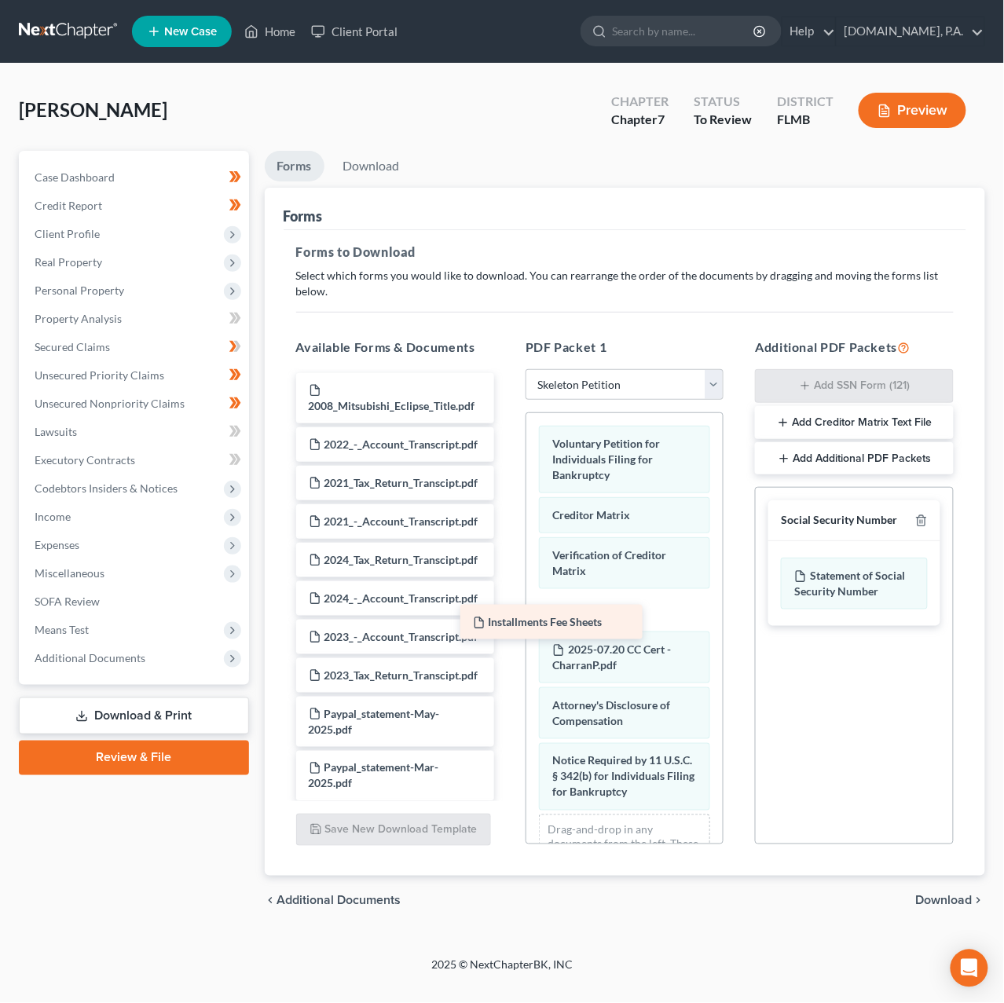
drag, startPoint x: 434, startPoint y: 393, endPoint x: 598, endPoint y: 626, distance: 284.6
click at [922, 522] on line "button" at bounding box center [922, 522] width 0 height 3
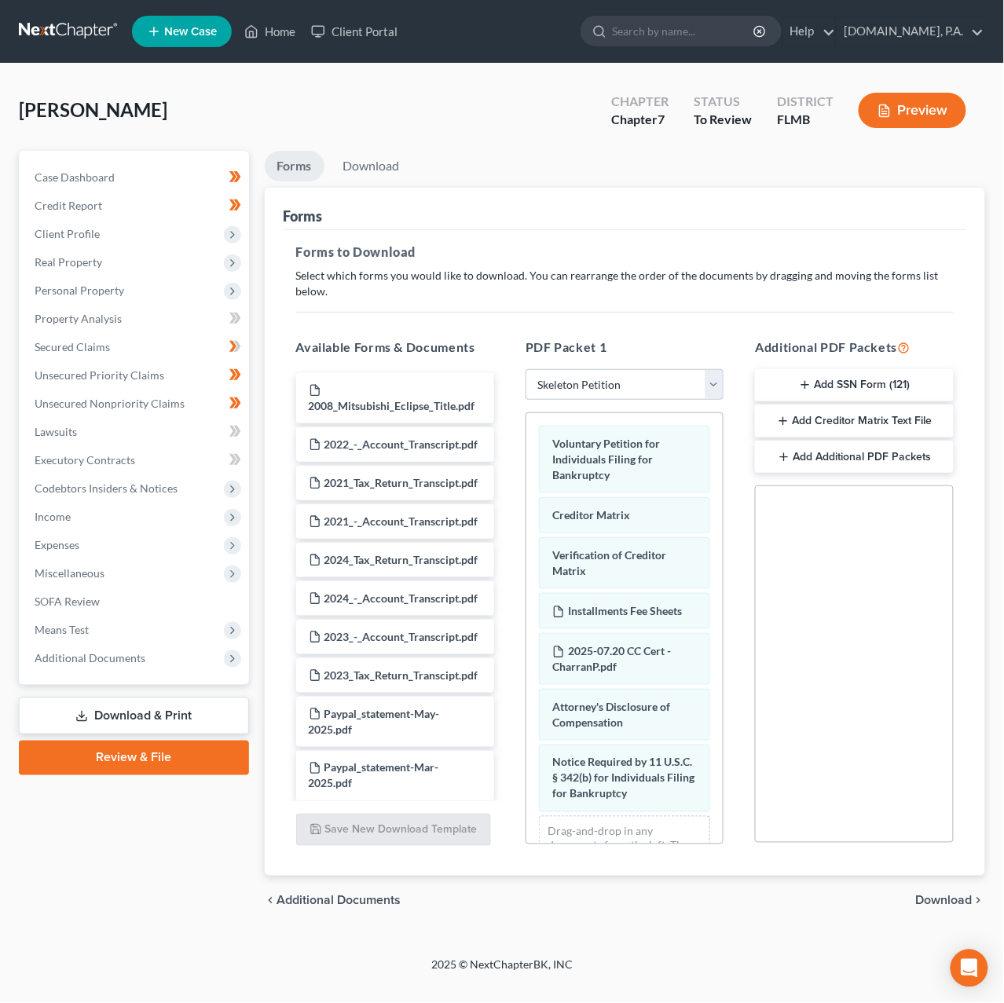
drag, startPoint x: 945, startPoint y: 867, endPoint x: 935, endPoint y: 909, distance: 42.7
click at [935, 909] on ui-view "Forms Download Forms Forms to Download Select which forms you would like to dow…" at bounding box center [625, 539] width 721 height 776
click at [941, 899] on span "Download" at bounding box center [944, 901] width 57 height 13
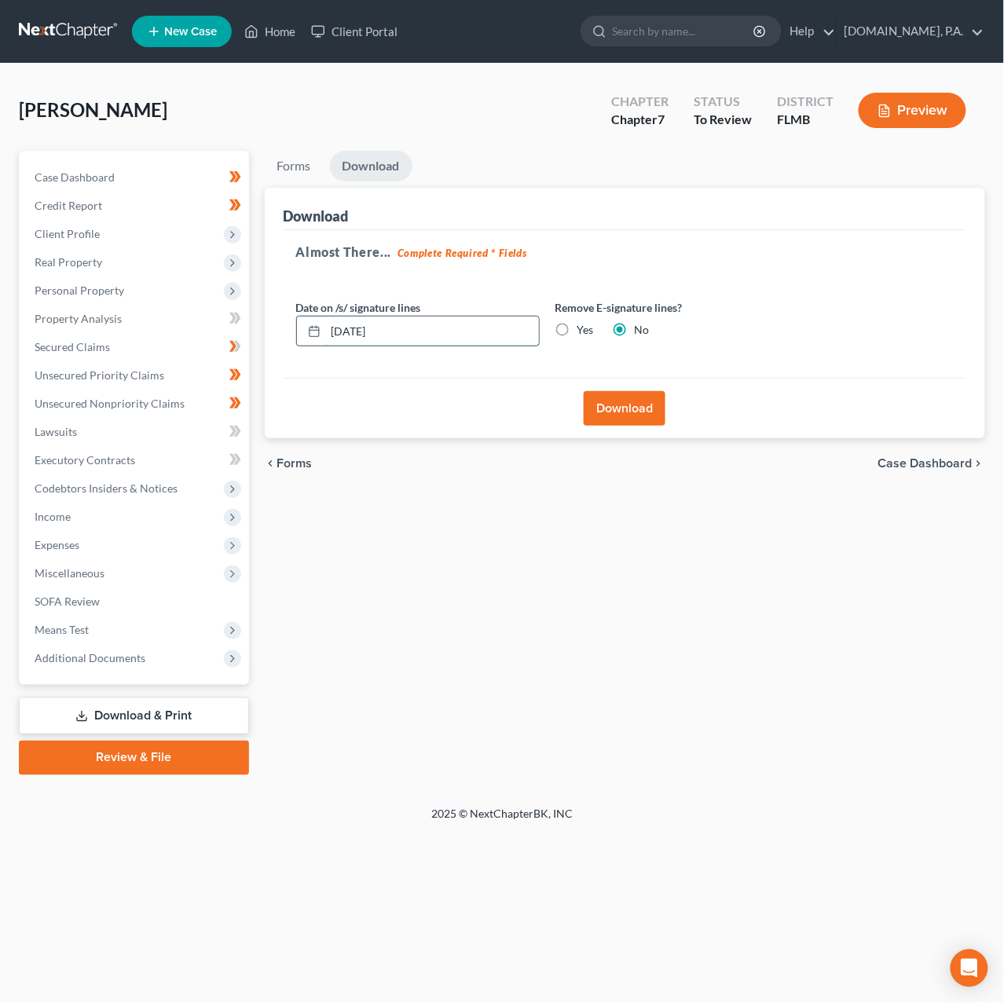
click at [360, 329] on input "[DATE]" at bounding box center [432, 332] width 213 height 30
type input "08/13/2025"
click at [624, 410] on button "Download" at bounding box center [625, 408] width 82 height 35
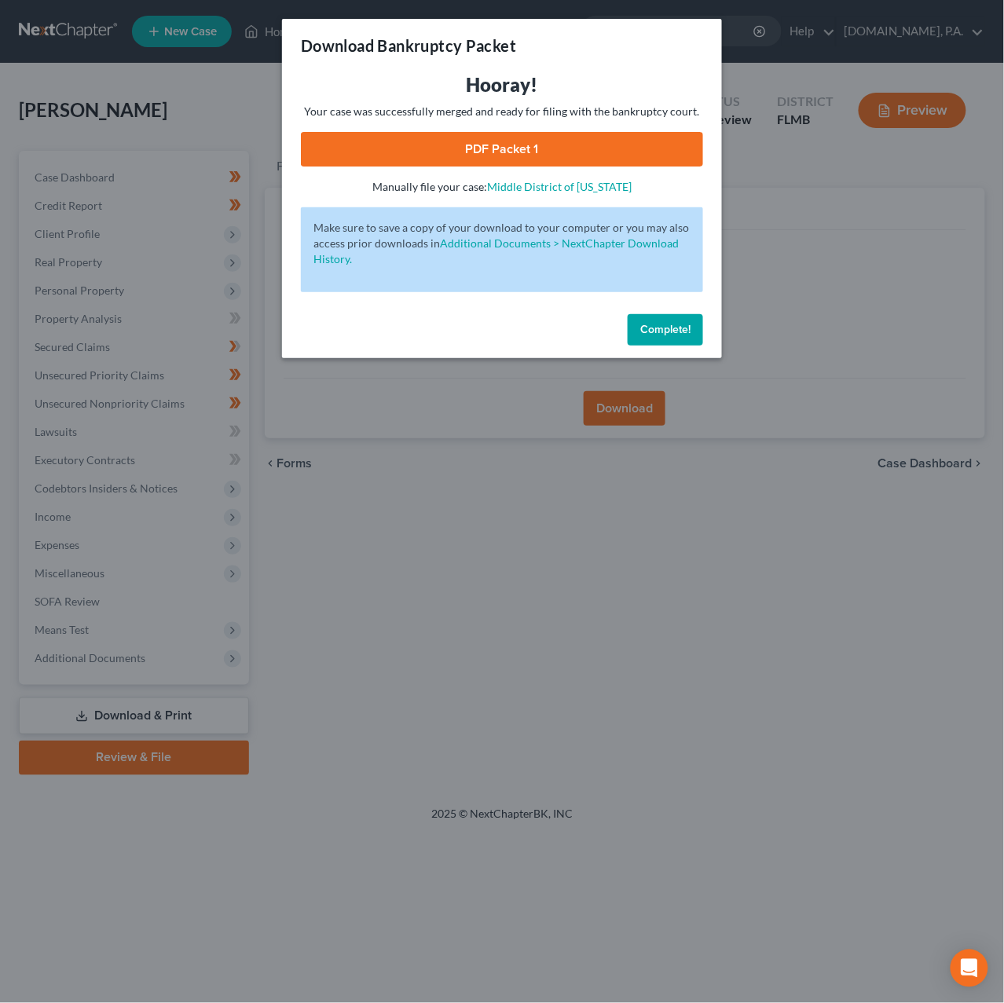
click at [494, 145] on link "PDF Packet 1" at bounding box center [502, 149] width 402 height 35
click at [676, 332] on span "Complete!" at bounding box center [665, 329] width 50 height 13
